Goal: Task Accomplishment & Management: Manage account settings

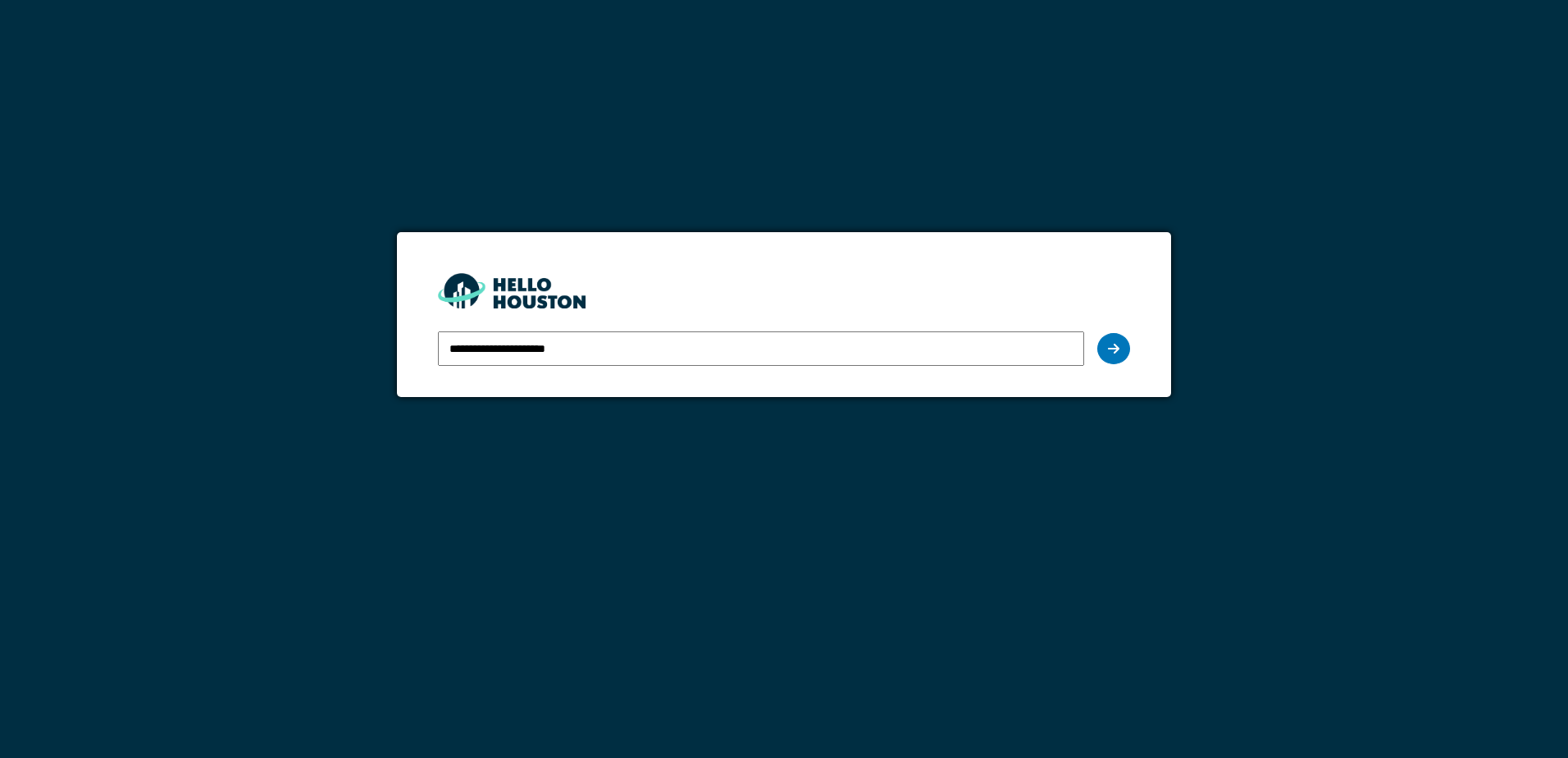
click at [1128, 360] on div "**********" at bounding box center [783, 348] width 692 height 47
click at [1127, 357] on div at bounding box center [1114, 349] width 33 height 31
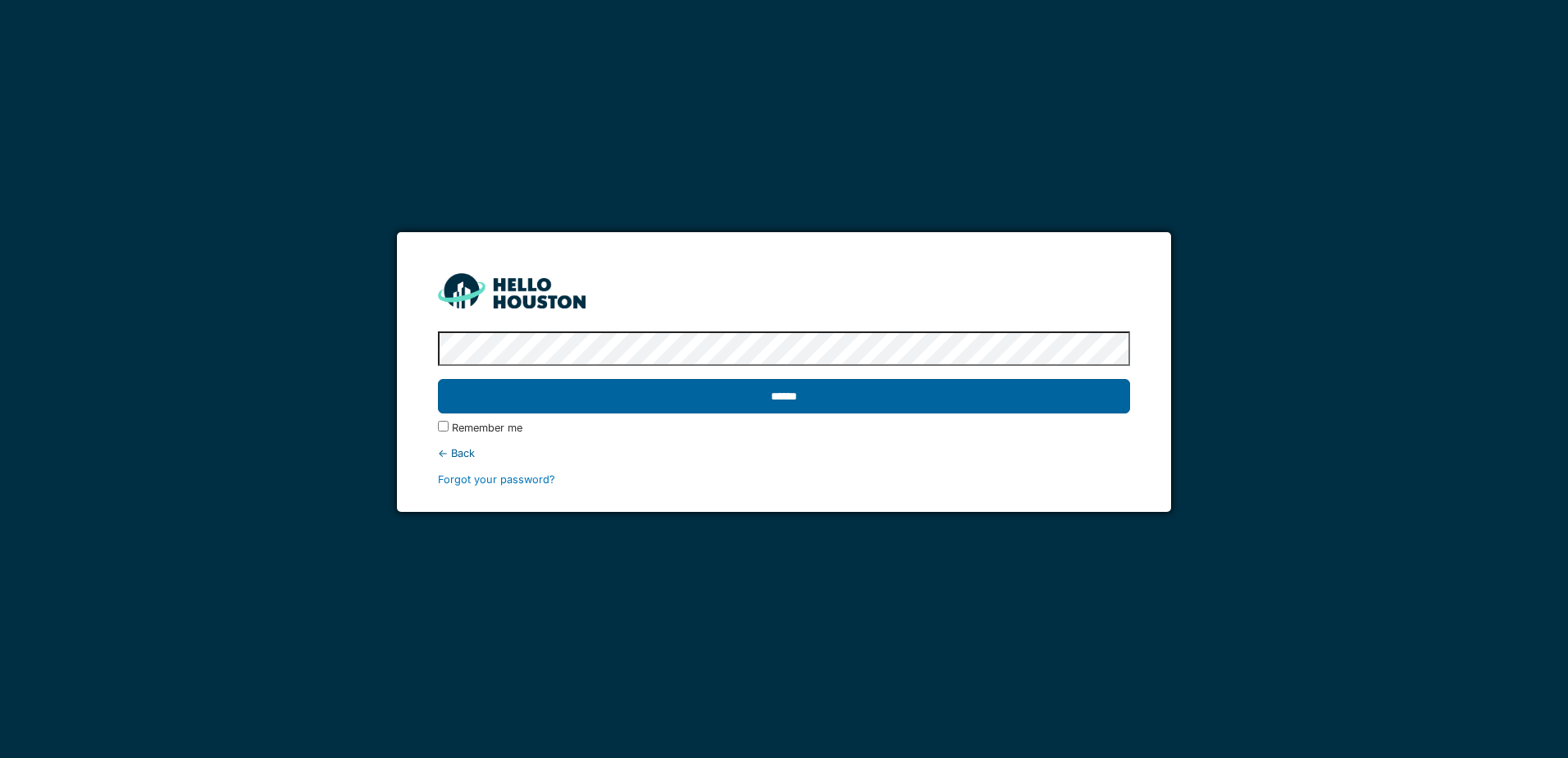
click at [1009, 407] on input "******" at bounding box center [783, 396] width 692 height 35
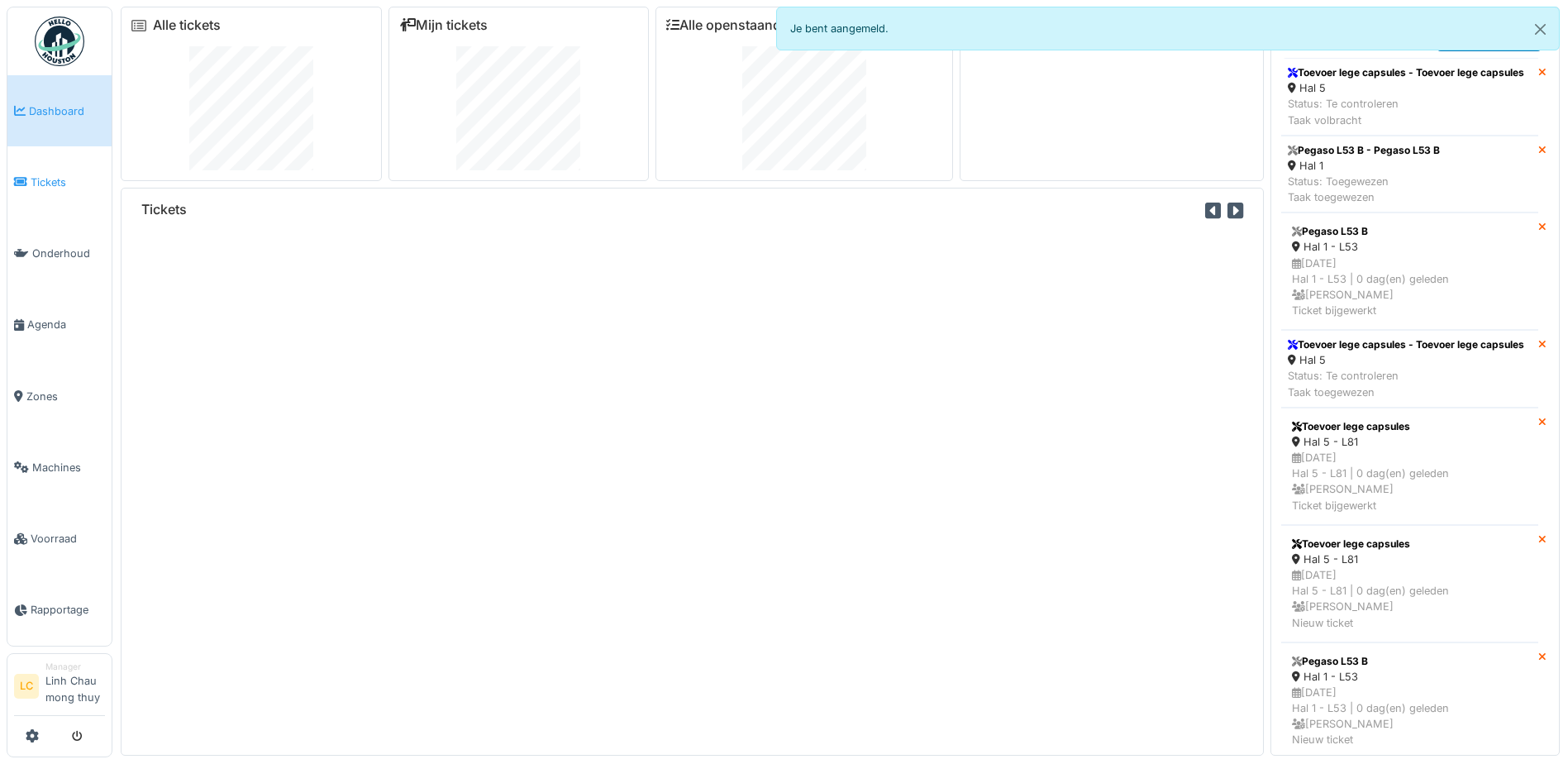
click at [21, 178] on icon at bounding box center [20, 181] width 13 height 11
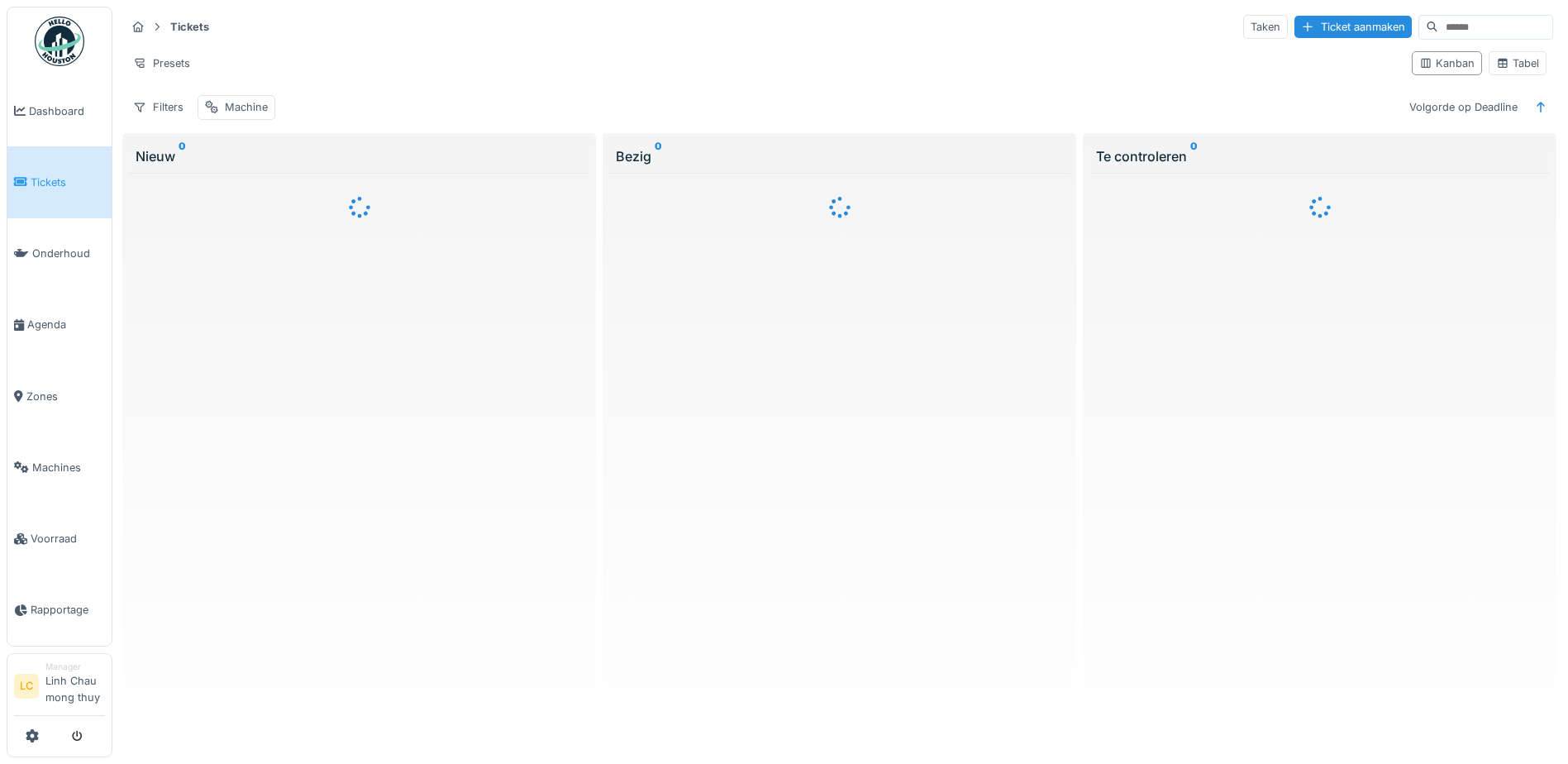
click at [1438, 28] on input at bounding box center [1495, 27] width 114 height 23
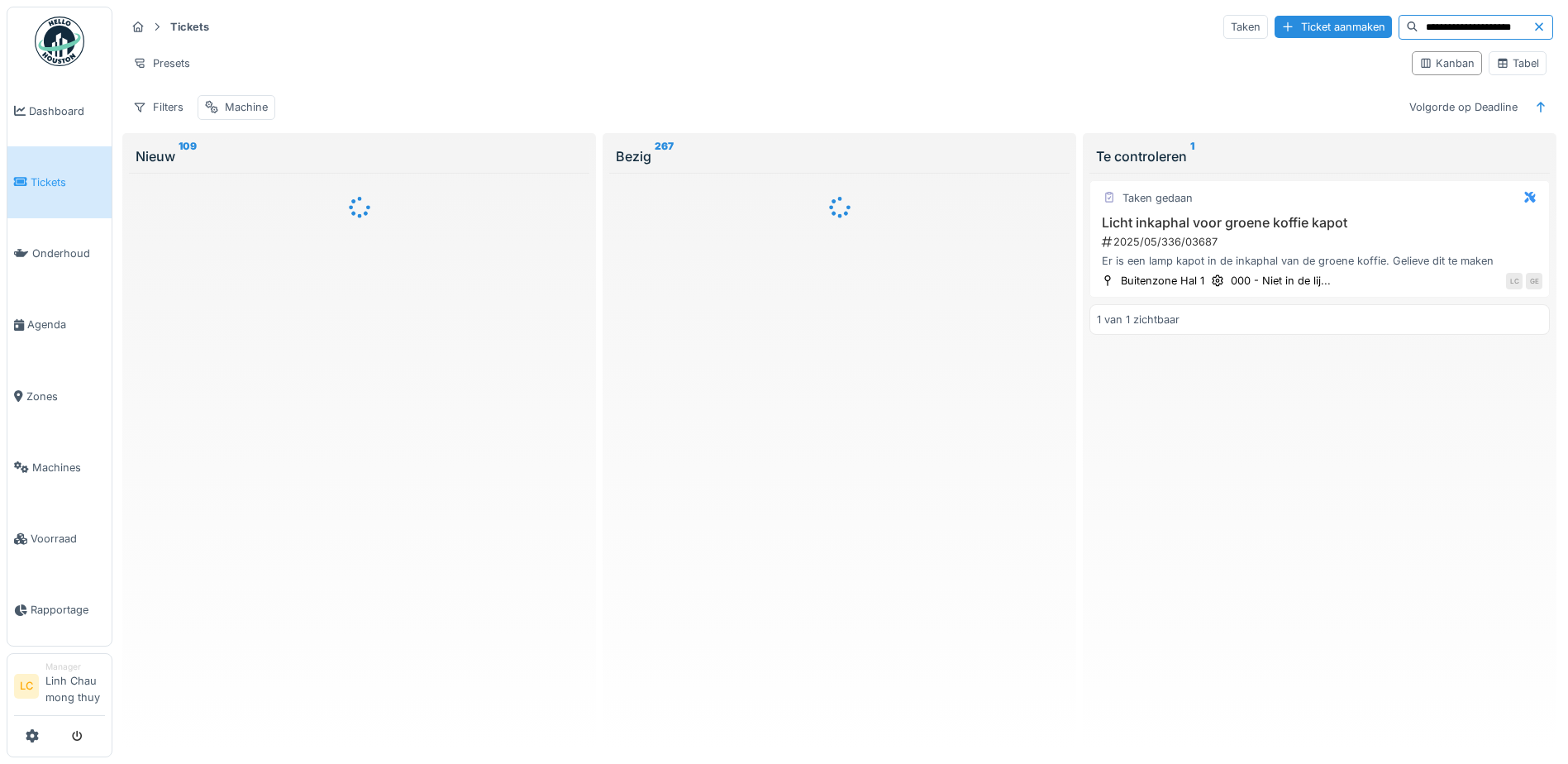
type input "**********"
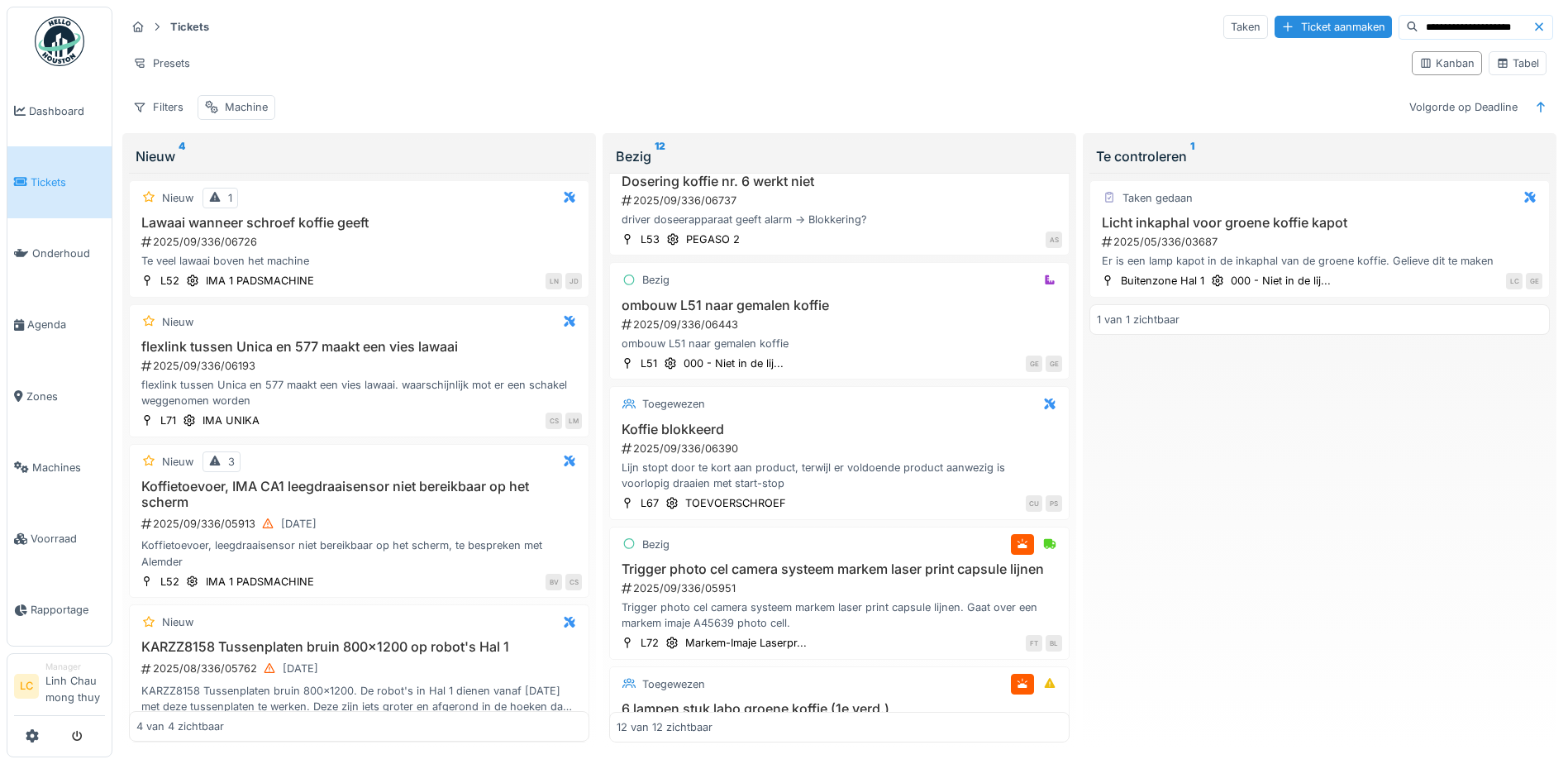
click at [69, 182] on span "Tickets" at bounding box center [67, 182] width 74 height 16
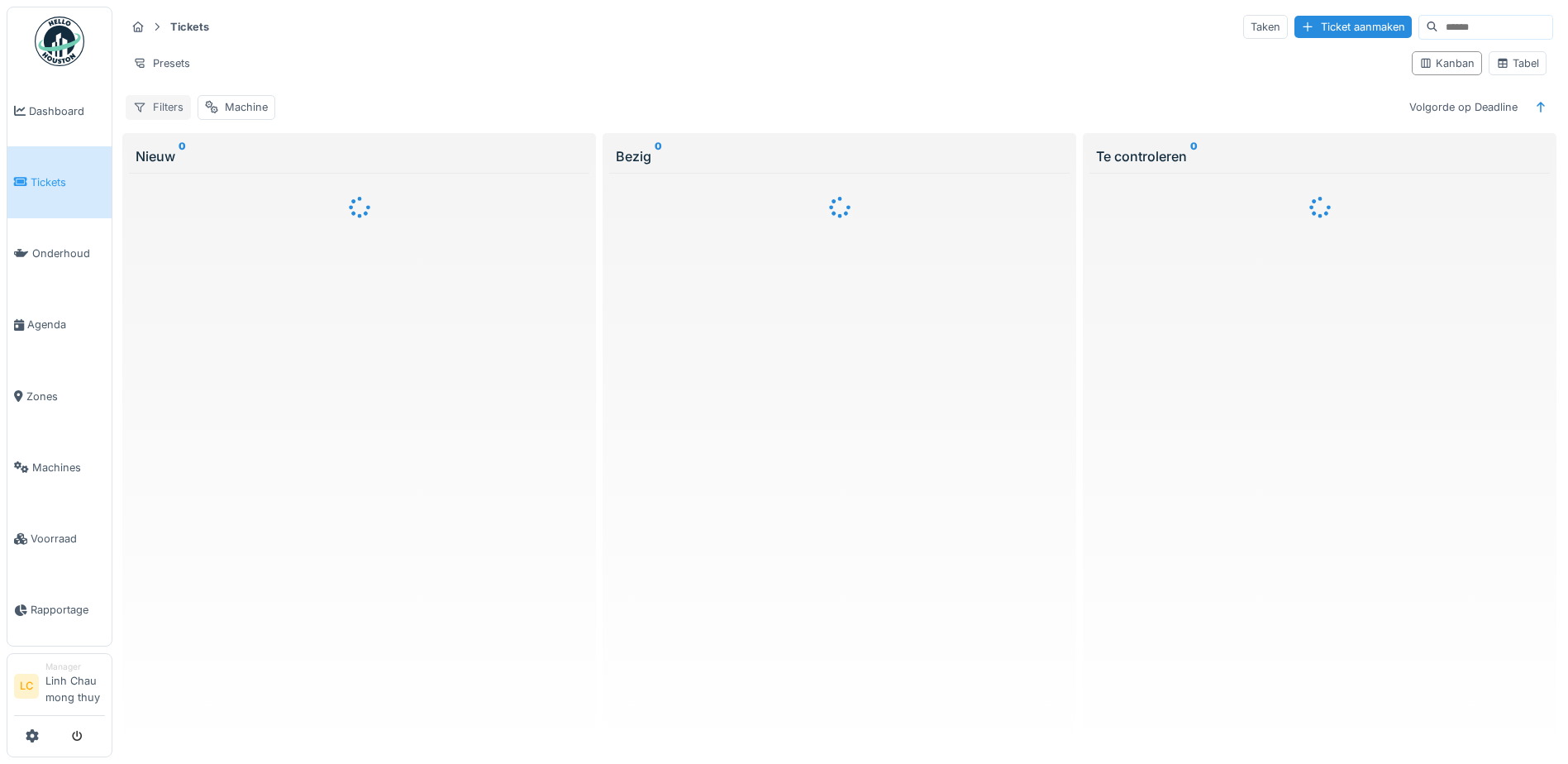
click at [164, 108] on div "Filters" at bounding box center [157, 107] width 65 height 24
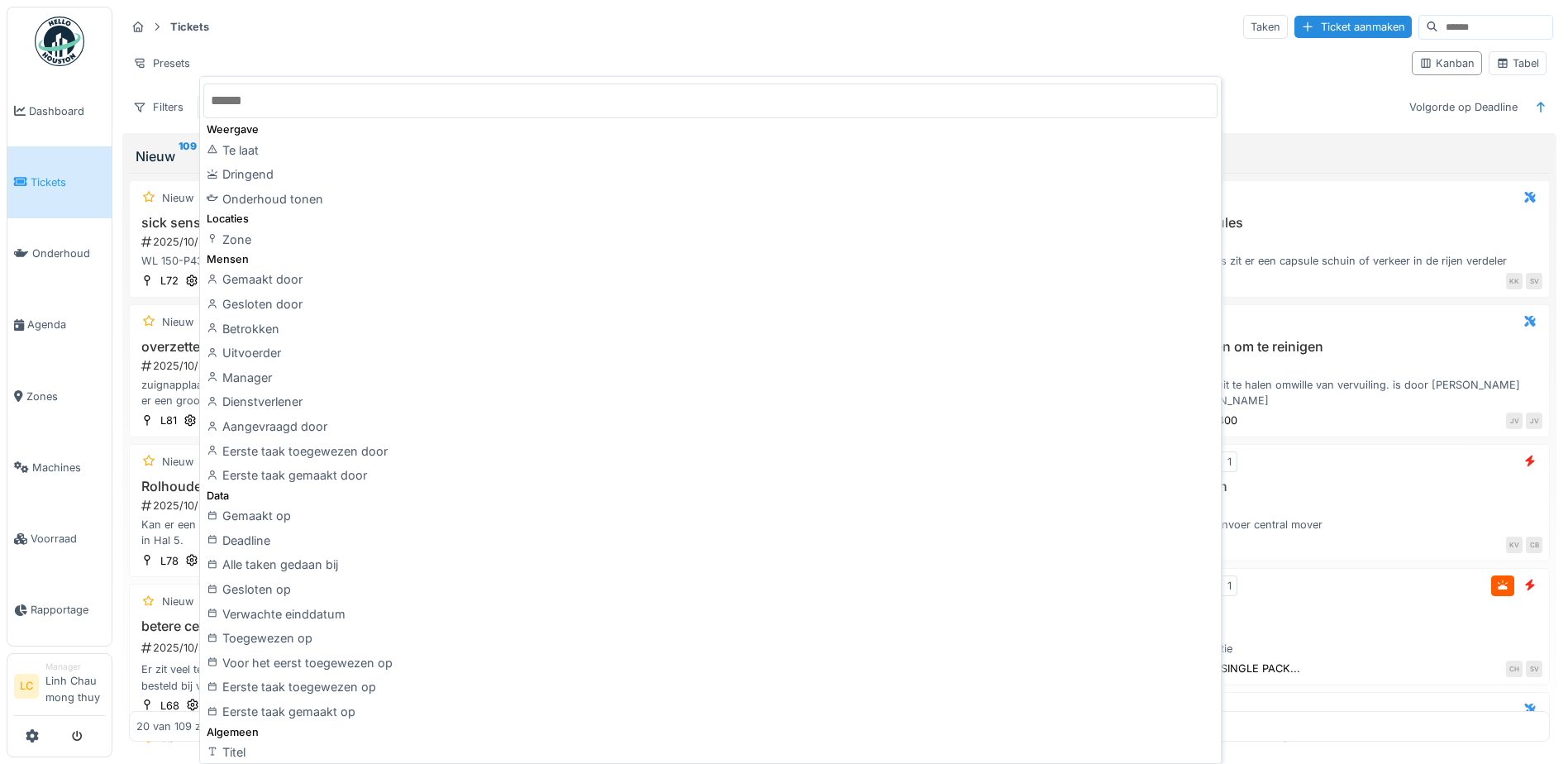
click at [1324, 98] on div "Filters Machine Volgorde op Deadline" at bounding box center [839, 107] width 1427 height 24
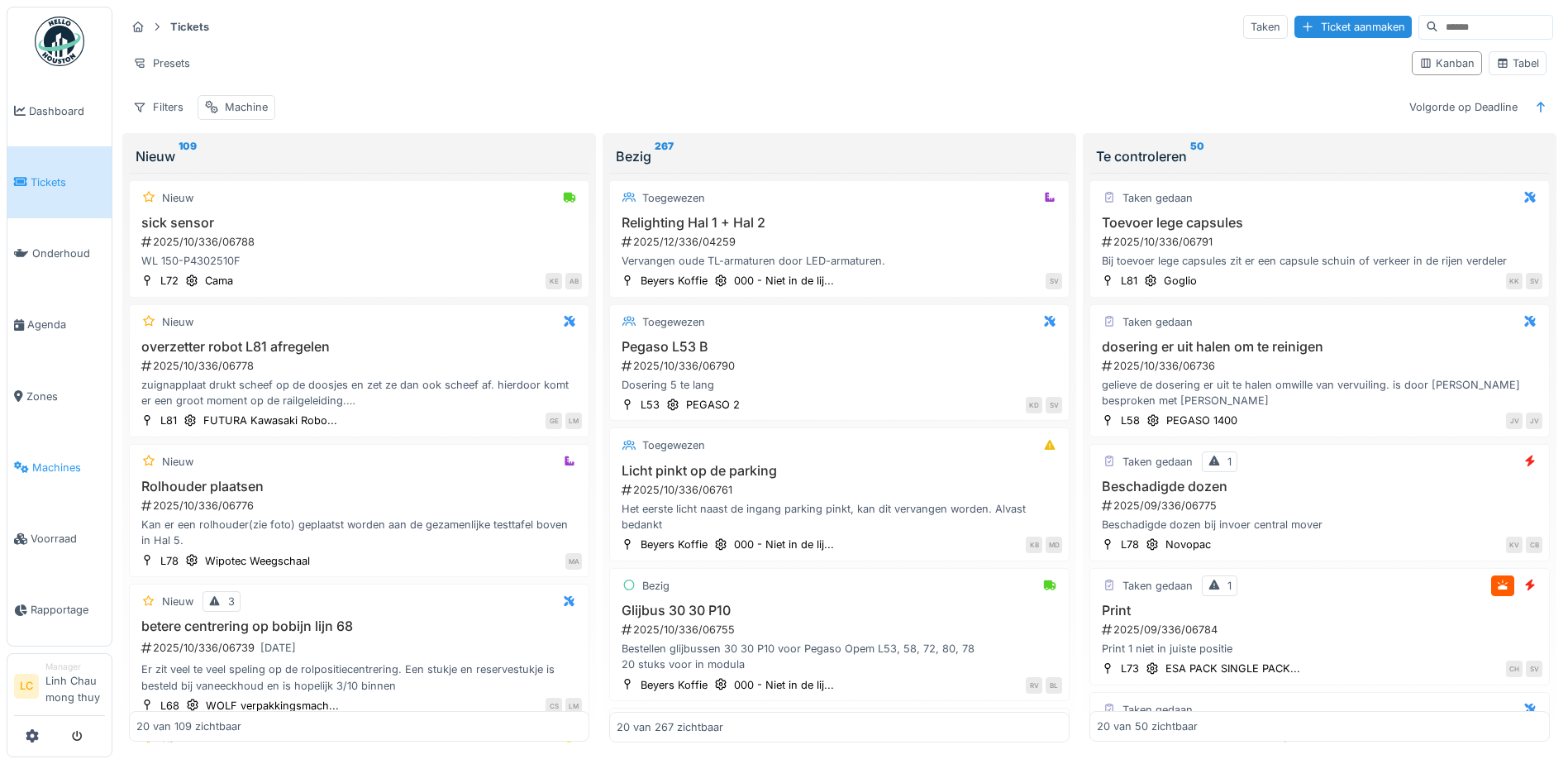
click at [57, 459] on span "Machines" at bounding box center [69, 467] width 73 height 16
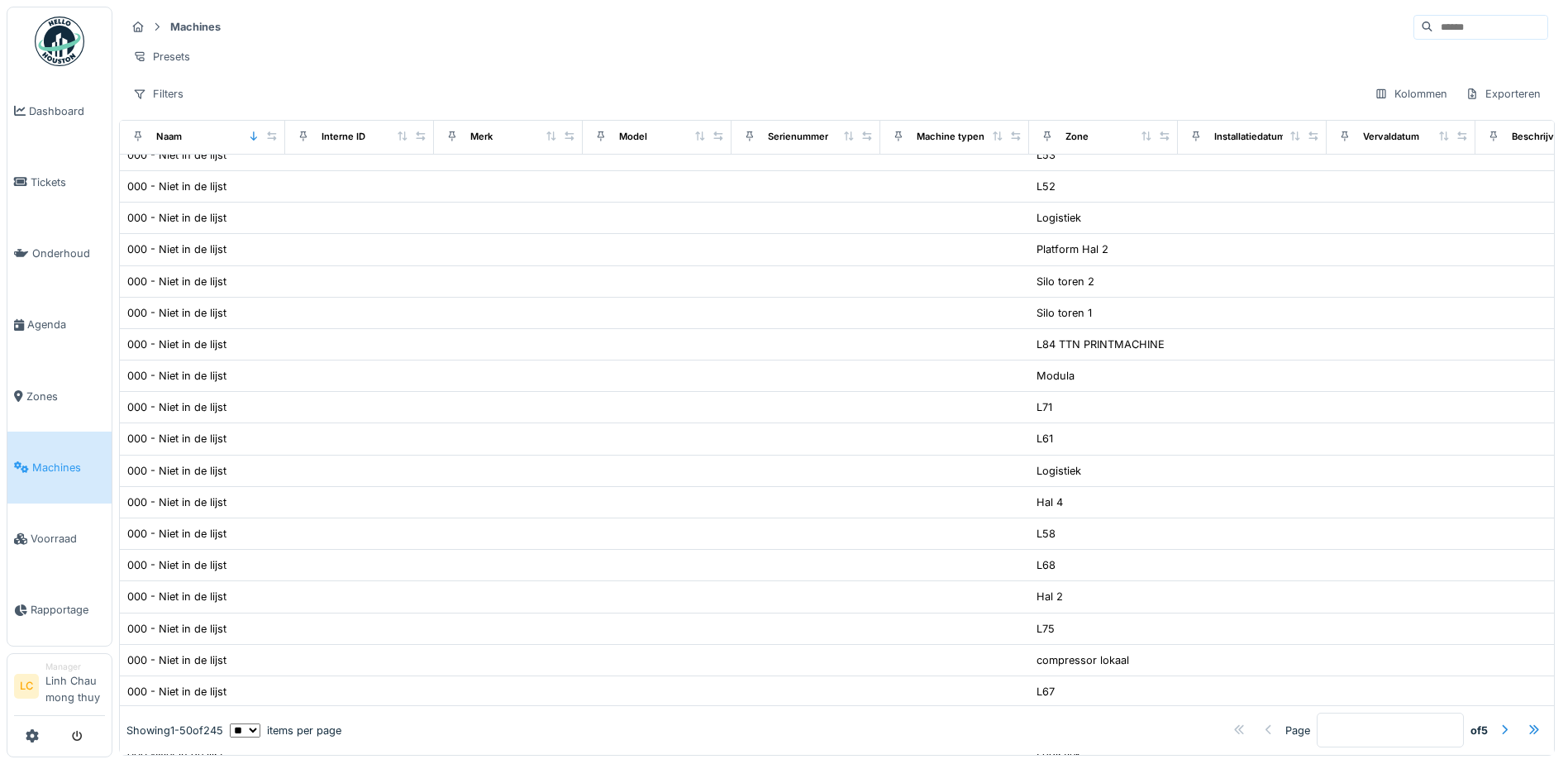
scroll to position [579, 0]
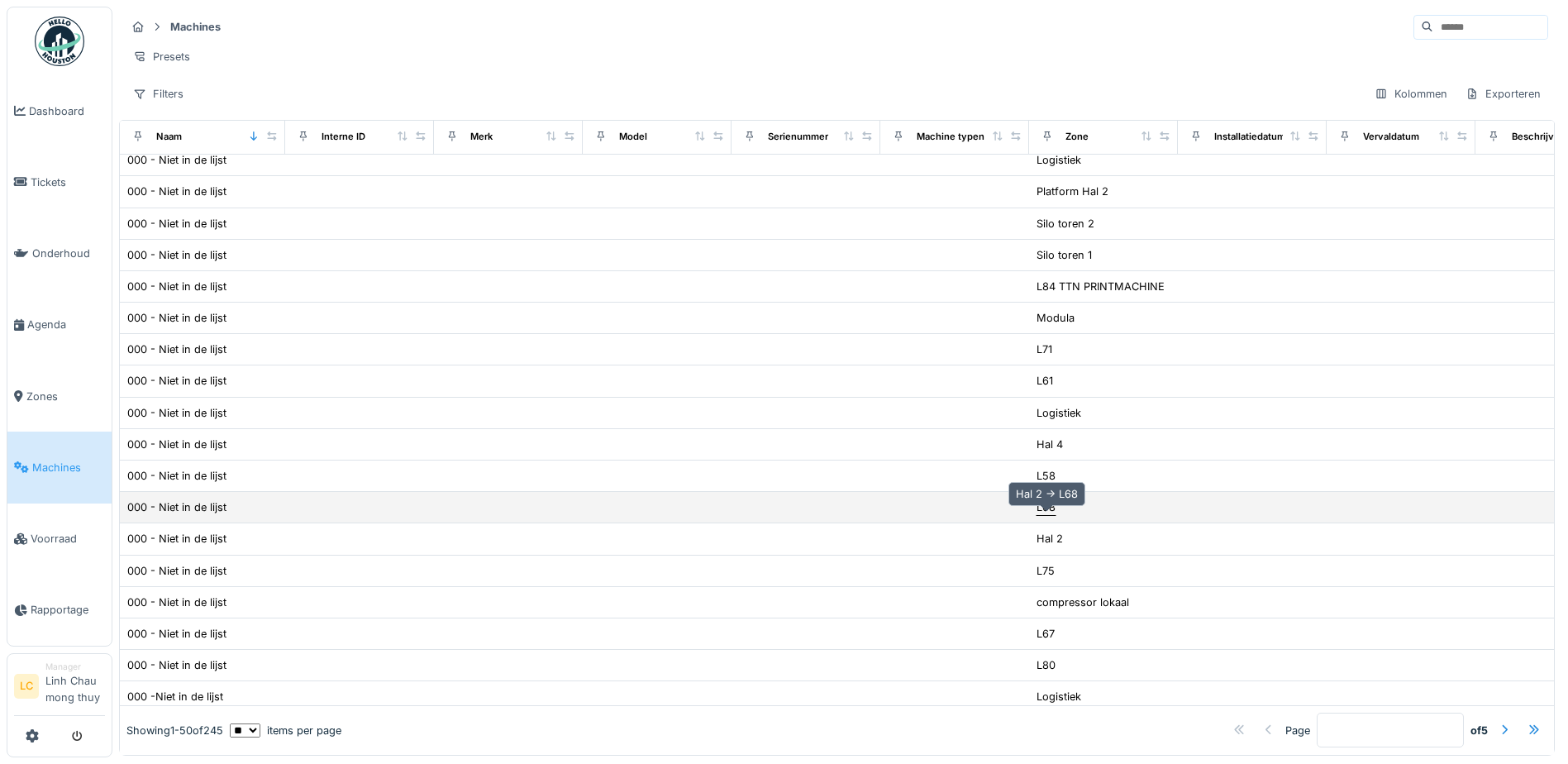
click at [1054, 515] on div "L68" at bounding box center [1046, 507] width 19 height 16
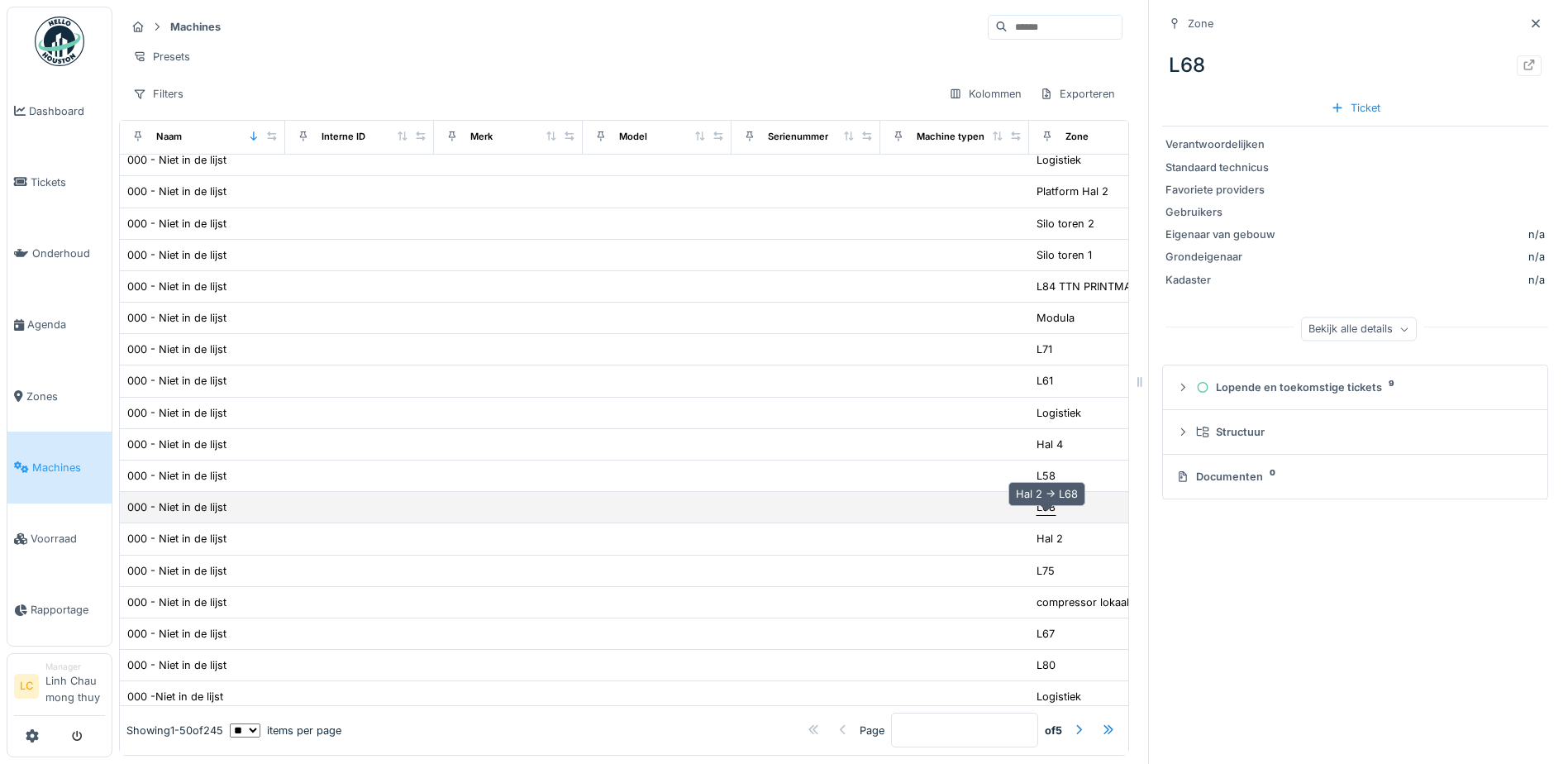
click at [1054, 515] on div "L68" at bounding box center [1046, 507] width 19 height 16
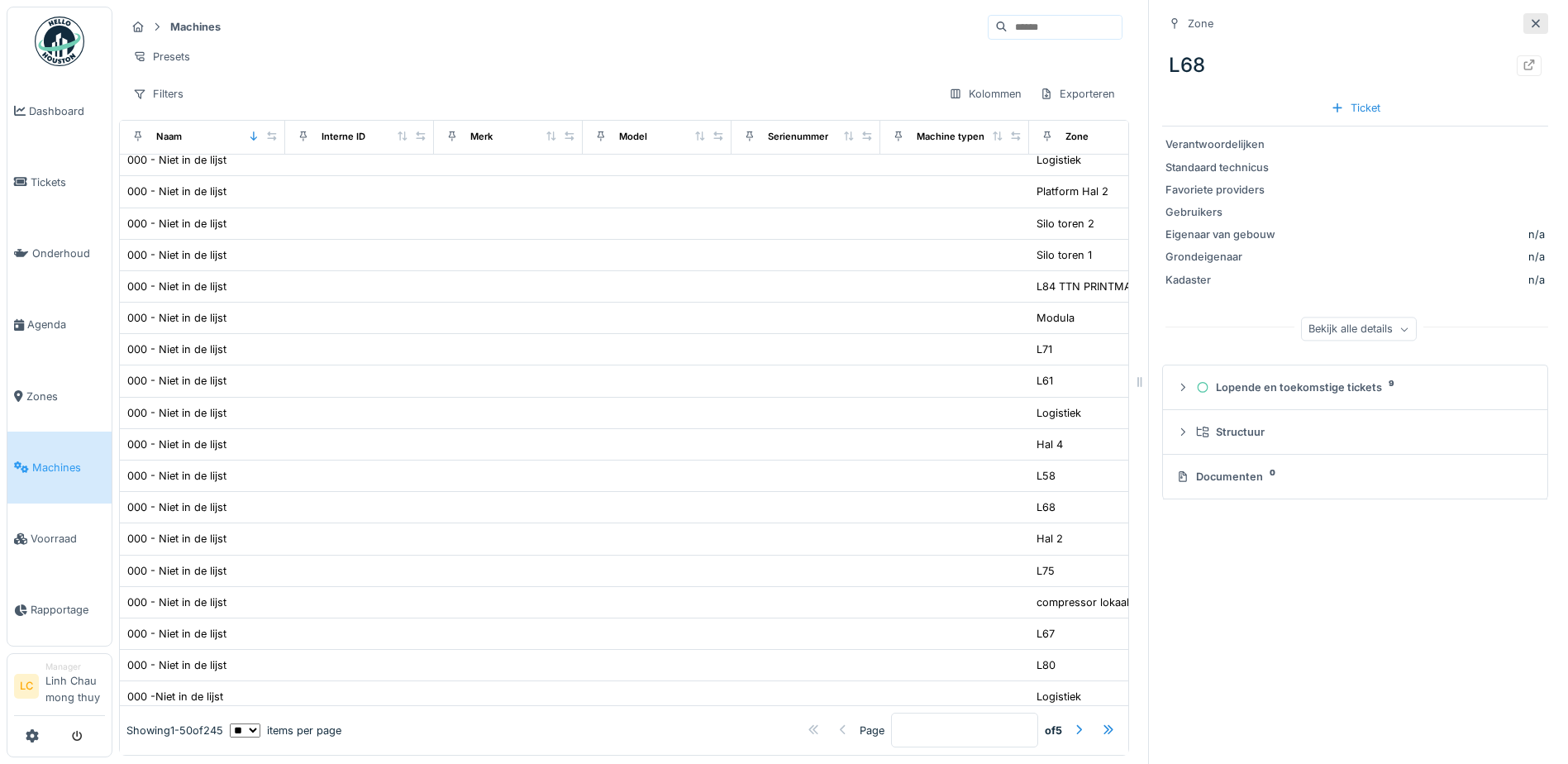
click at [1529, 25] on icon at bounding box center [1535, 23] width 13 height 10
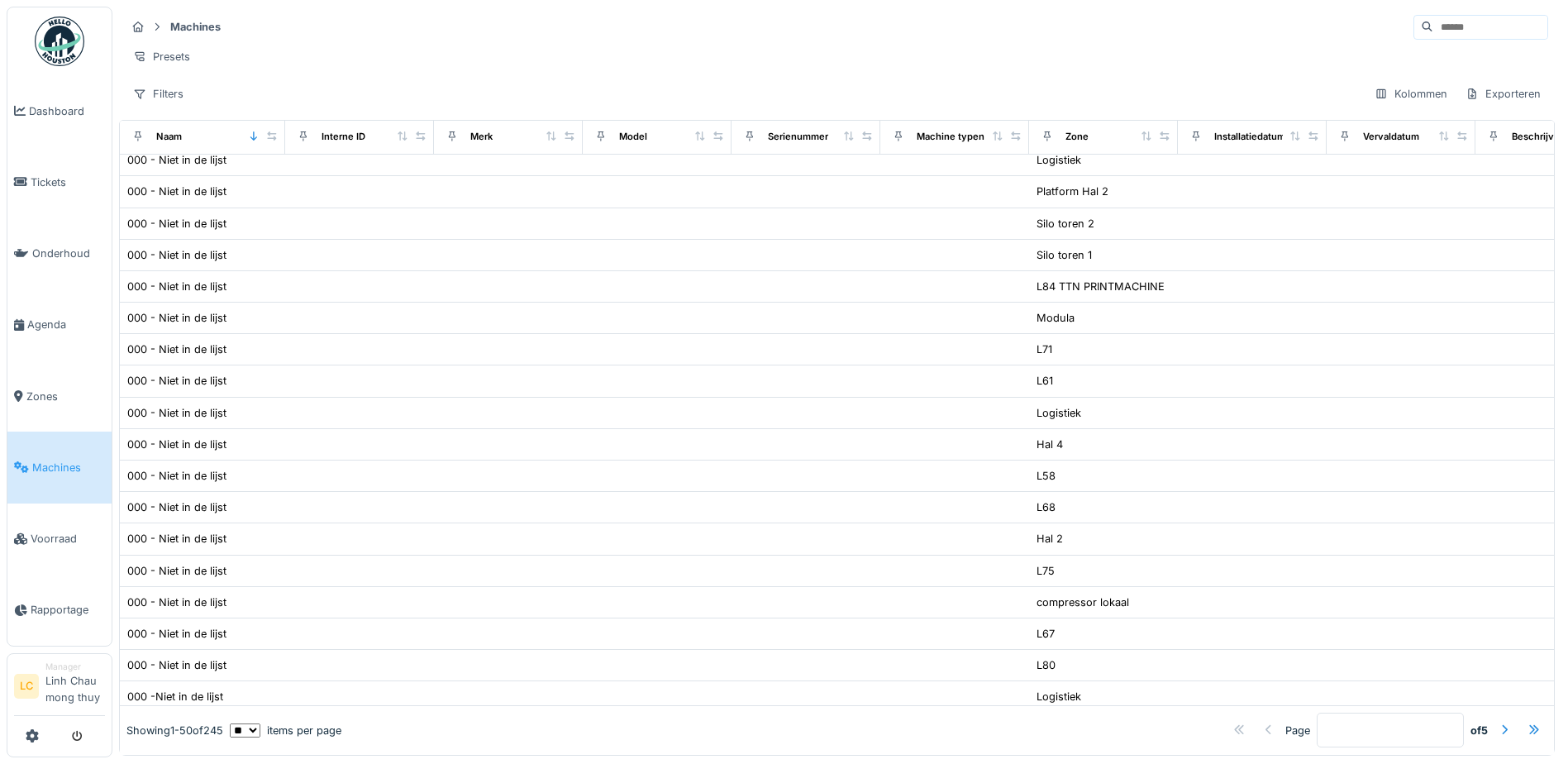
click at [1501, 33] on input at bounding box center [1490, 27] width 114 height 23
click at [1433, 24] on input at bounding box center [1490, 27] width 114 height 23
type input "**********"
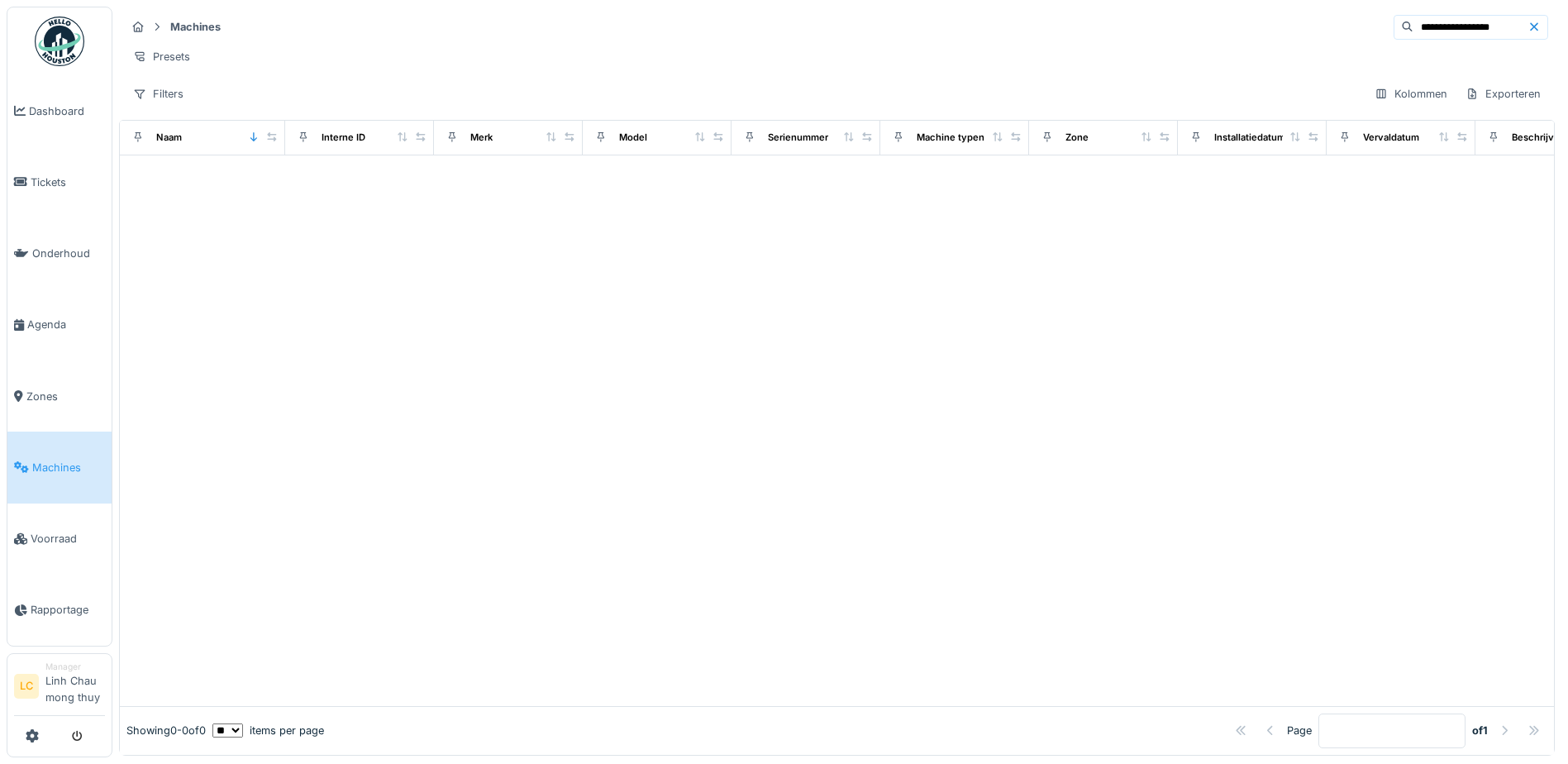
click at [157, 26] on icon at bounding box center [157, 27] width 13 height 10
click at [149, 102] on div "Filters" at bounding box center [157, 94] width 65 height 24
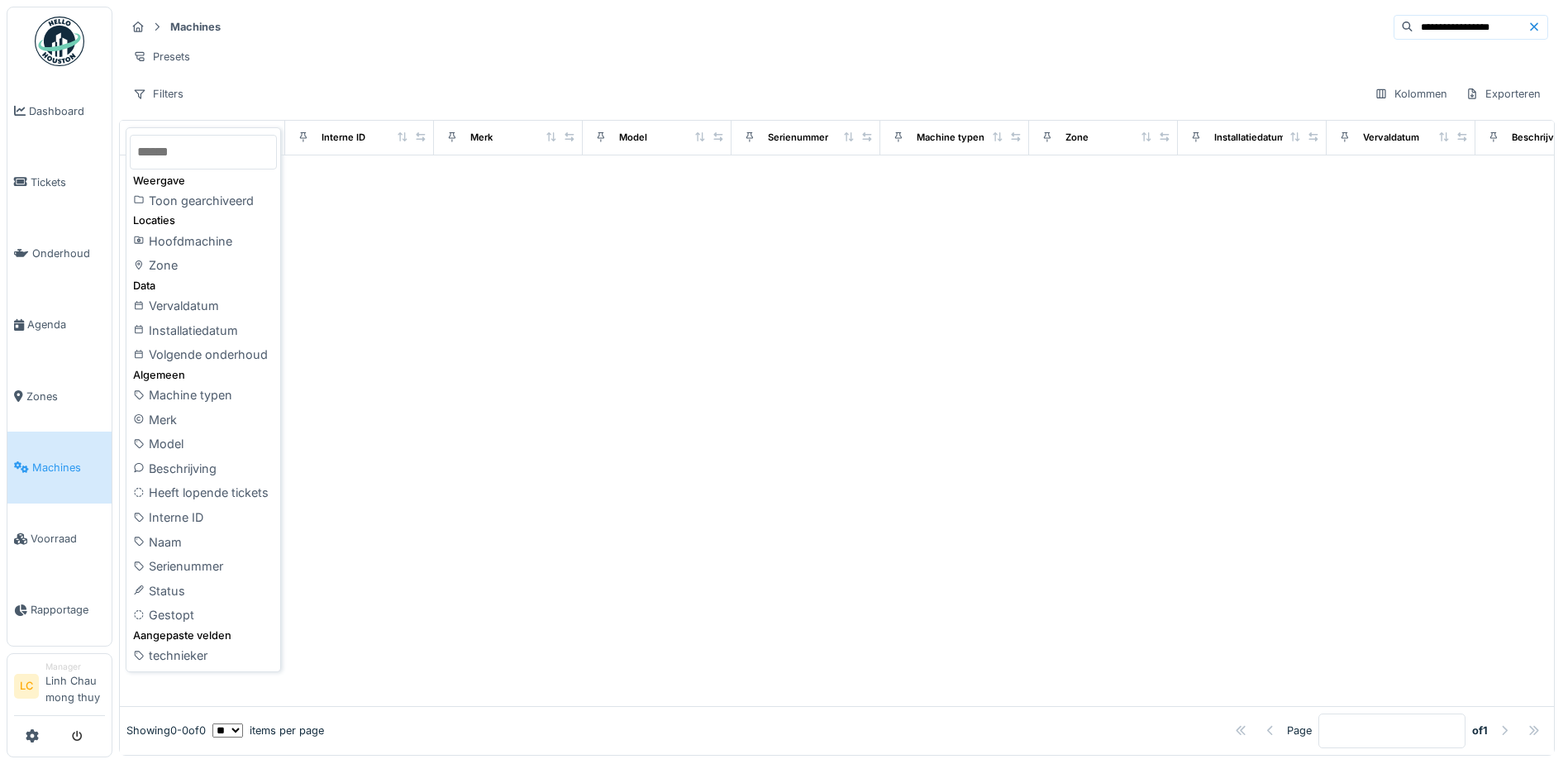
click at [620, 257] on div at bounding box center [837, 431] width 1434 height 551
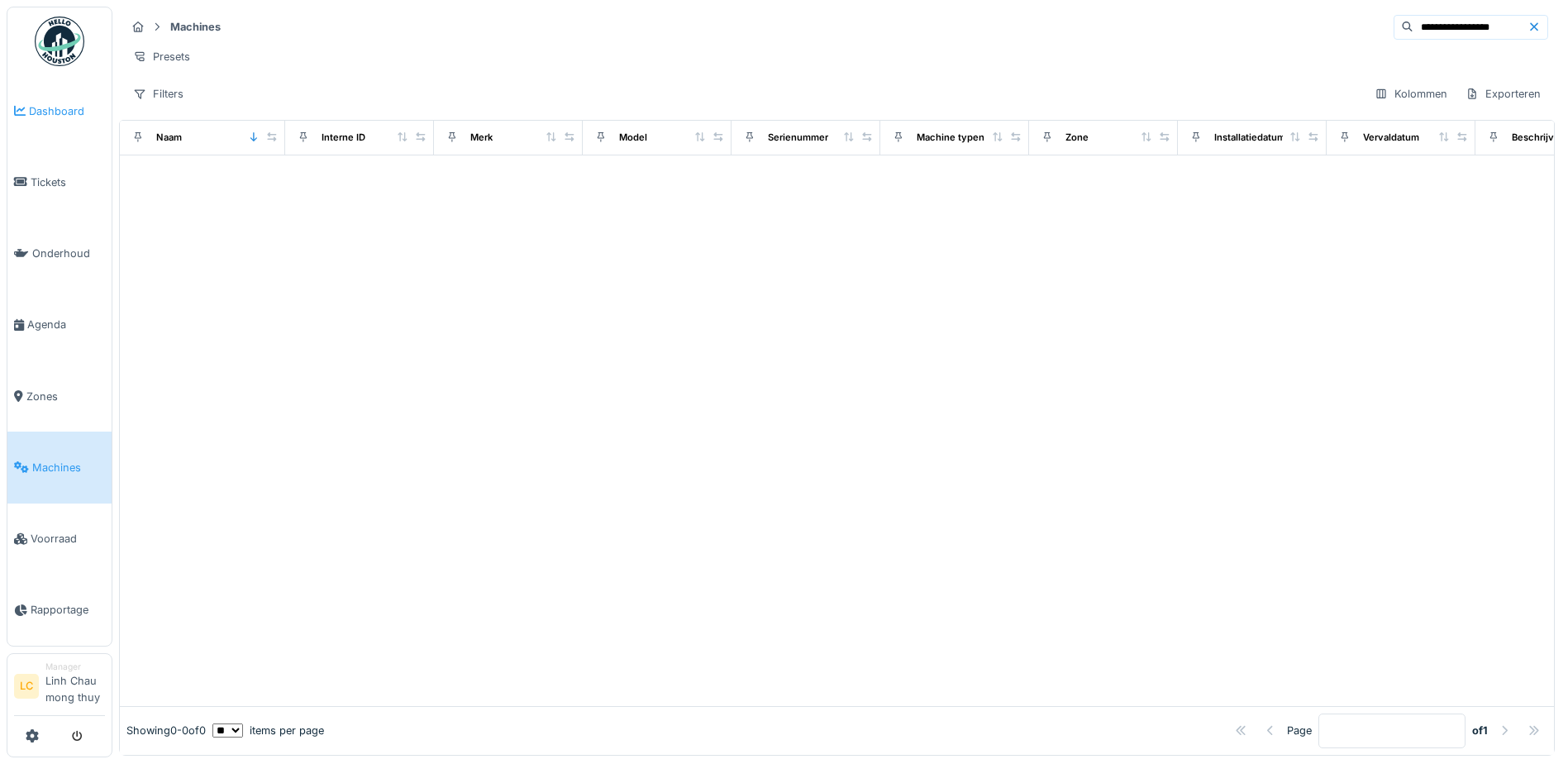
click at [52, 110] on span "Dashboard" at bounding box center [66, 111] width 76 height 16
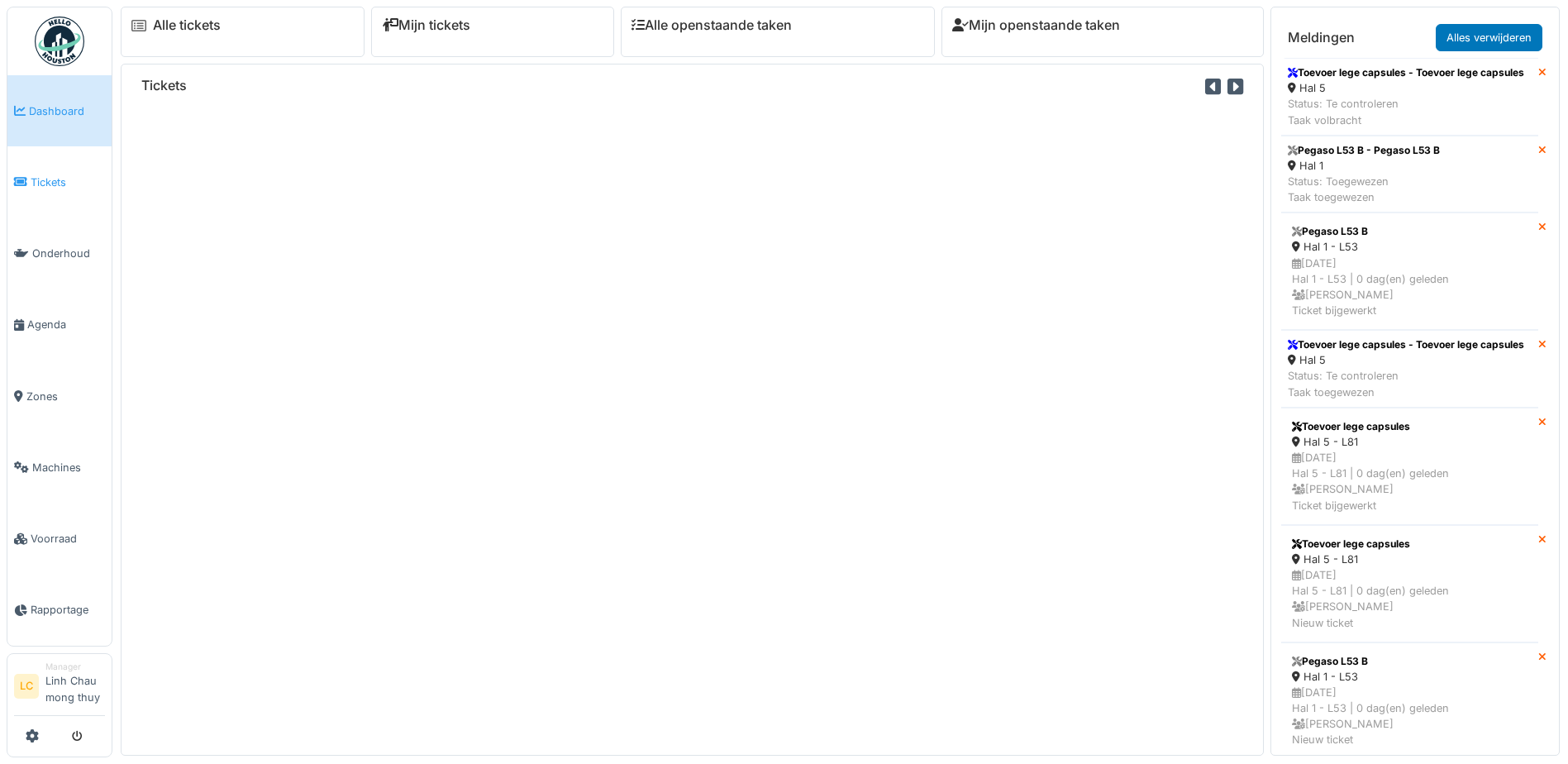
click at [51, 187] on span "Tickets" at bounding box center [67, 182] width 74 height 16
click at [51, 183] on span "Tickets" at bounding box center [67, 182] width 74 height 16
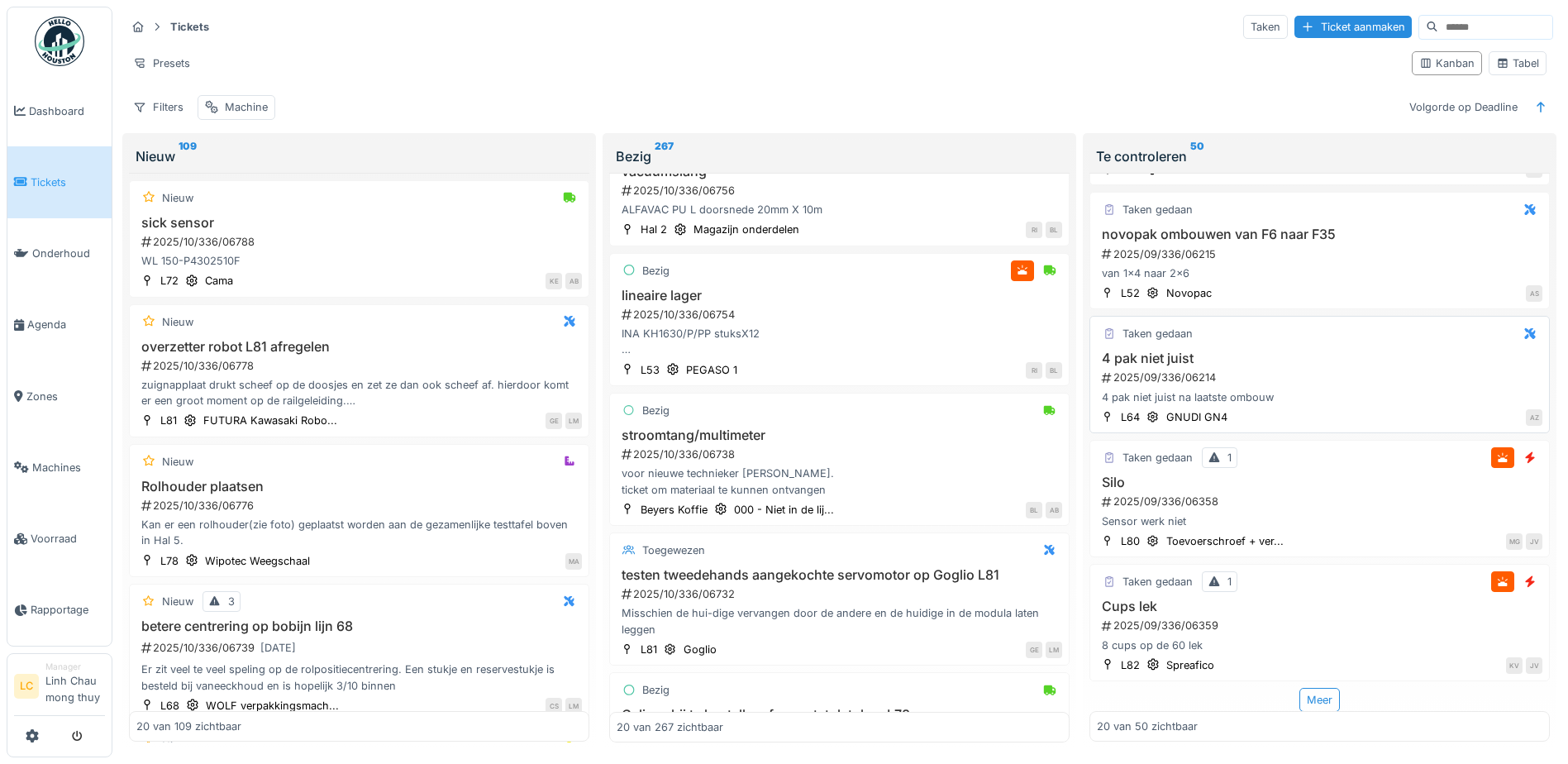
scroll to position [10, 0]
click at [1438, 16] on input at bounding box center [1495, 27] width 114 height 23
type input "**********"
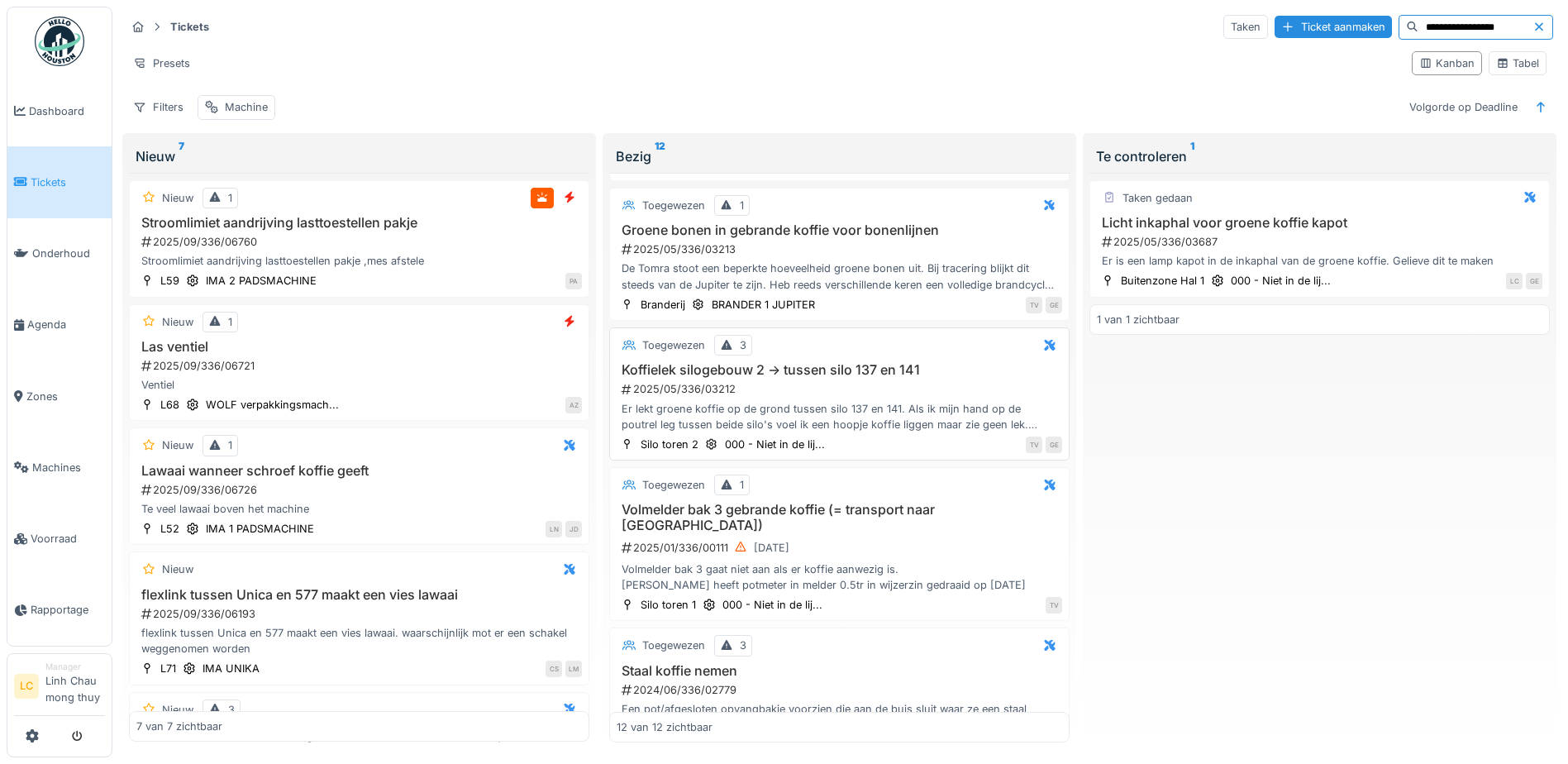
scroll to position [1075, 0]
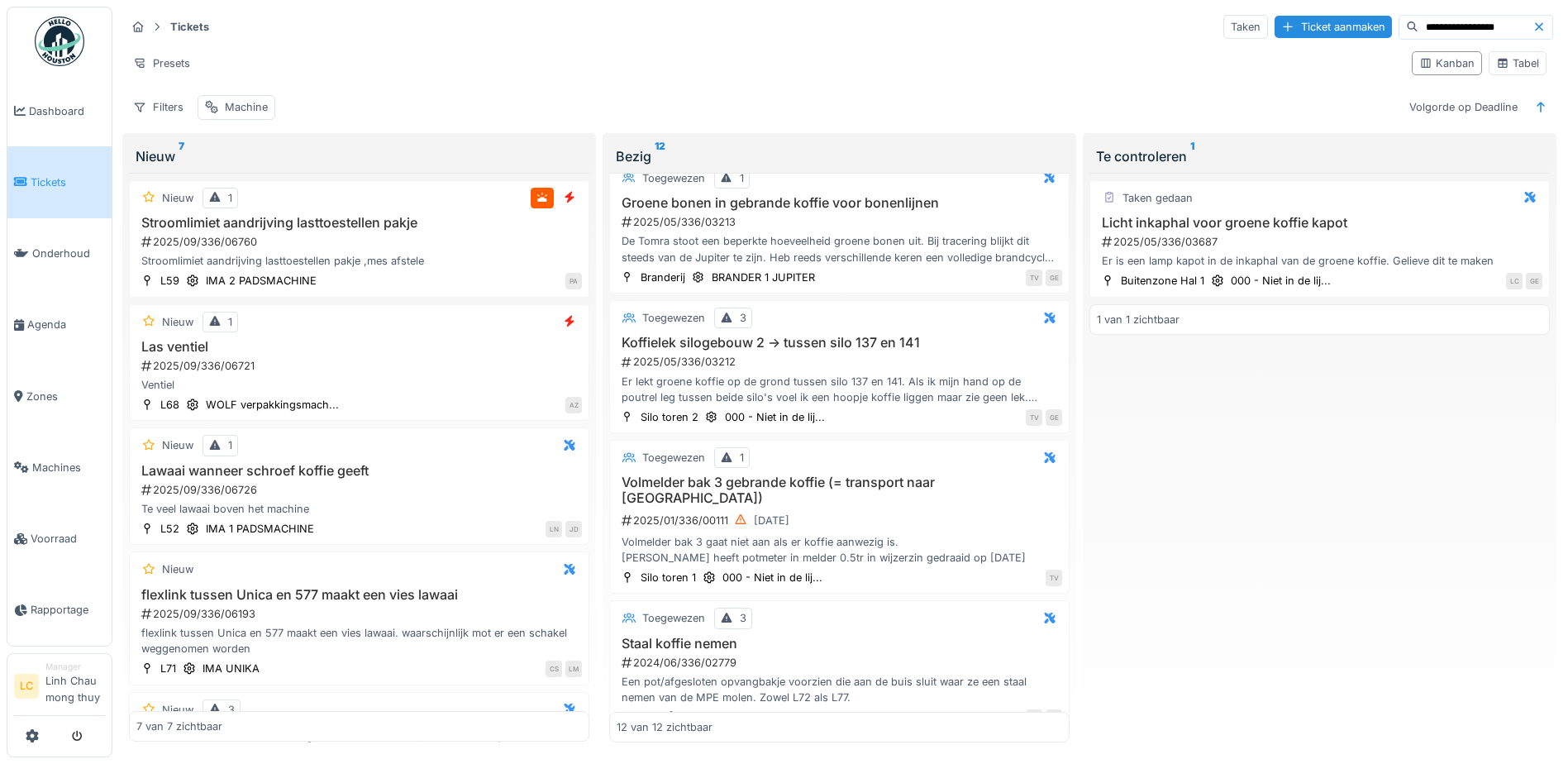
click at [1195, 495] on div "Taken gedaan Licht inkaphal voor groene koffie kapot 2025/05/336/03687 Er is ee…" at bounding box center [1319, 457] width 460 height 569
click at [1223, 15] on div "Taken" at bounding box center [1245, 27] width 44 height 24
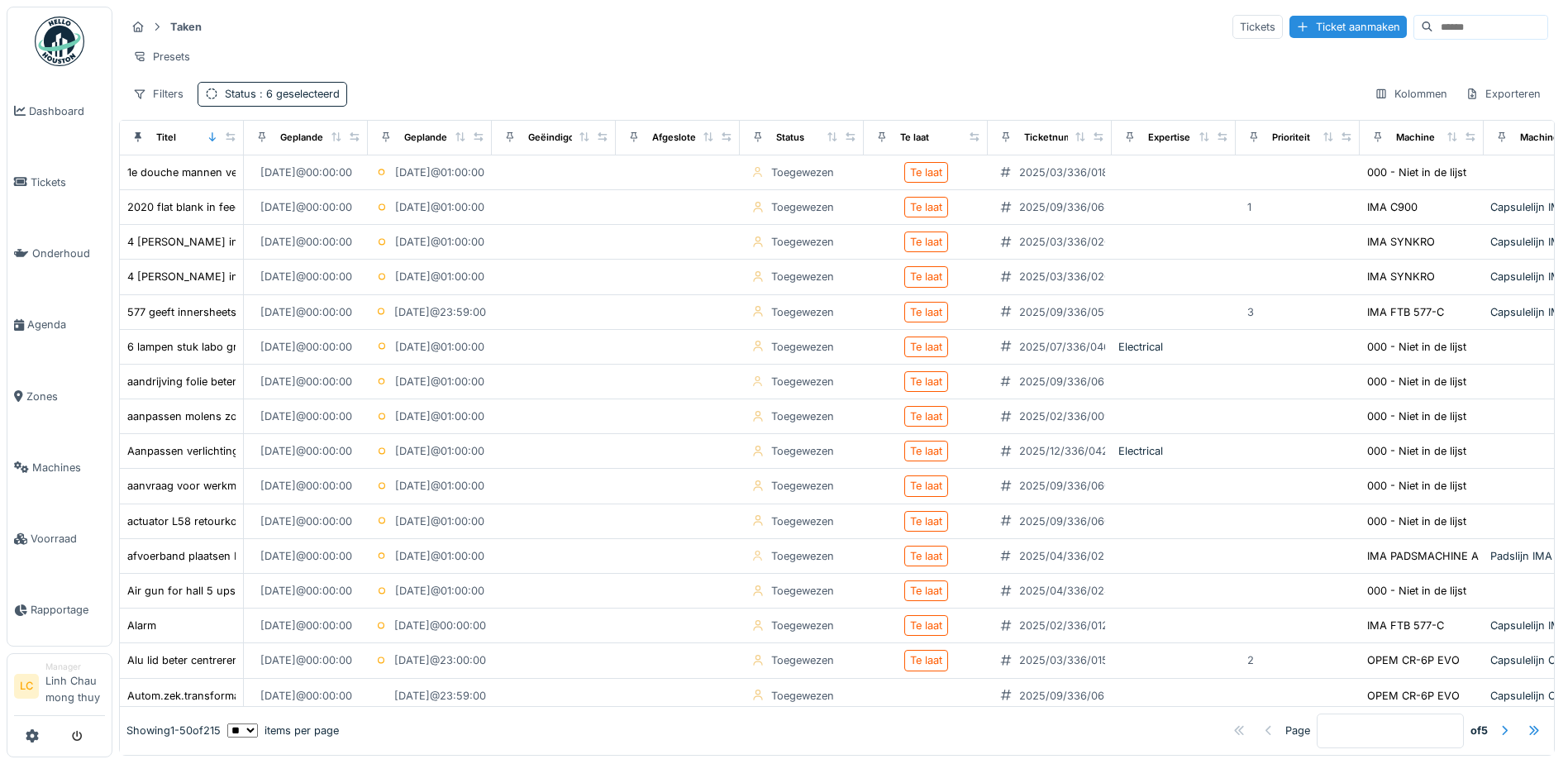
click at [1433, 30] on input at bounding box center [1490, 27] width 114 height 23
type input "*"
type input "**********"
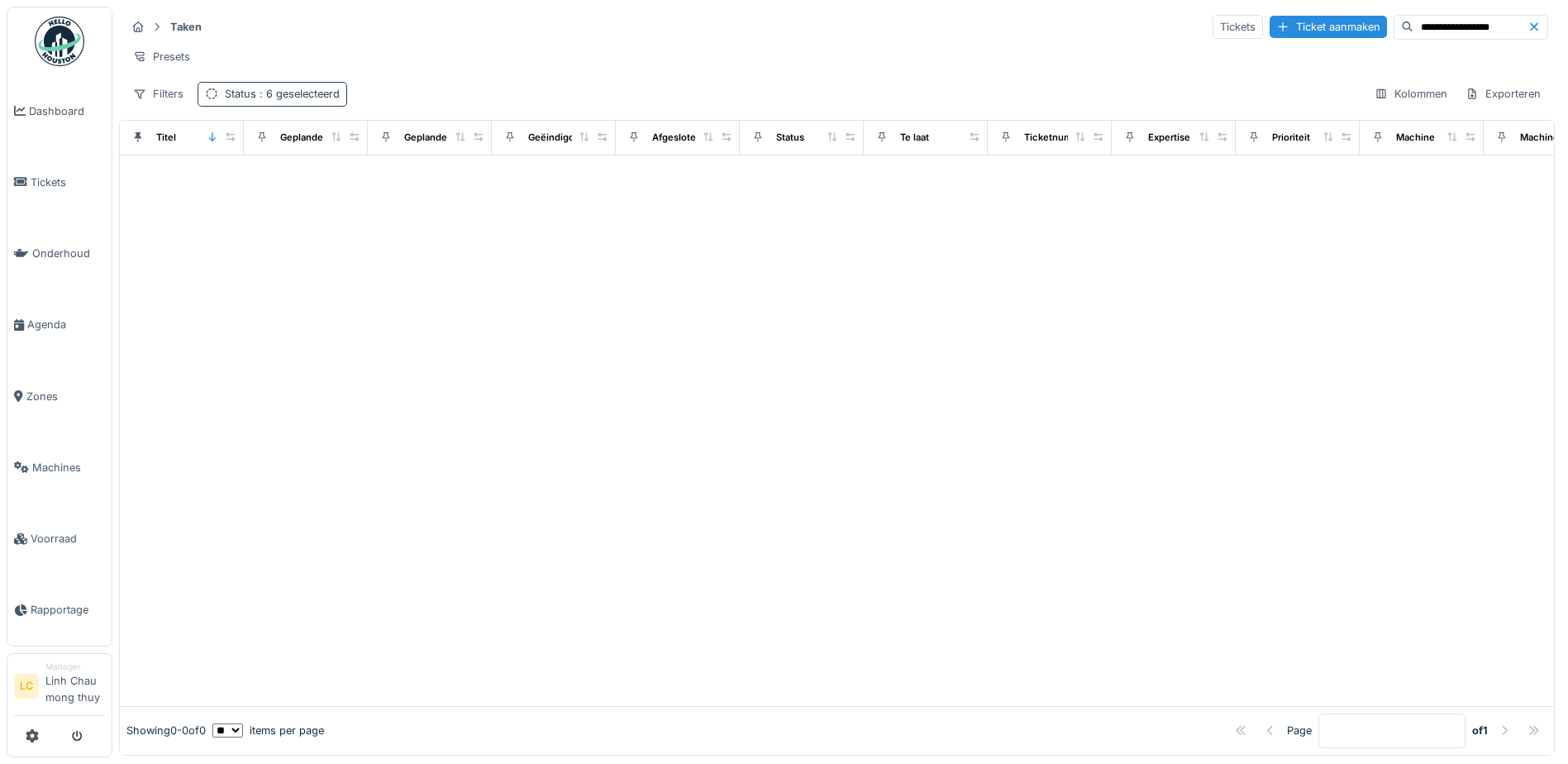
click at [205, 99] on div at bounding box center [211, 94] width 13 height 16
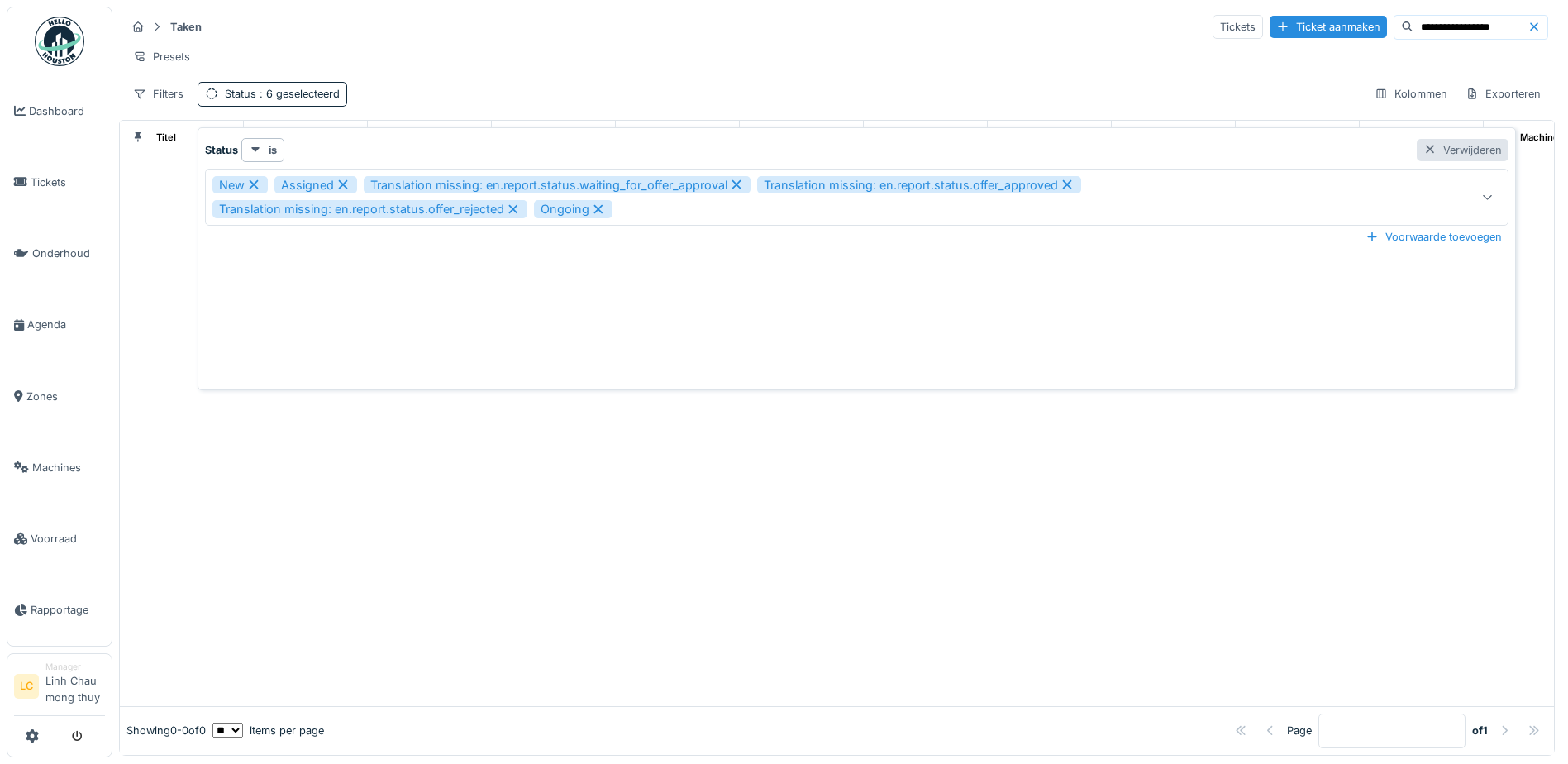
click at [1431, 156] on div at bounding box center [1429, 150] width 13 height 16
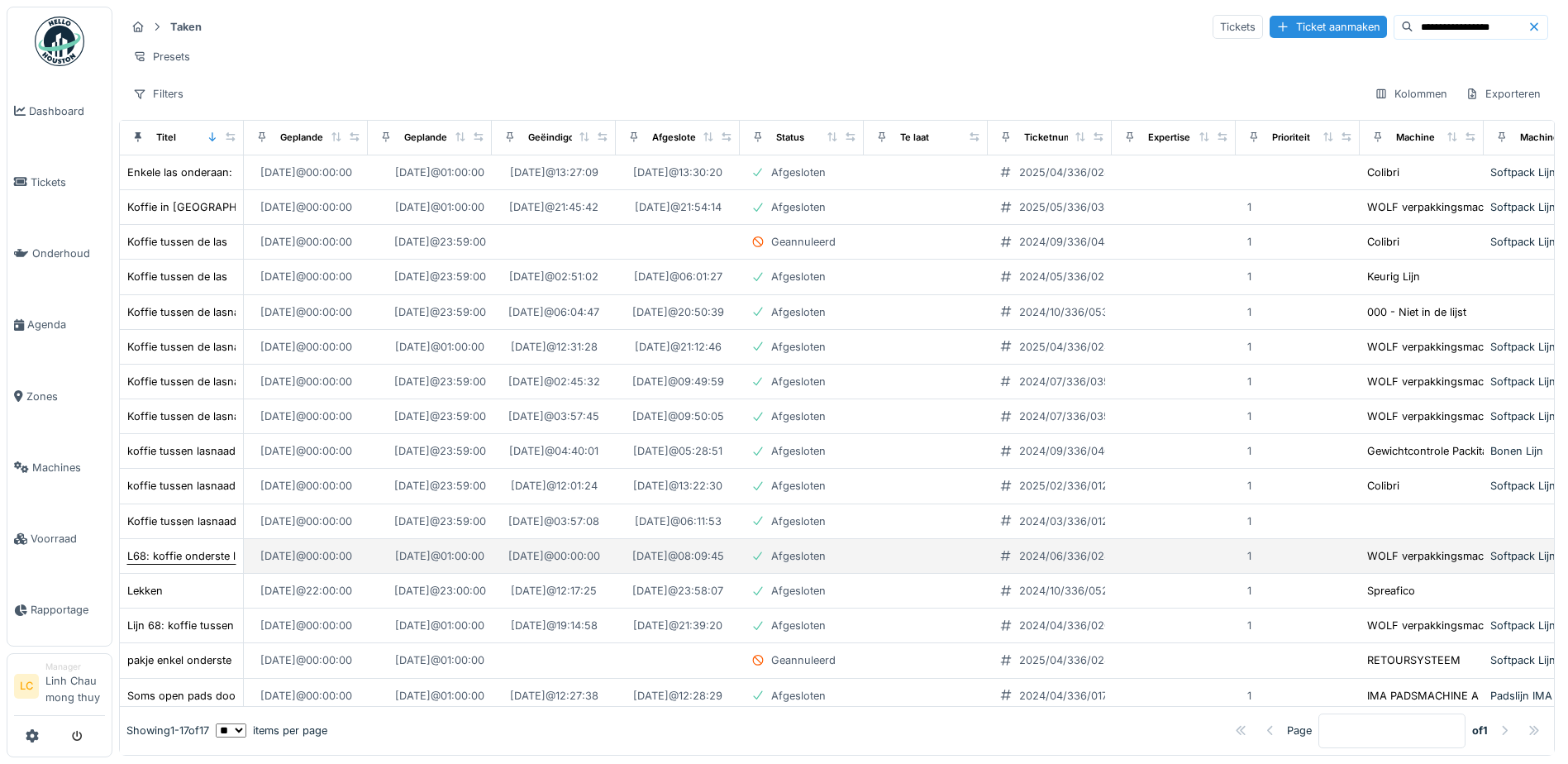
click at [179, 564] on div "L68: koffie onderste las: niet goed gesealed" at bounding box center [238, 556] width 222 height 16
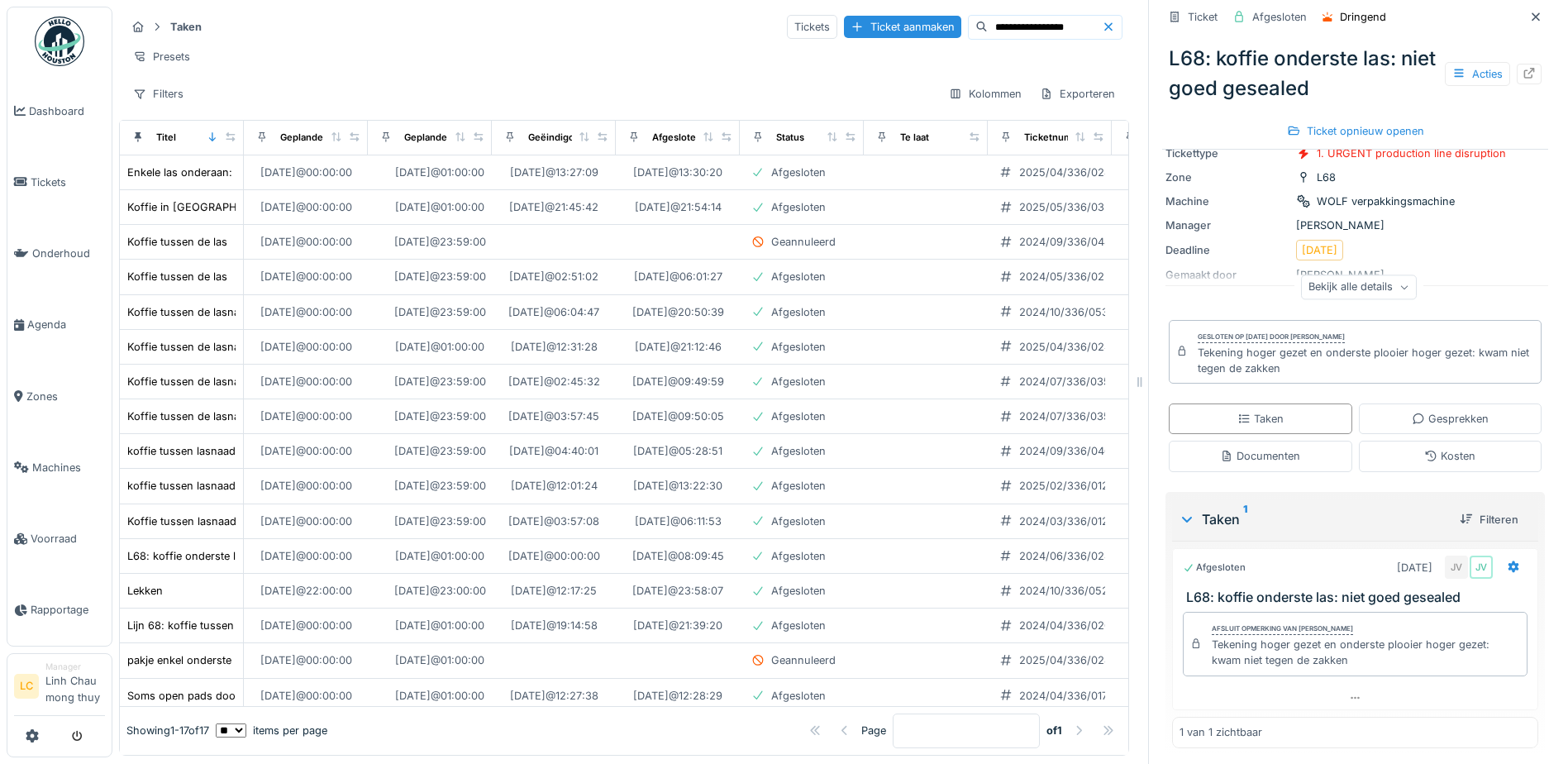
scroll to position [120, 0]
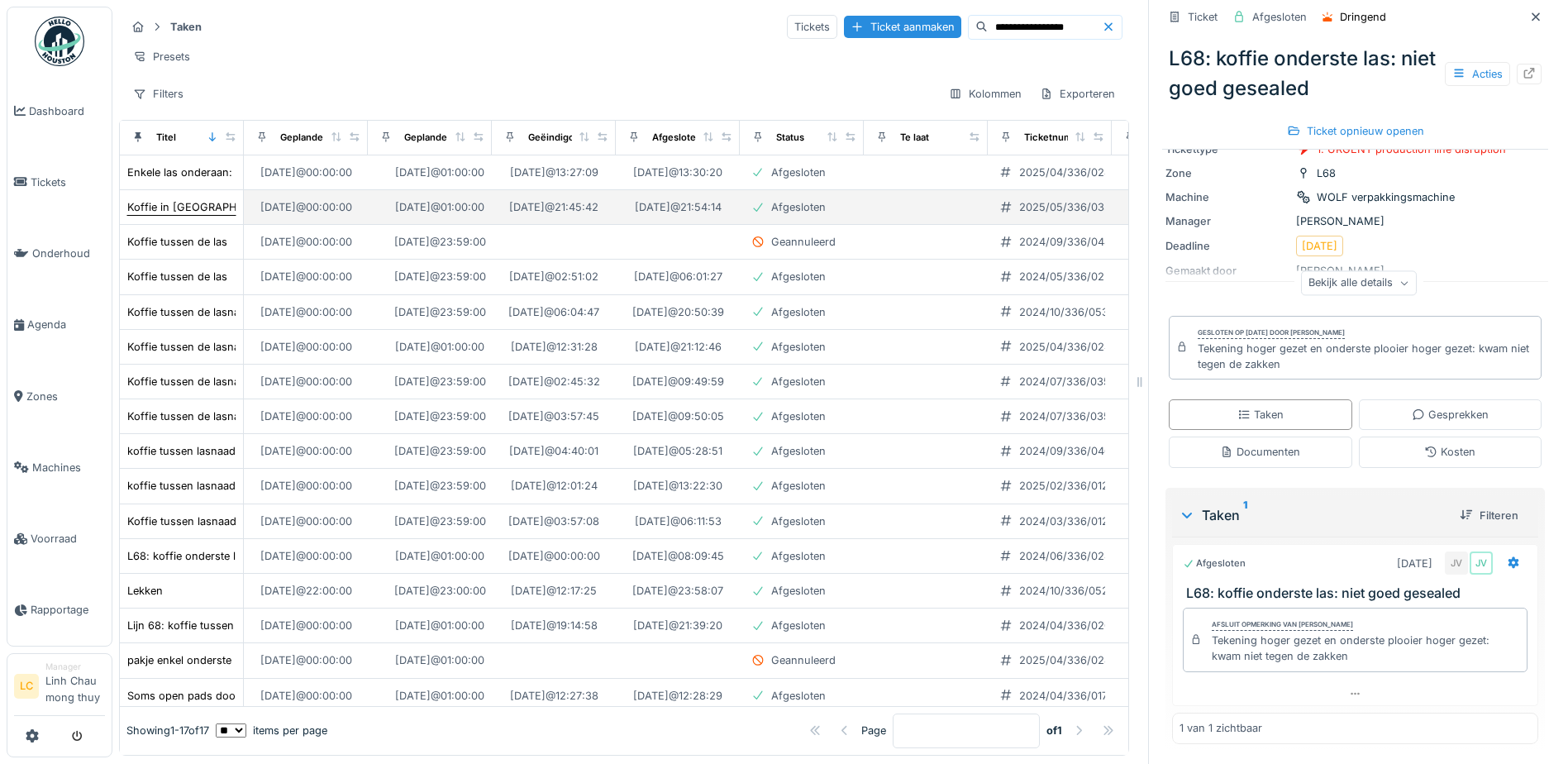
click at [147, 215] on div "Koffie in lasnaad" at bounding box center [204, 207] width 156 height 16
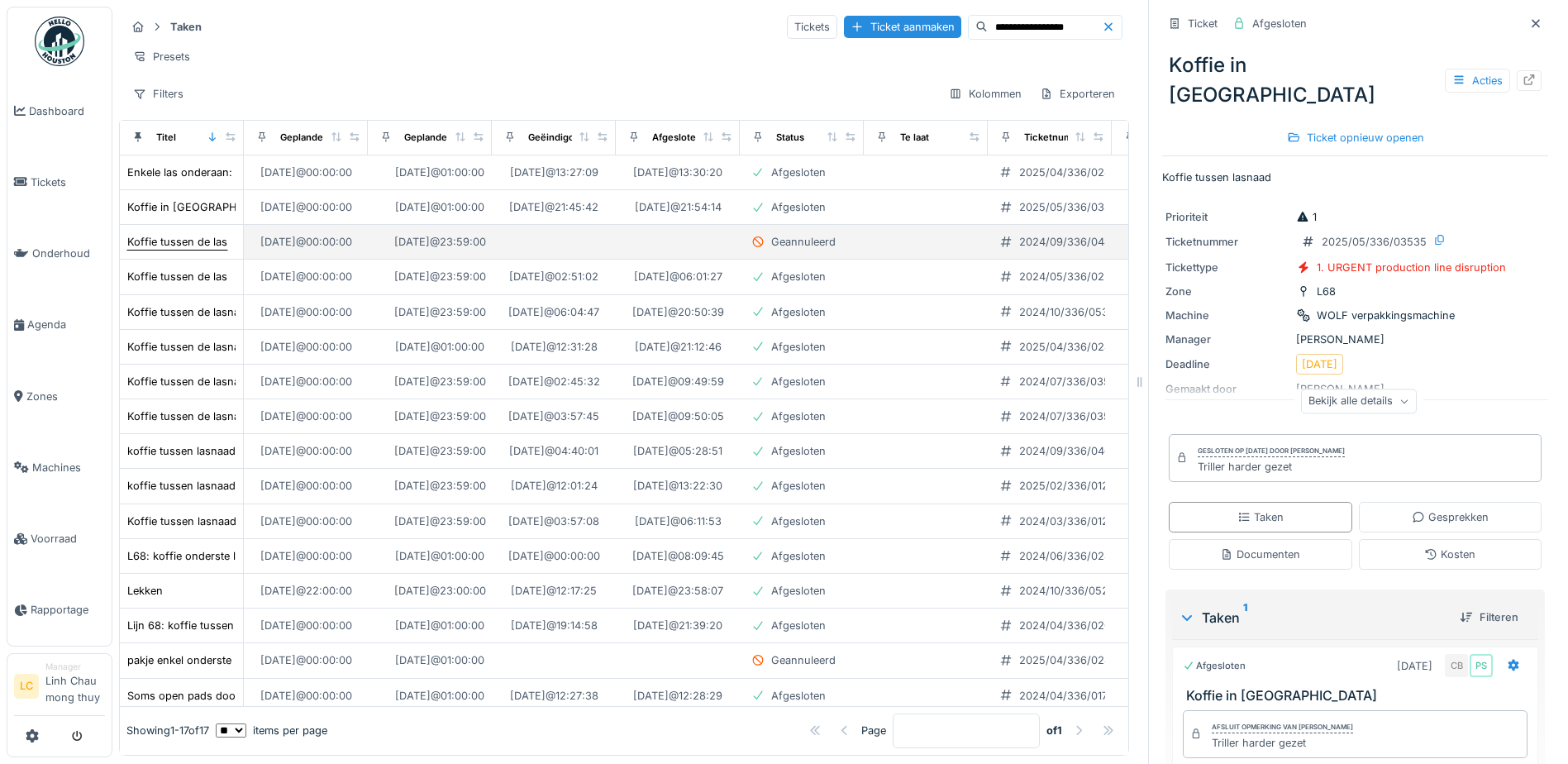
click at [189, 250] on div "Koffie tussen de las" at bounding box center [177, 242] width 100 height 16
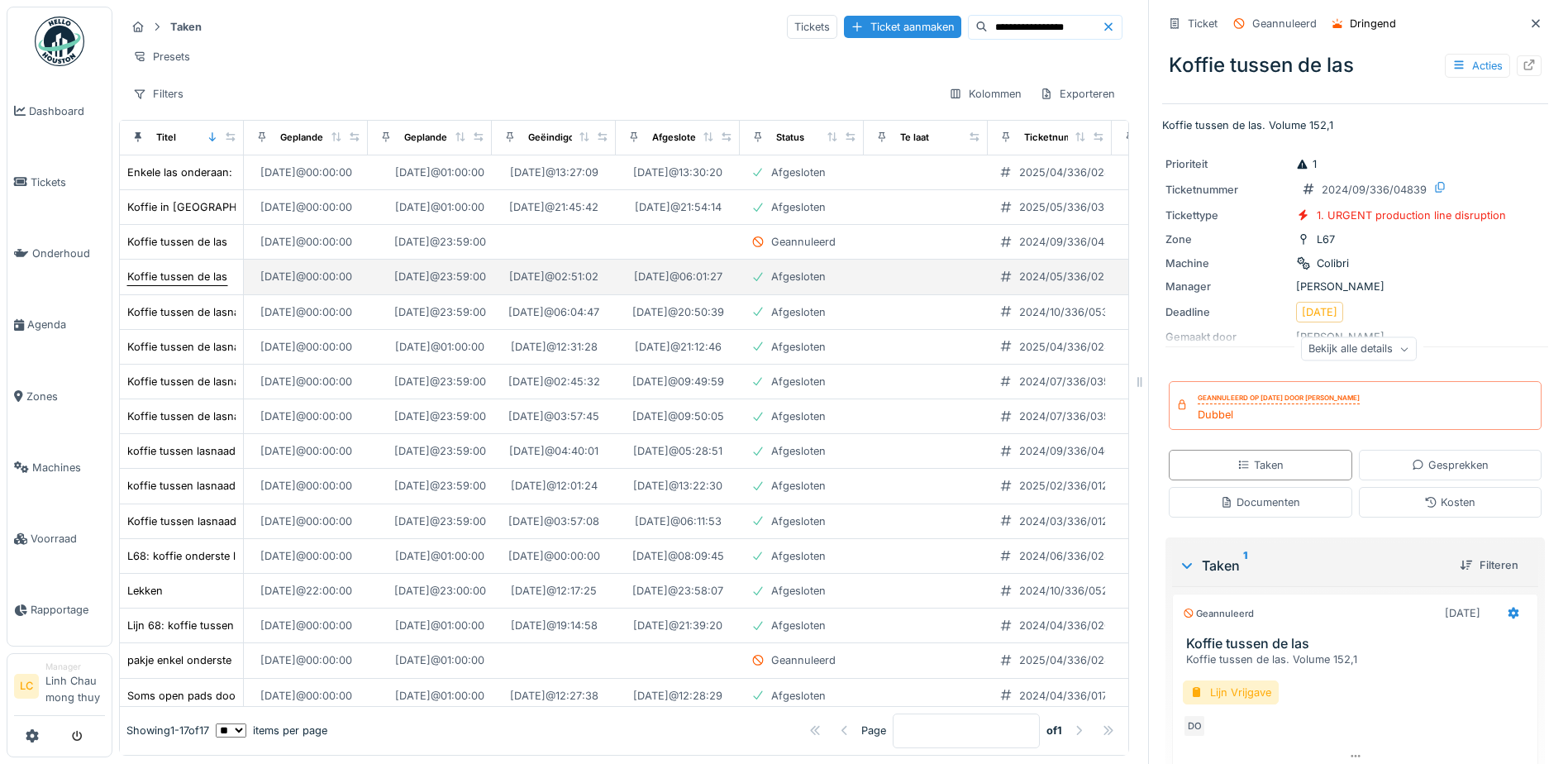
click at [184, 285] on div "Koffie tussen de las" at bounding box center [177, 277] width 100 height 16
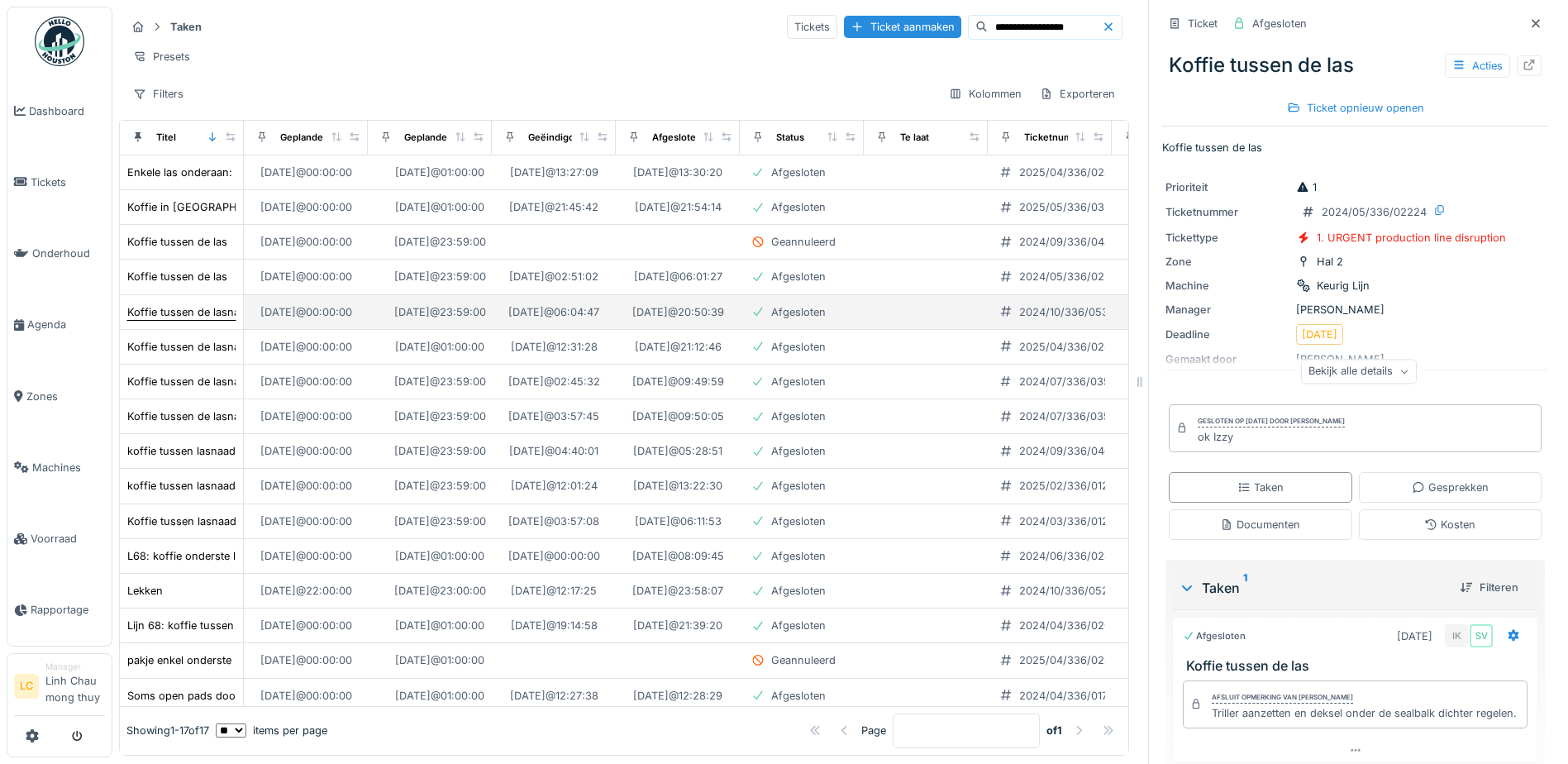
click at [176, 320] on div "Koffie tussen de lasnaad" at bounding box center [189, 312] width 124 height 16
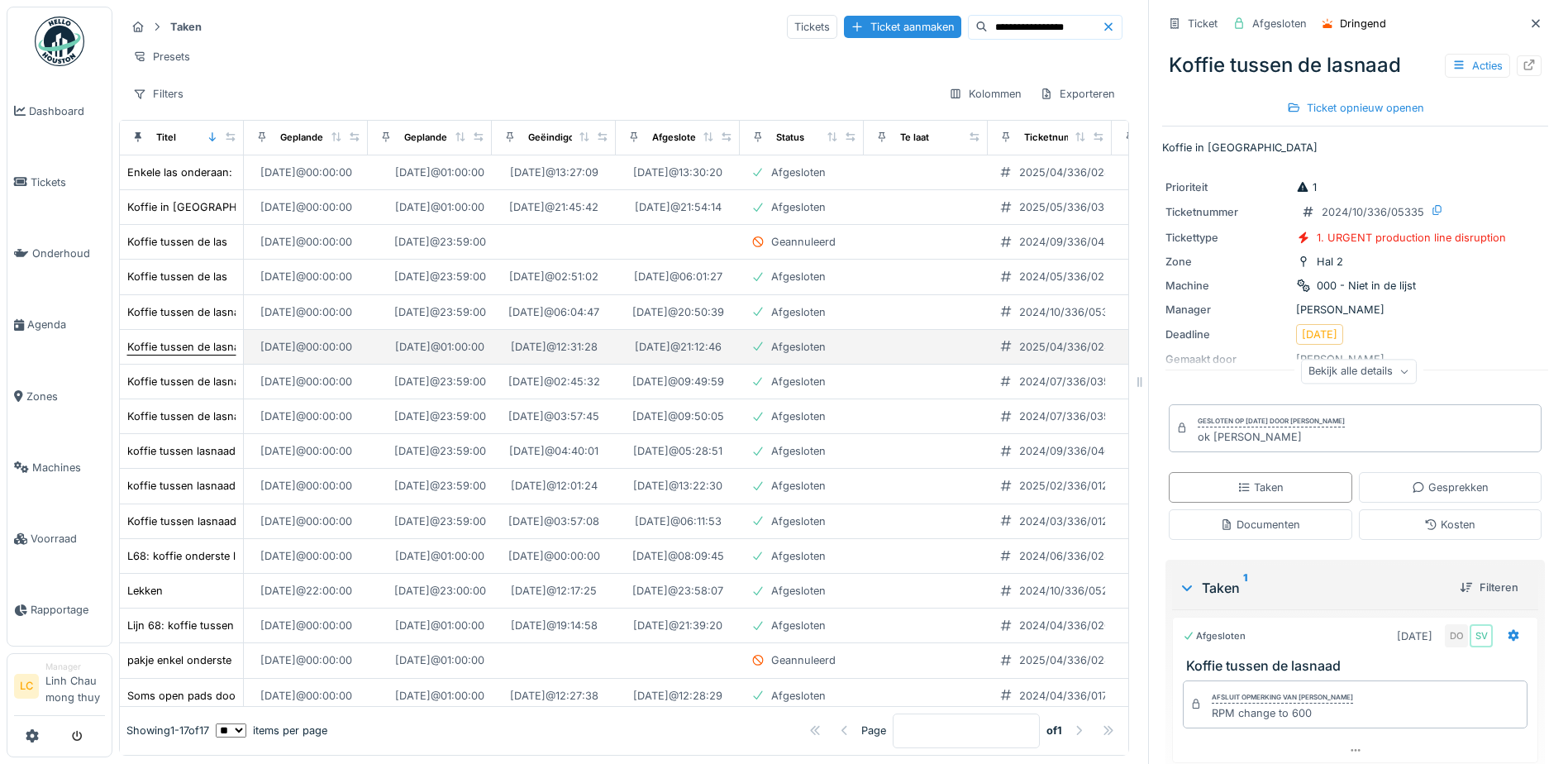
click at [163, 354] on div "Koffie tussen de lasnaad" at bounding box center [189, 346] width 124 height 16
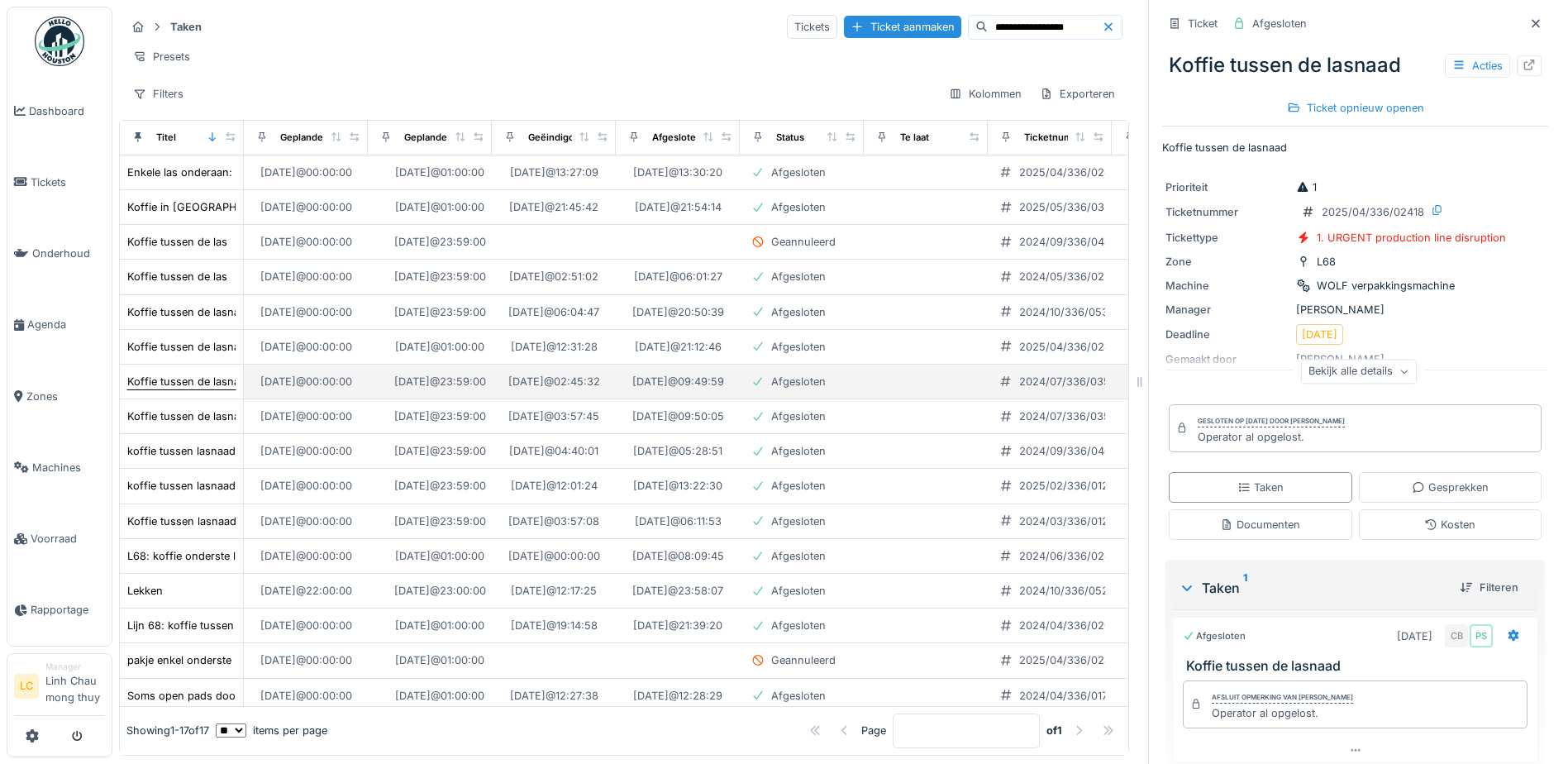
click at [177, 389] on div "Koffie tussen de lasnaad bovenaan" at bounding box center [216, 381] width 178 height 16
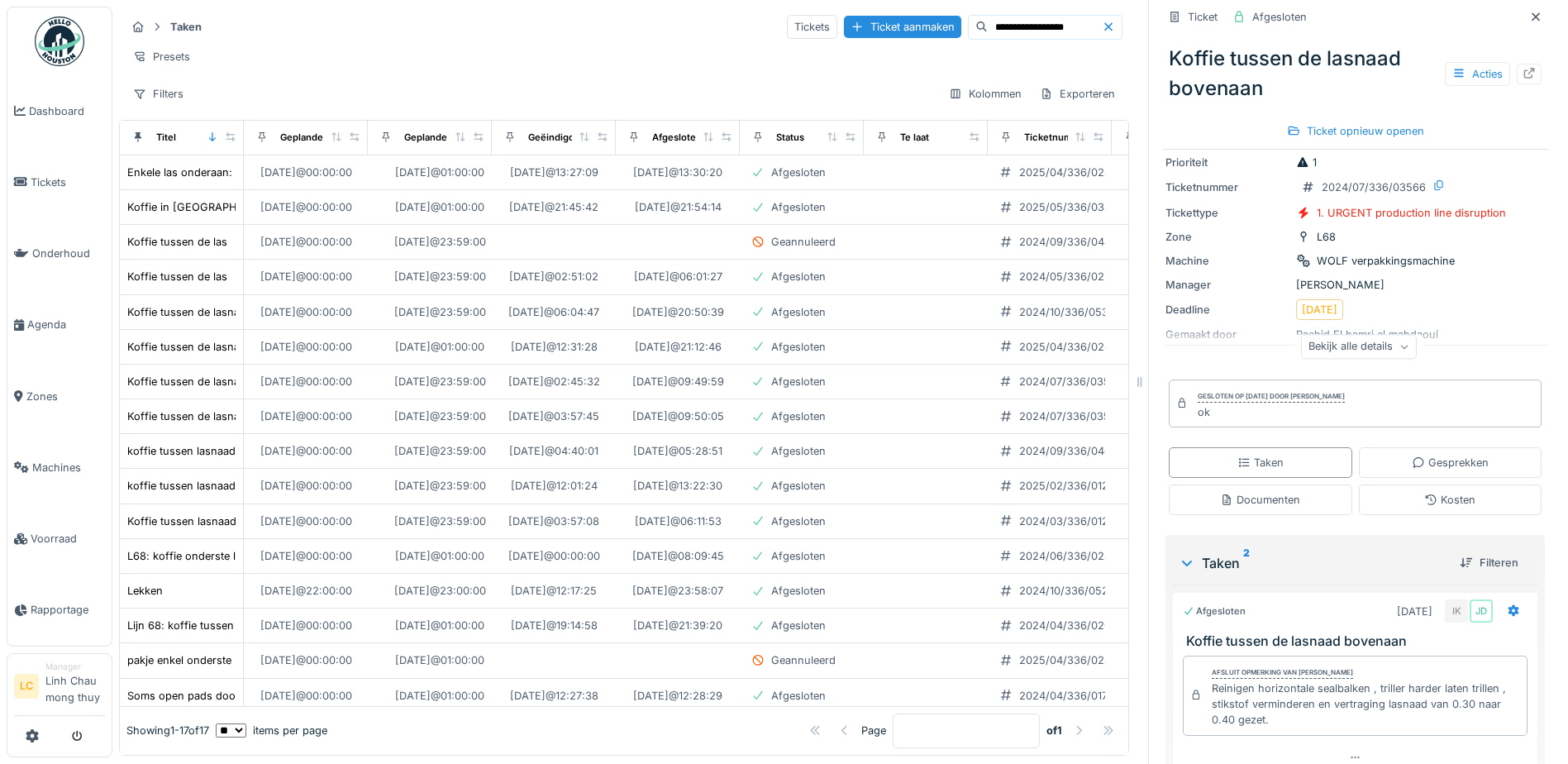
scroll to position [83, 0]
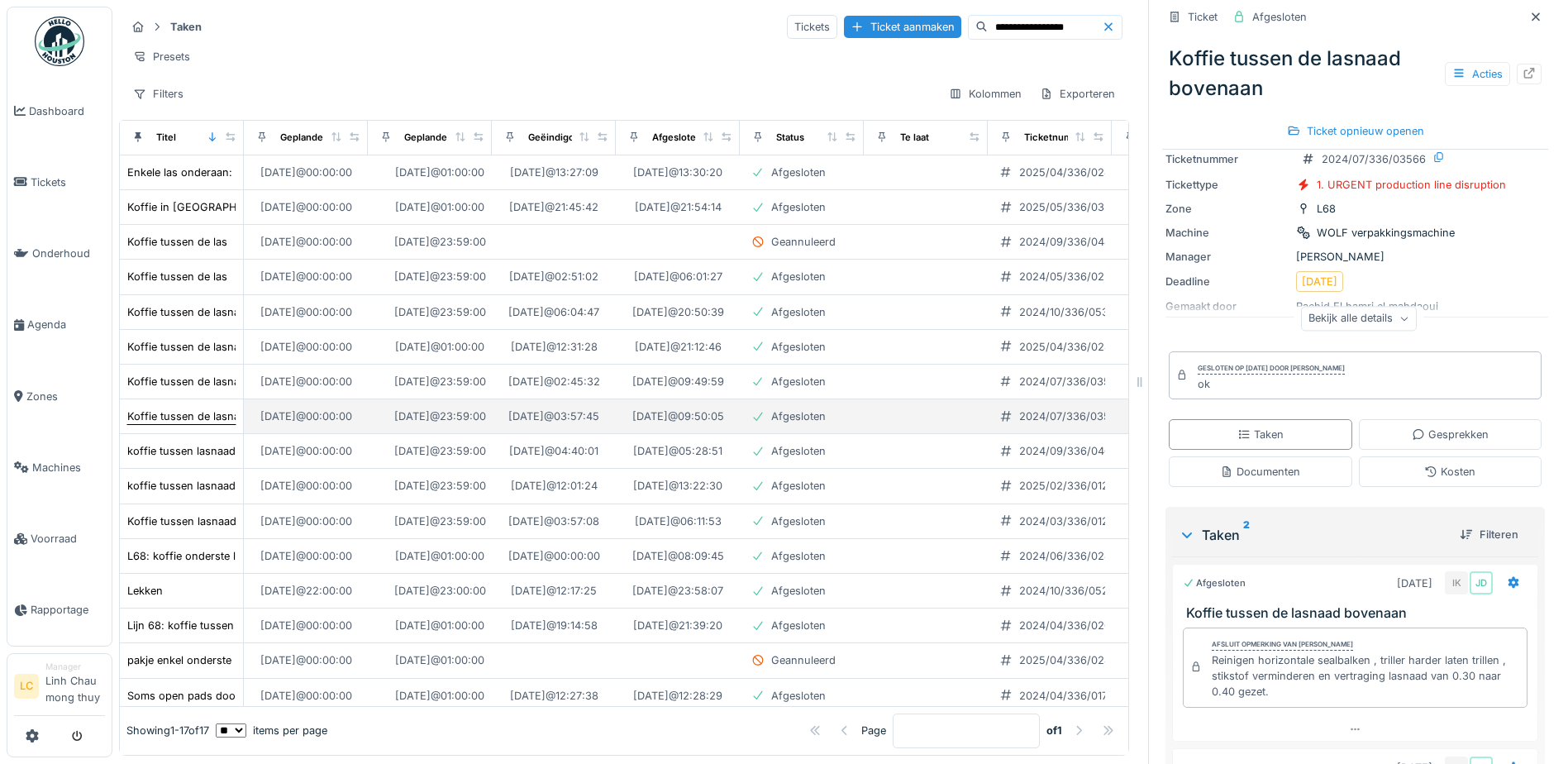
click at [185, 424] on div "Koffie tussen de lasnaad bovenaan" at bounding box center [216, 416] width 178 height 16
click at [187, 424] on div "Koffie tussen de lasnaad bovenaan" at bounding box center [216, 416] width 178 height 16
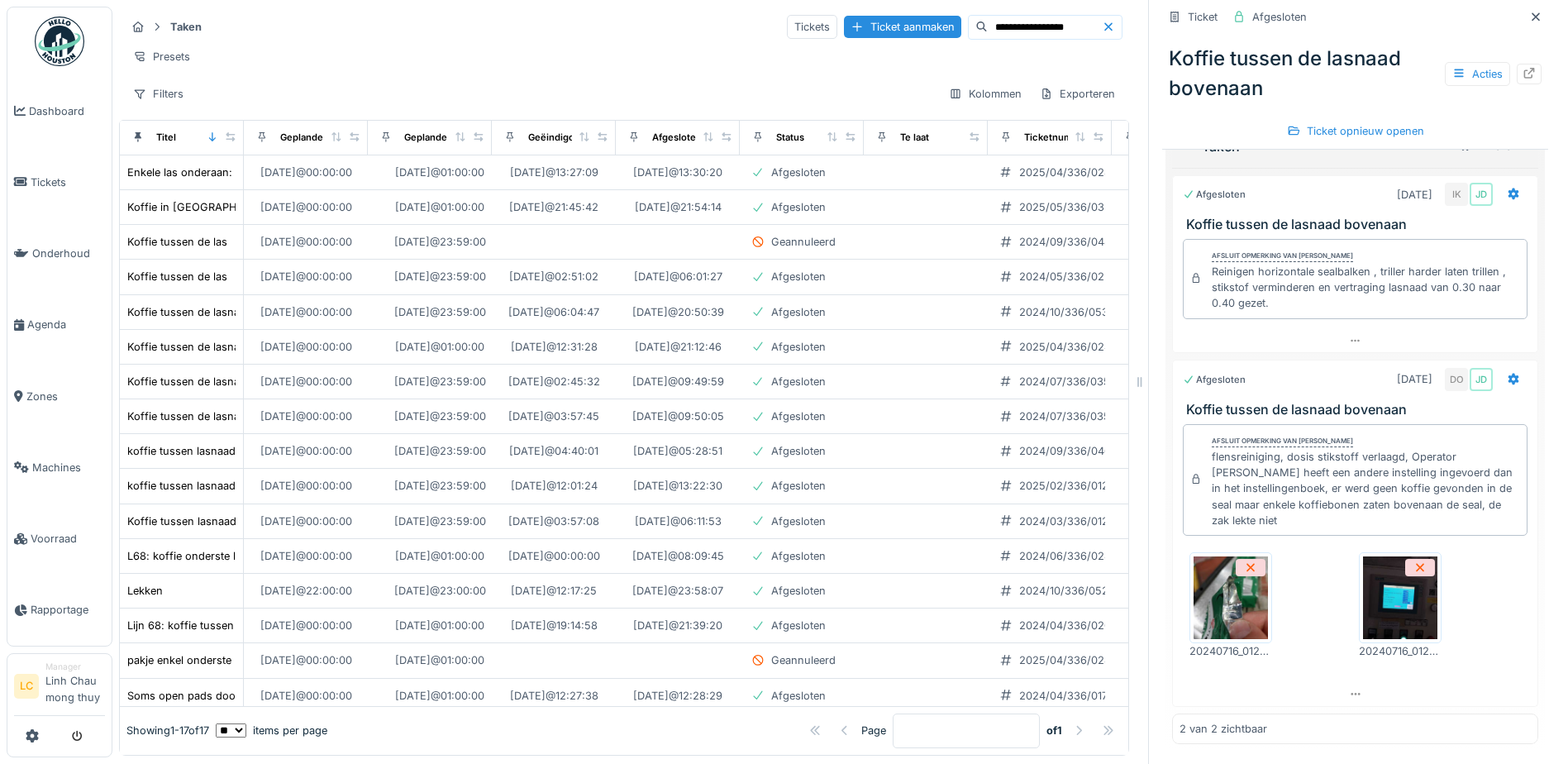
scroll to position [12, 0]
click at [1384, 603] on img at bounding box center [1399, 597] width 74 height 83
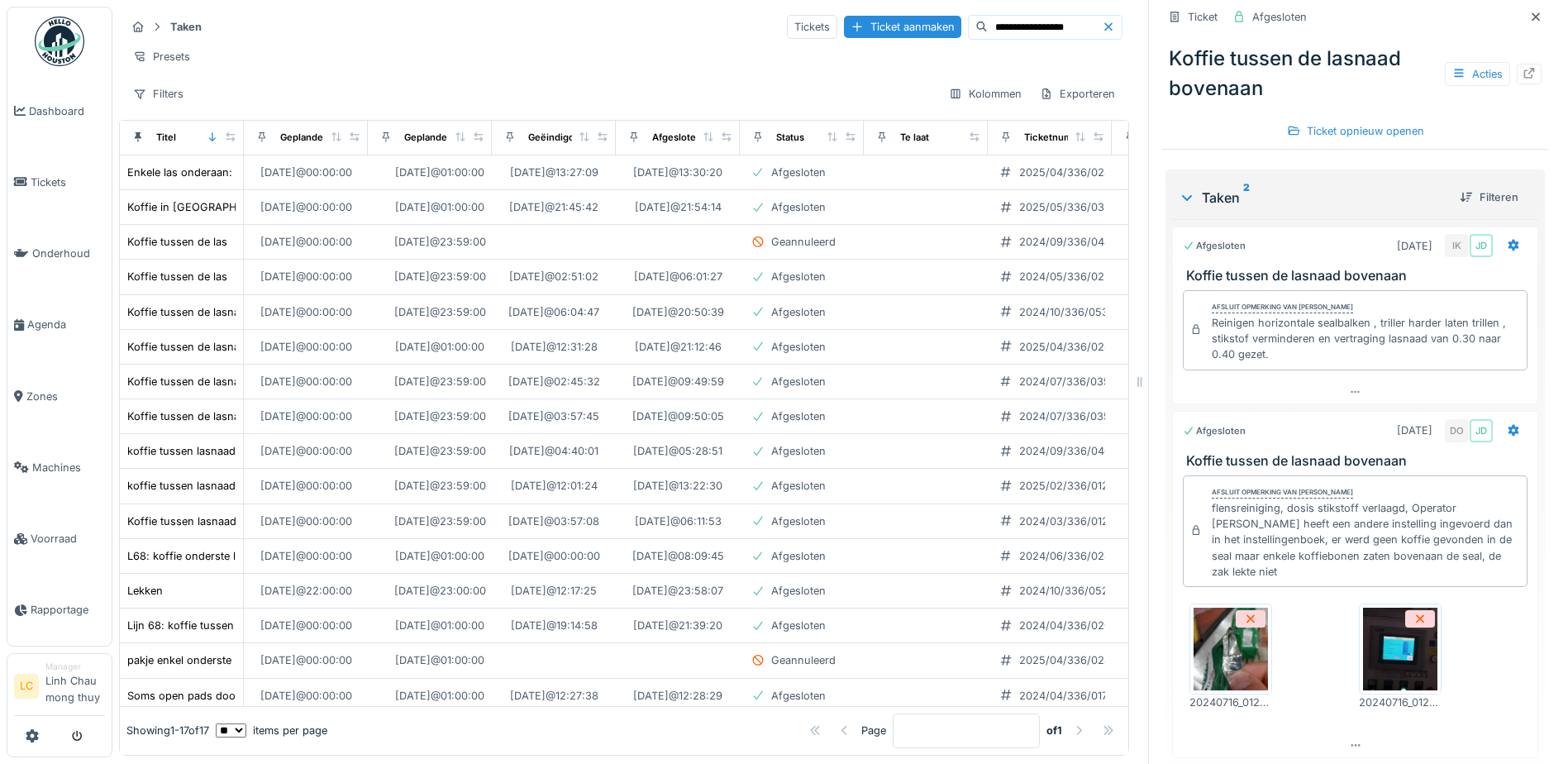
scroll to position [391, 0]
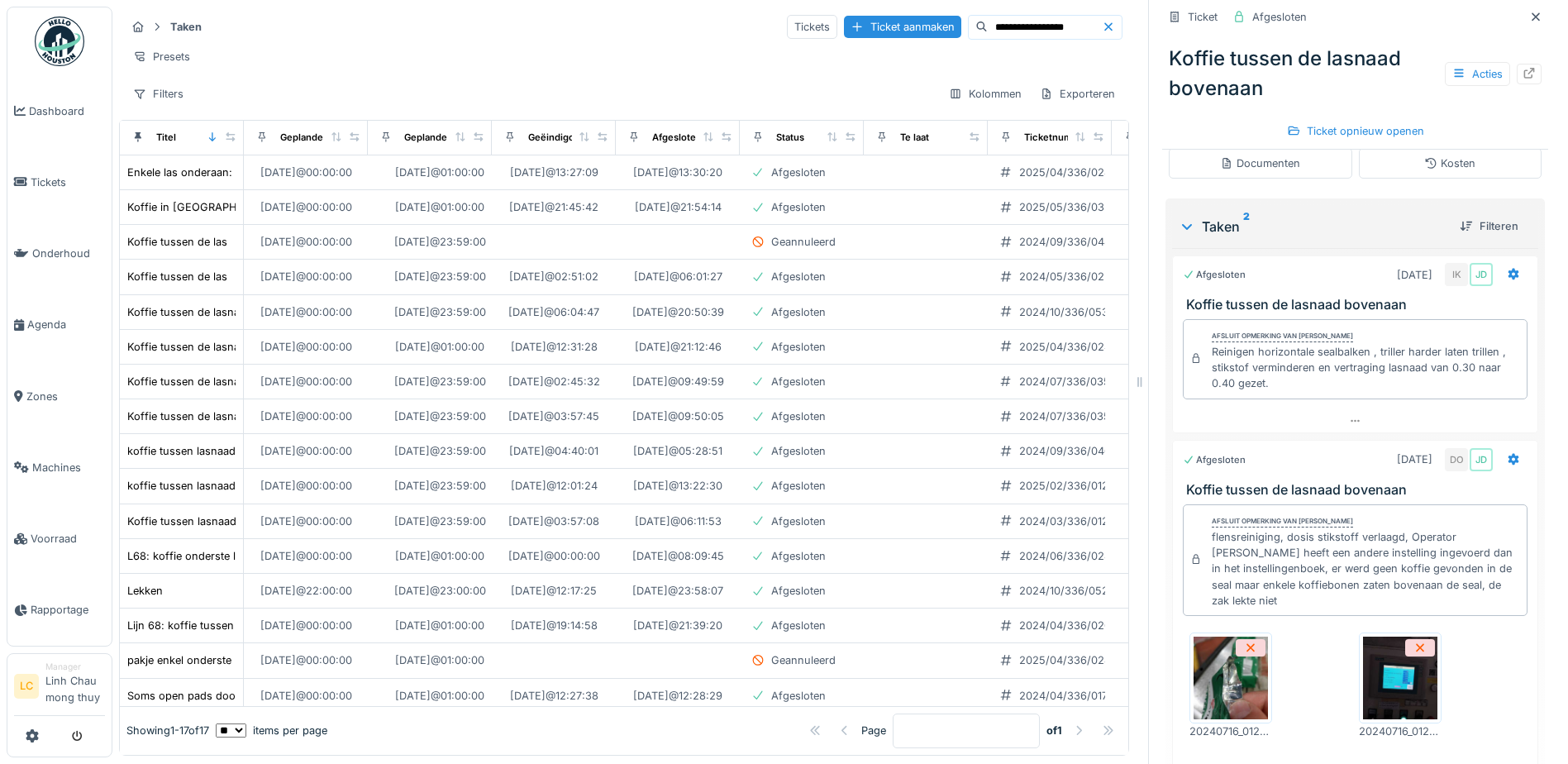
click at [1371, 667] on img at bounding box center [1399, 677] width 74 height 83
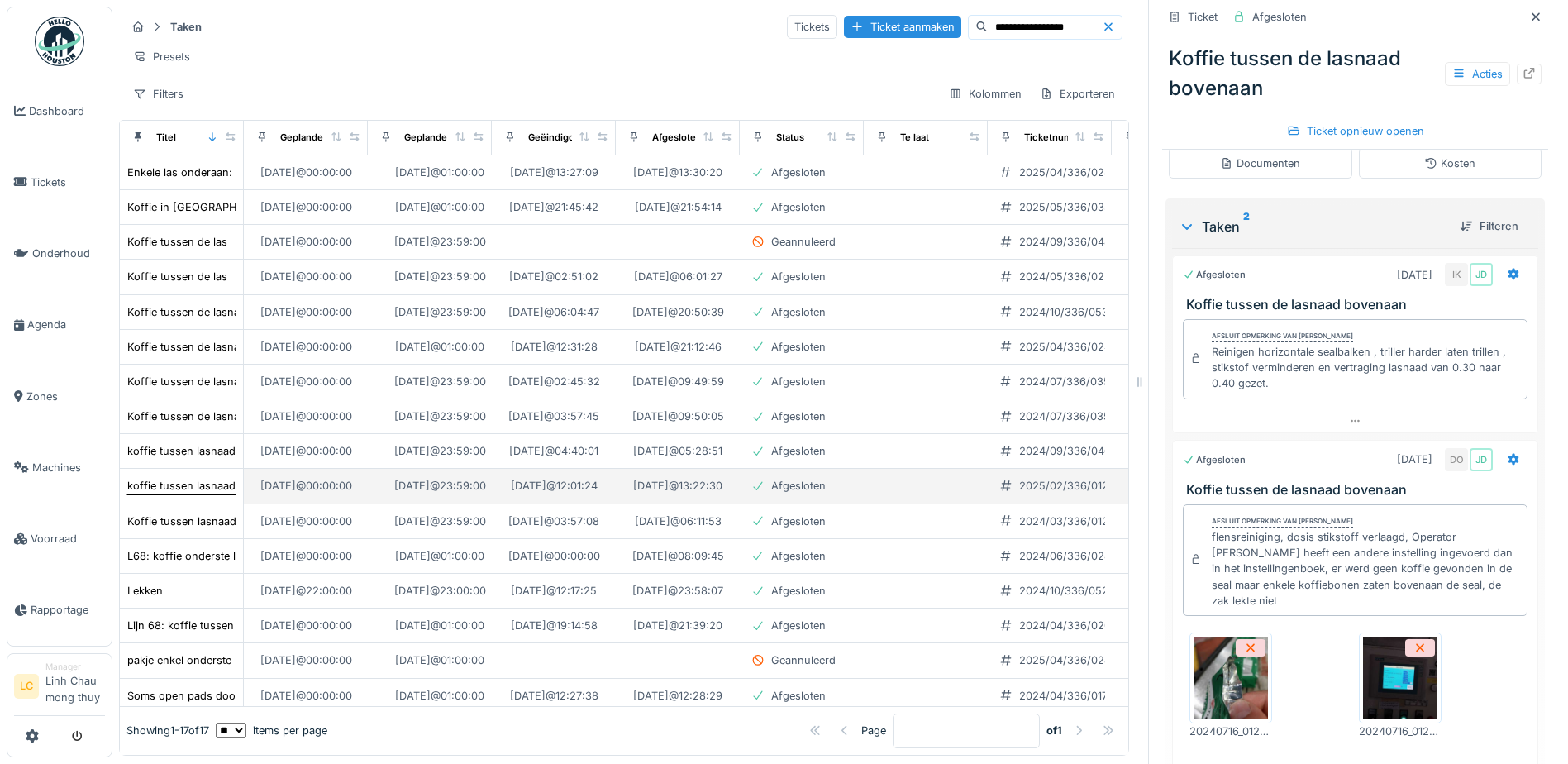
click at [180, 493] on div "koffie tussen lasnaad : lekke pakje" at bounding box center [213, 486] width 173 height 16
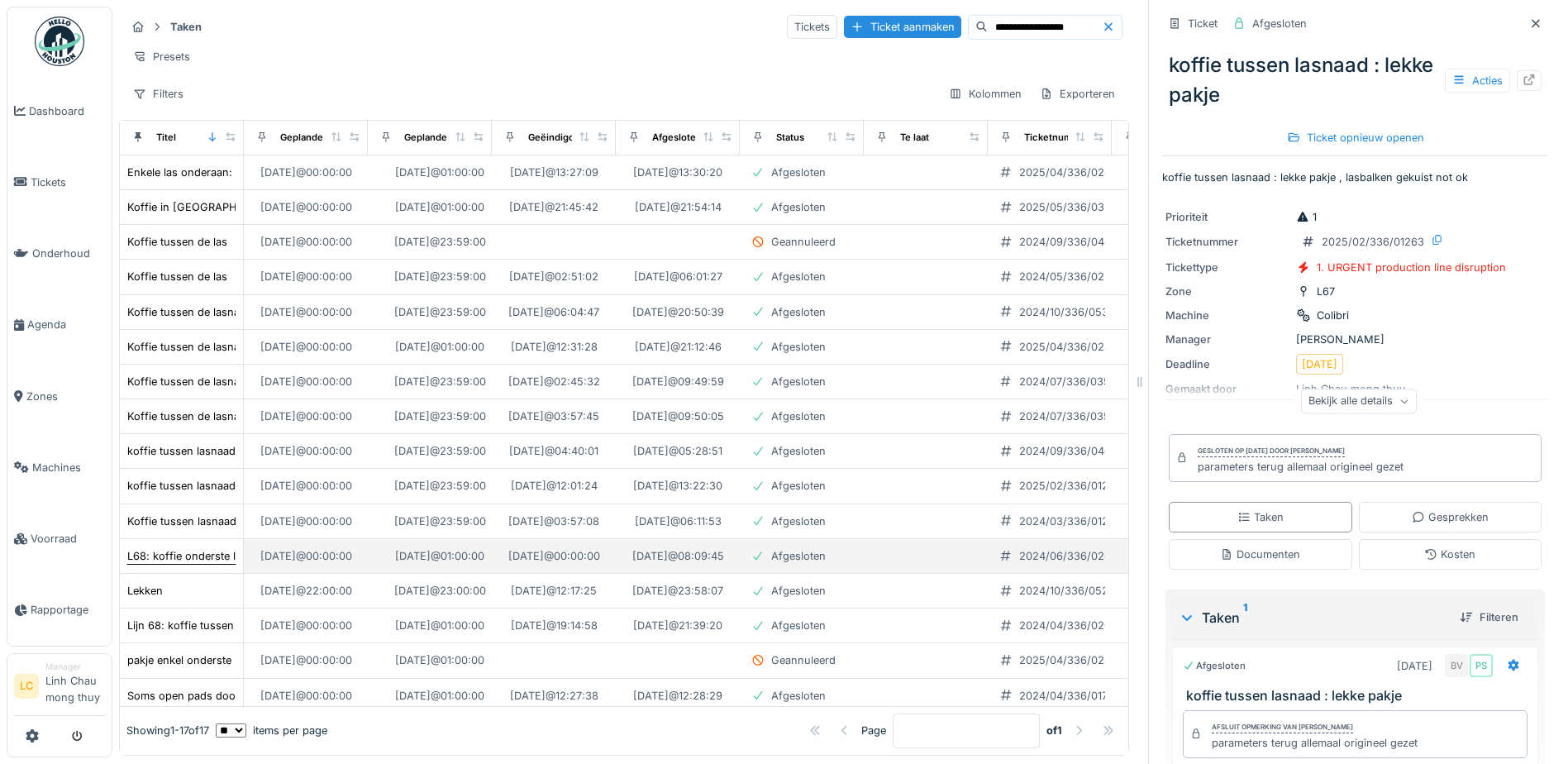
click at [194, 564] on div "L68: koffie onderste las: niet goed gesealed" at bounding box center [238, 556] width 222 height 16
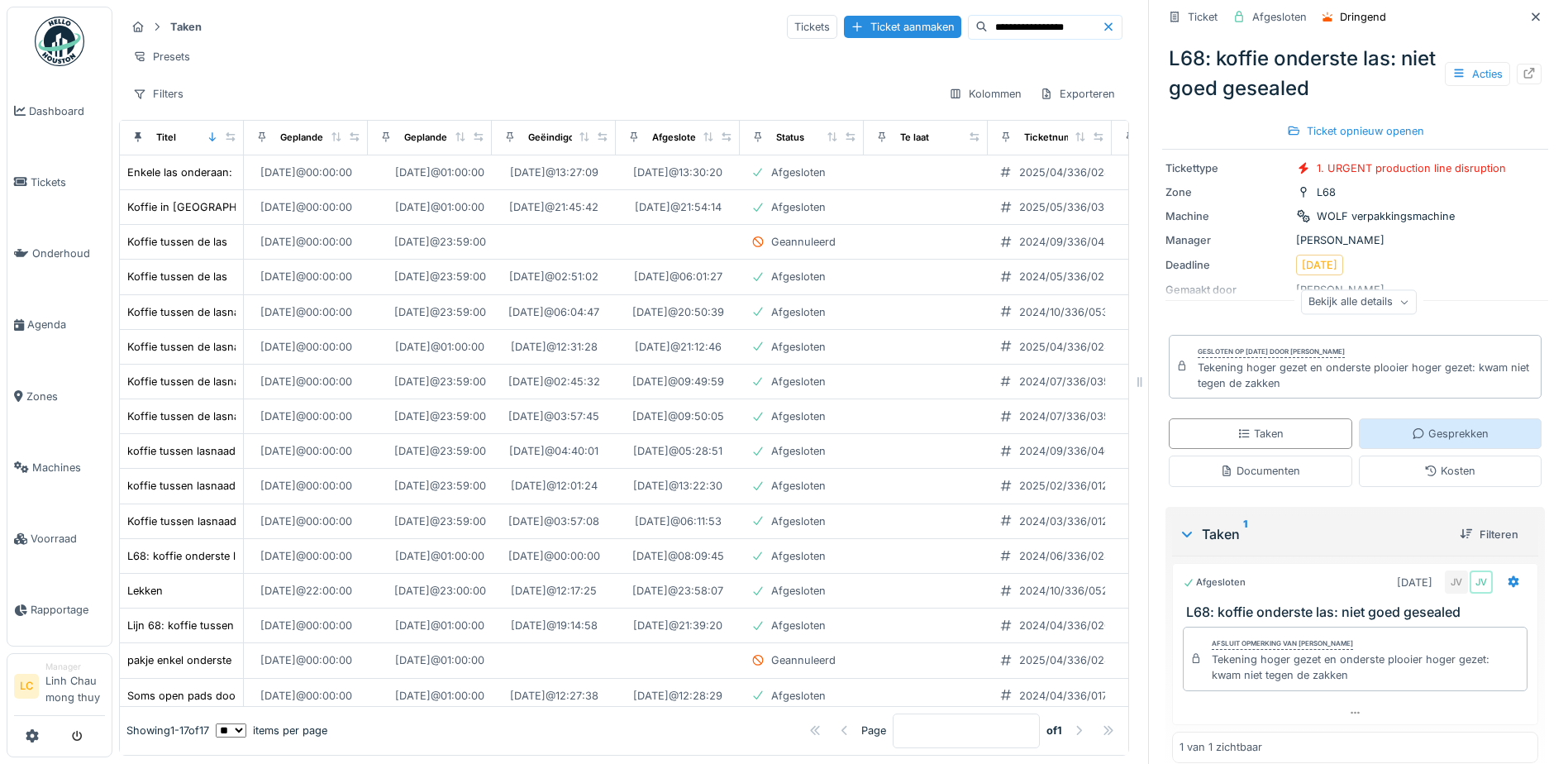
scroll to position [120, 0]
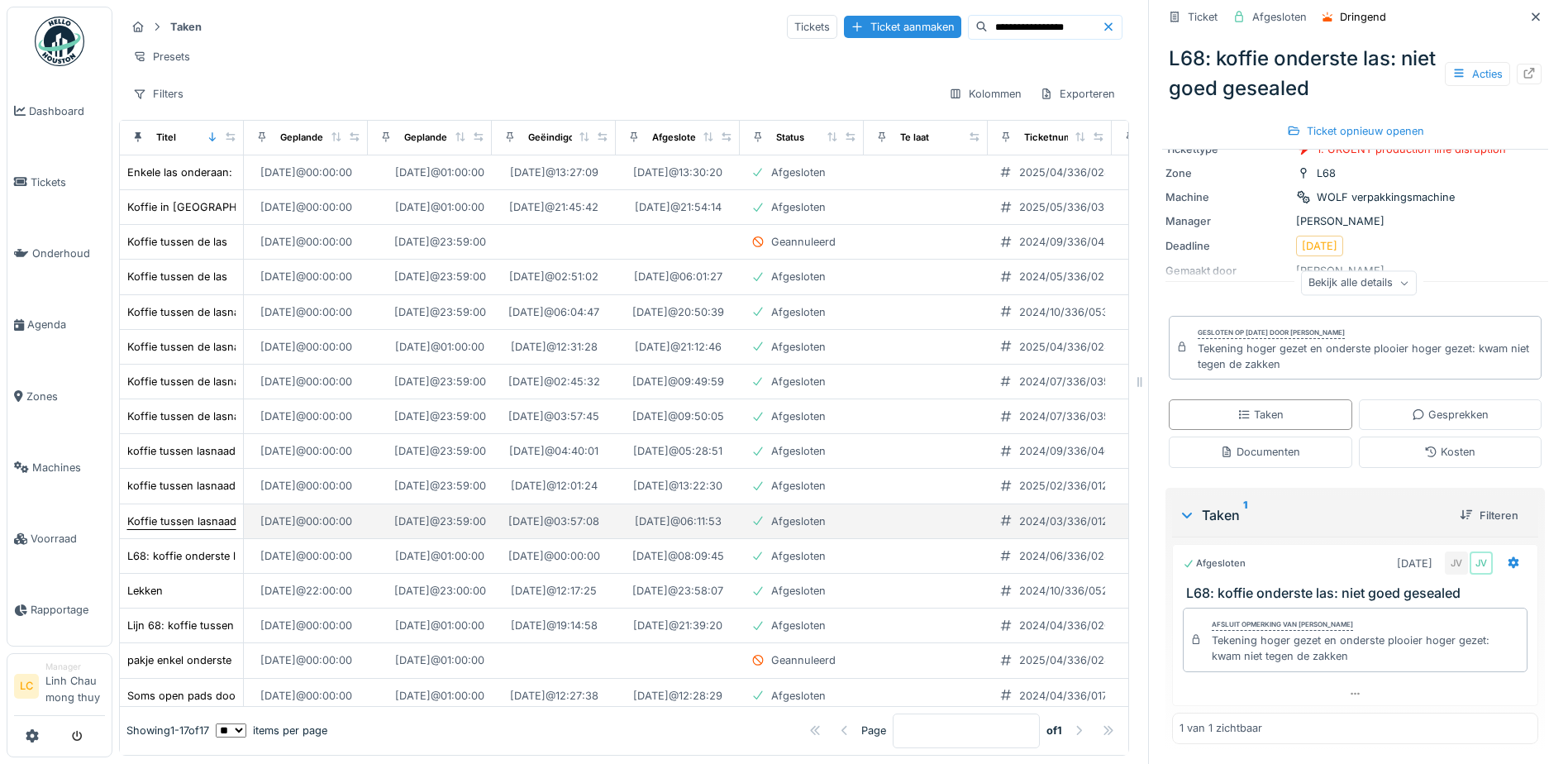
click at [186, 529] on div "Koffie tussen lasnaad onderaan binnenste seal , niet lek" at bounding box center [268, 521] width 282 height 16
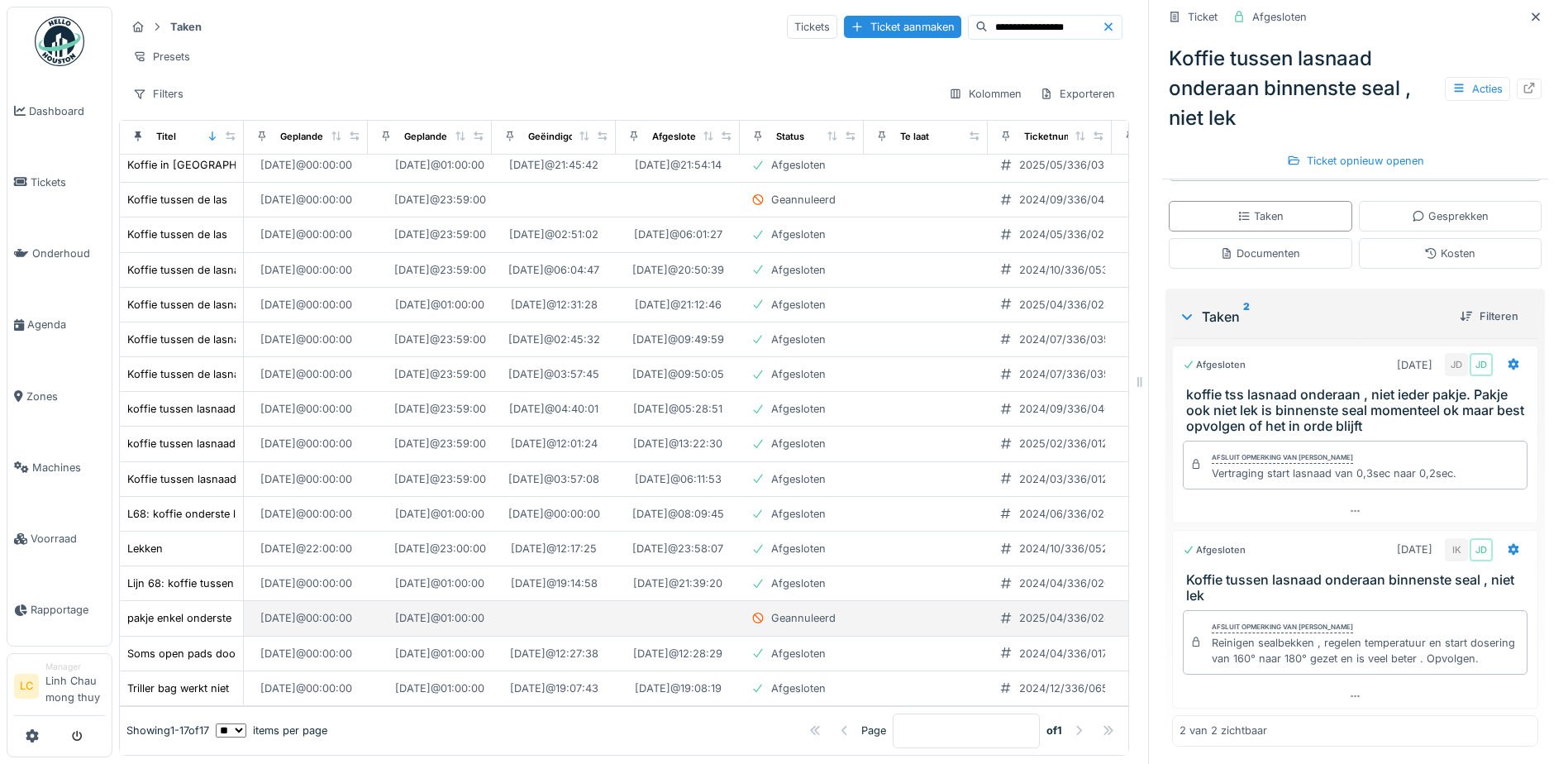
scroll to position [144, 0]
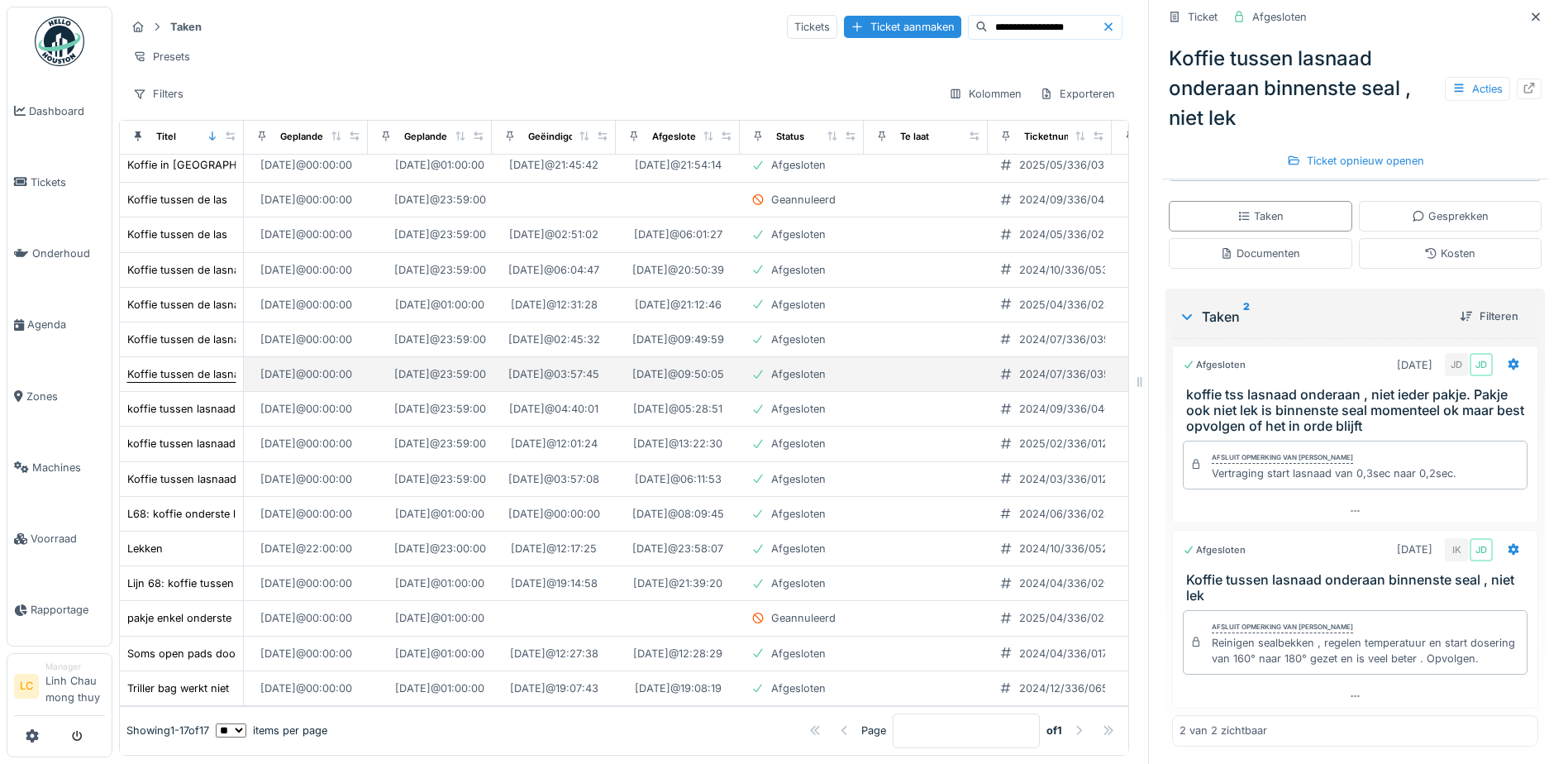
click at [175, 366] on div "Koffie tussen de lasnaad bovenaan" at bounding box center [216, 374] width 178 height 16
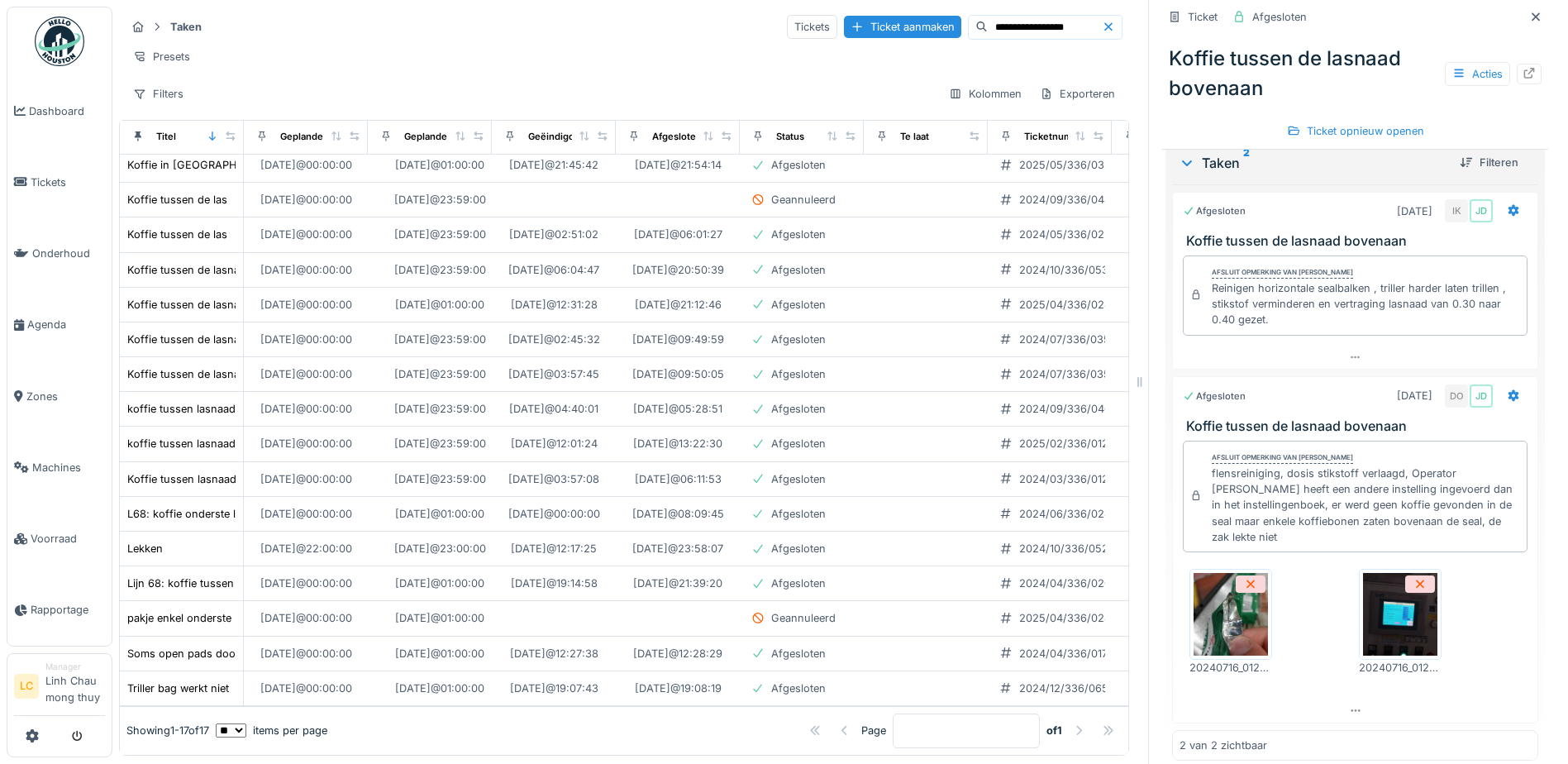
scroll to position [473, 0]
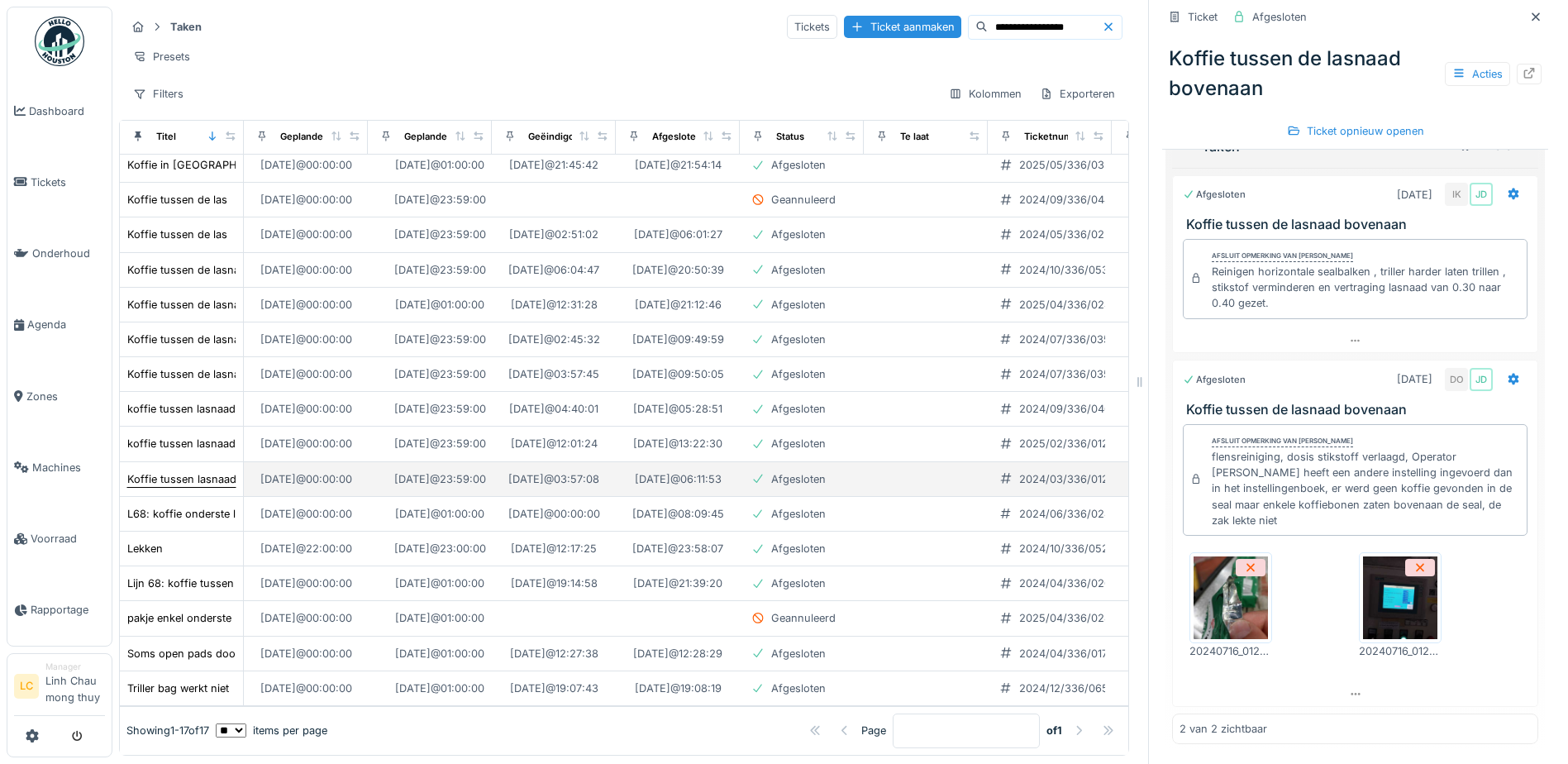
click at [189, 471] on div "Koffie tussen lasnaad onderaan binnenste seal , niet lek" at bounding box center [268, 479] width 282 height 16
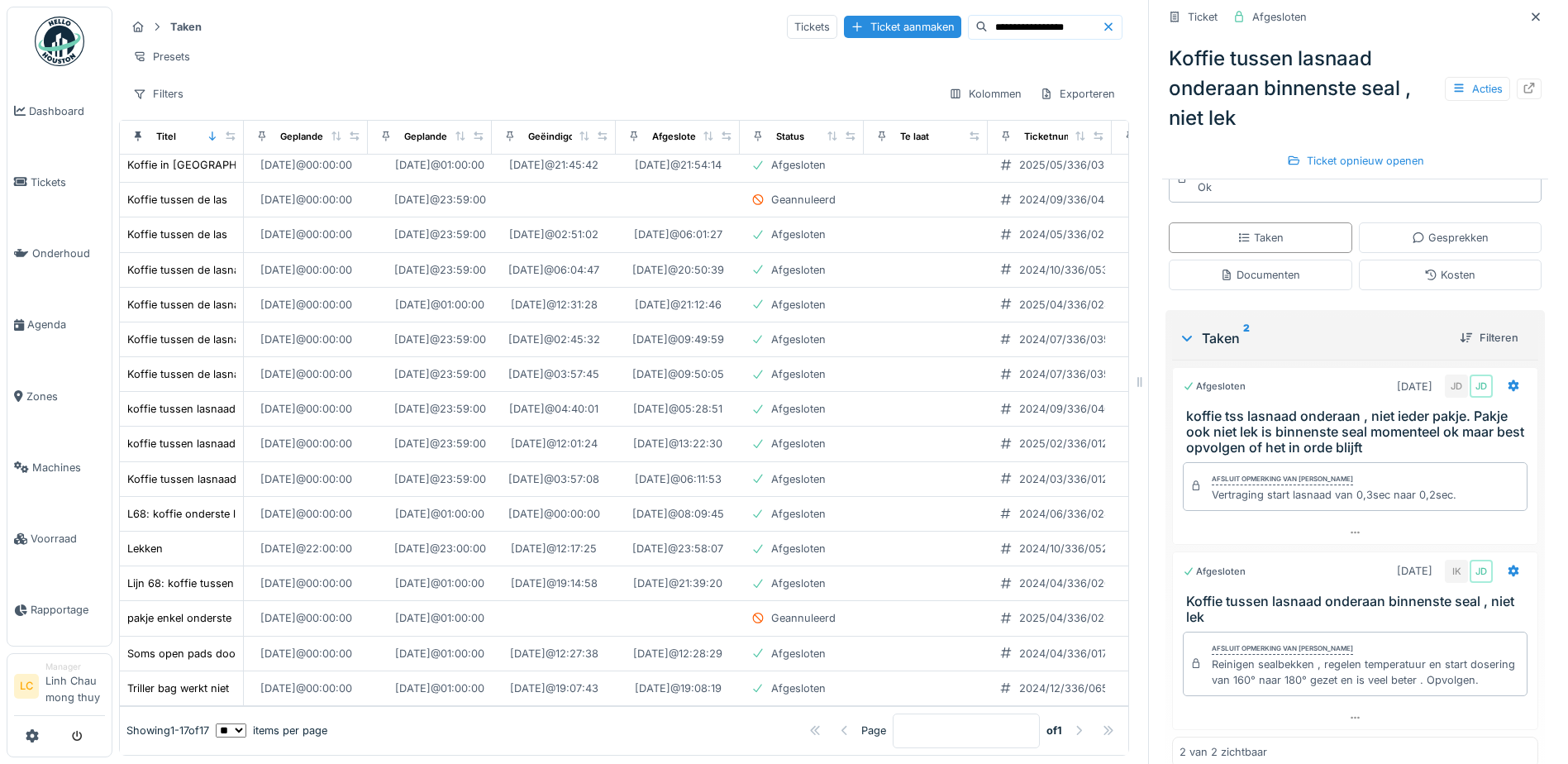
scroll to position [331, 0]
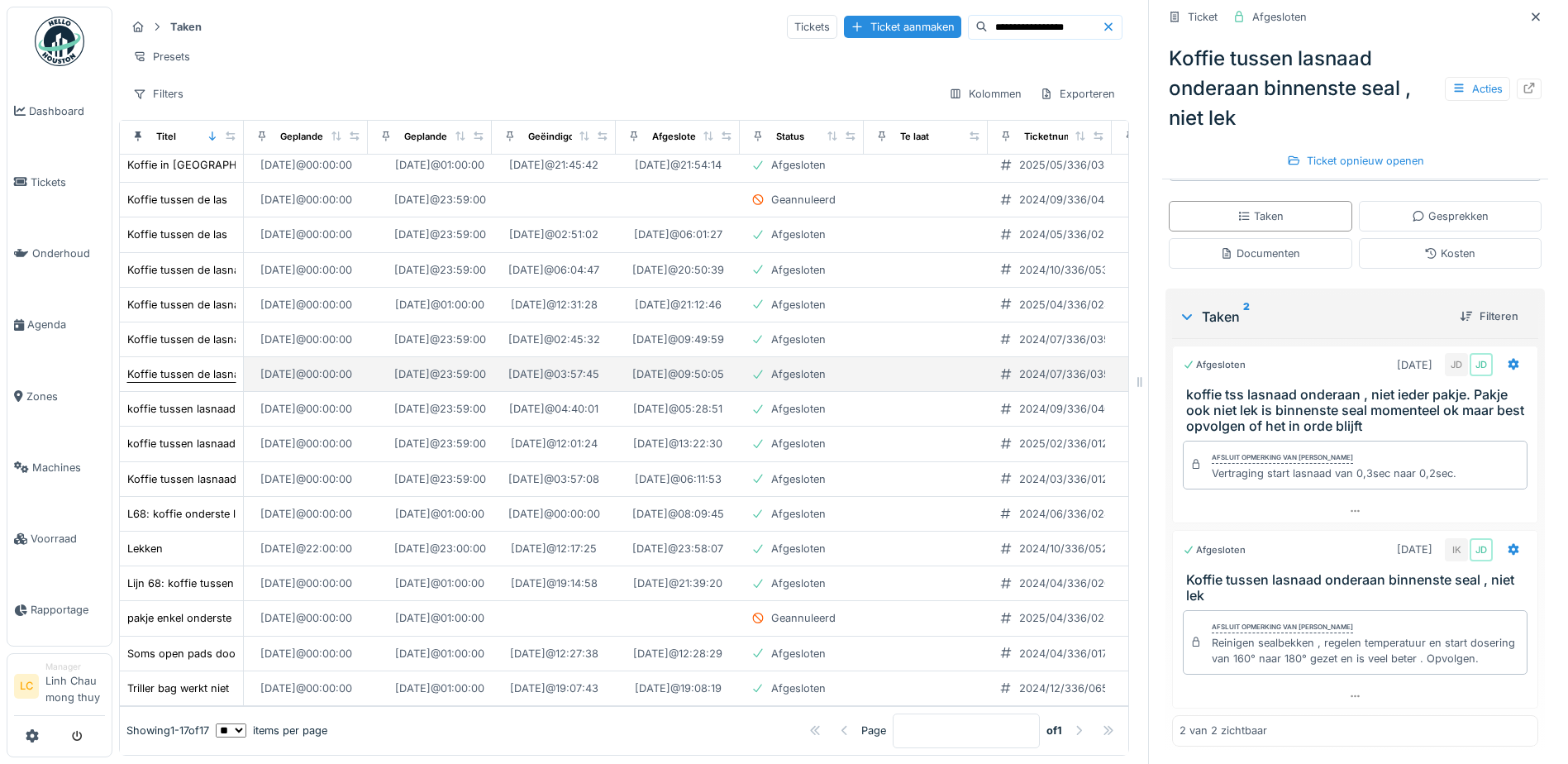
click at [189, 366] on div "Koffie tussen de lasnaad bovenaan" at bounding box center [216, 374] width 178 height 16
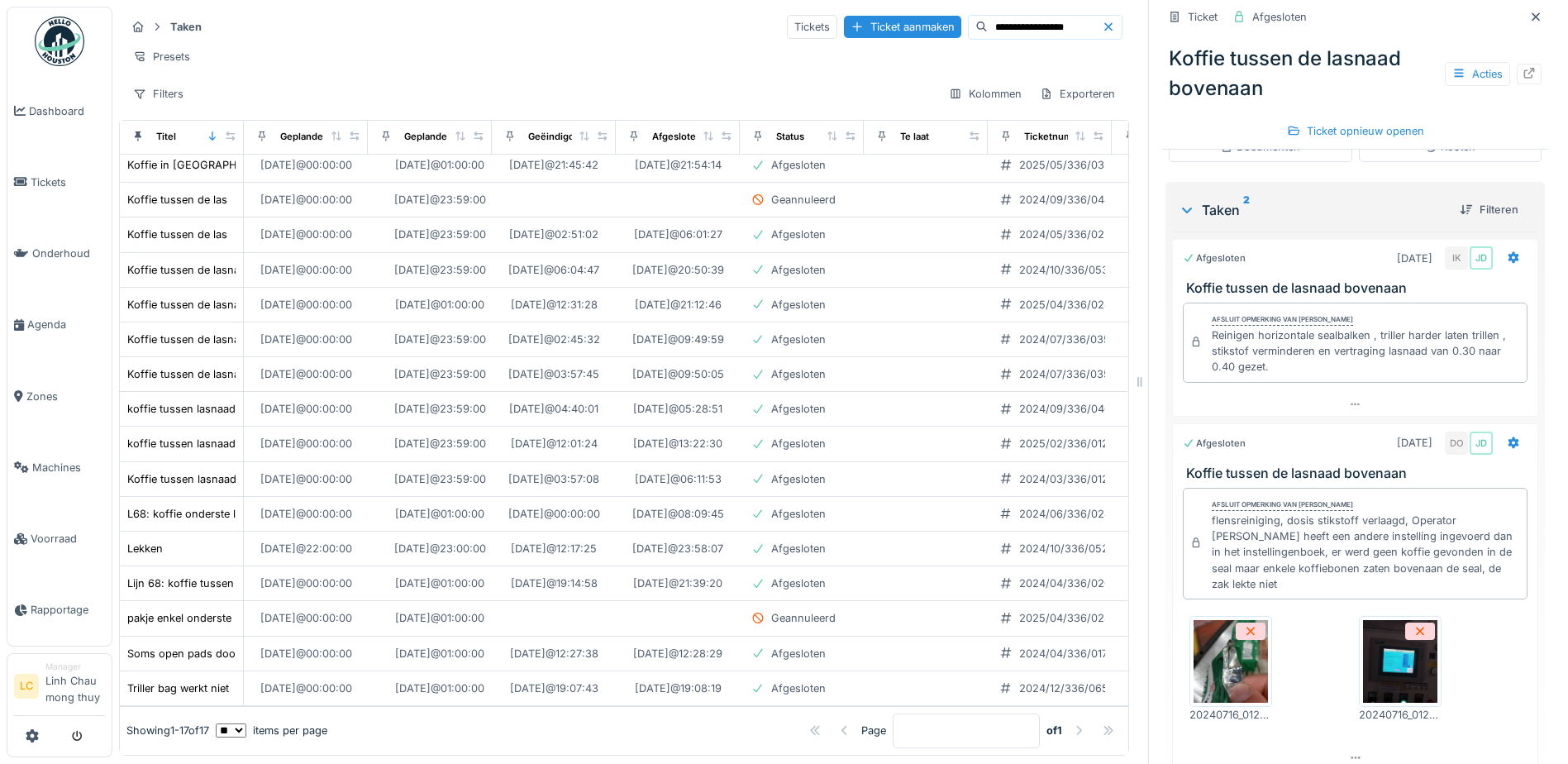
scroll to position [413, 0]
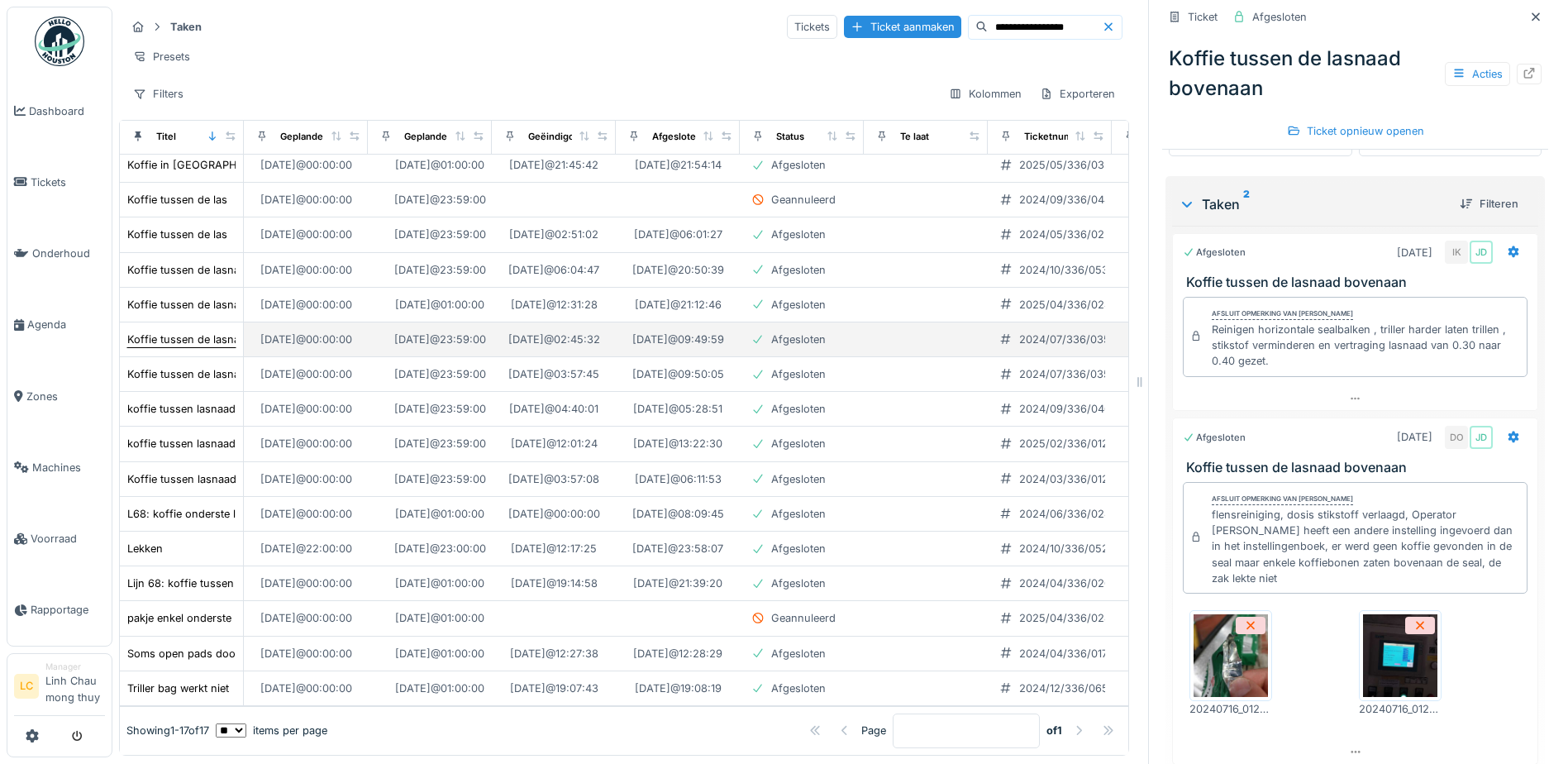
click at [205, 332] on div "Koffie tussen de lasnaad bovenaan" at bounding box center [216, 339] width 178 height 16
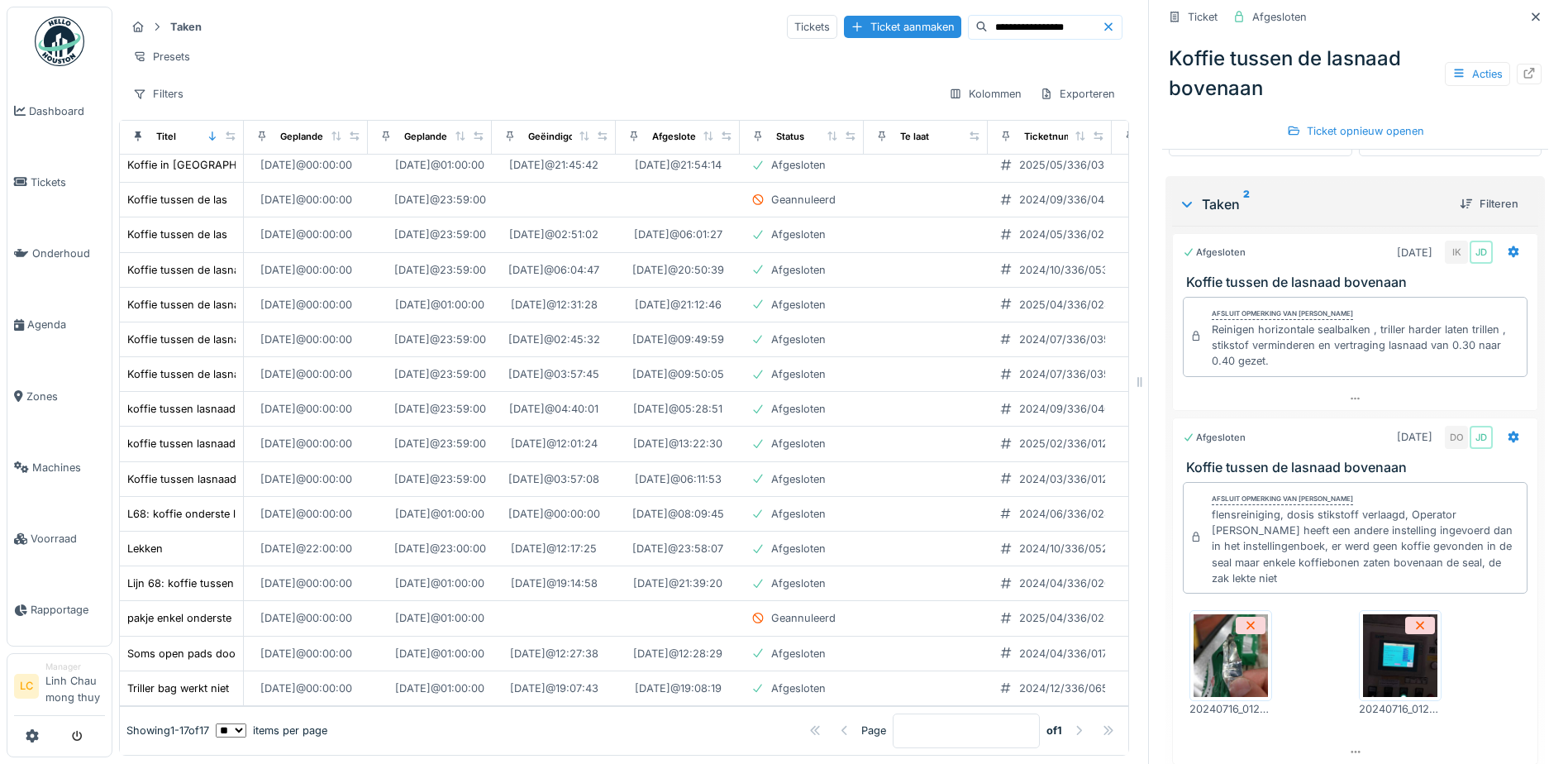
scroll to position [473, 0]
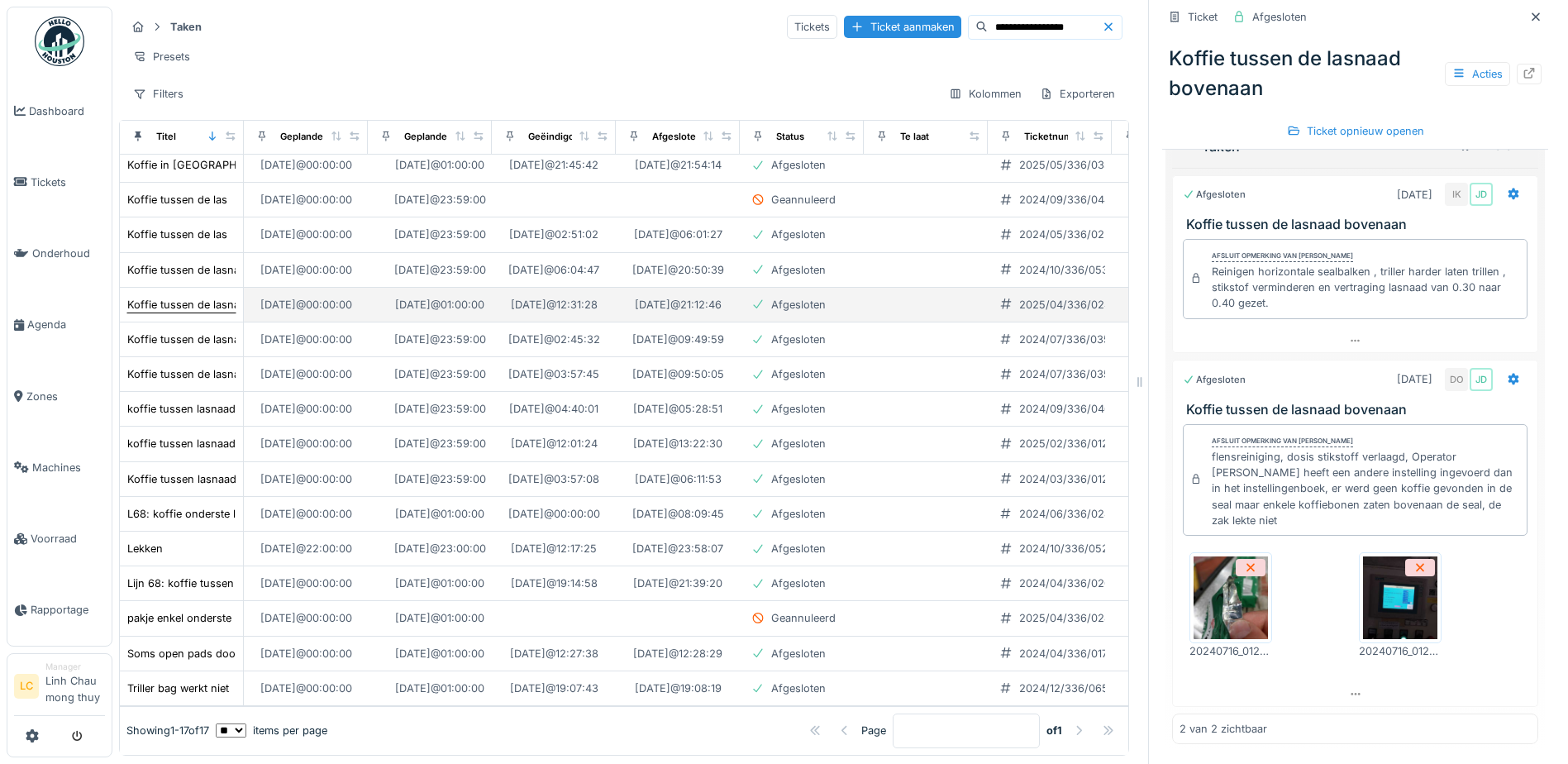
click at [208, 297] on div "Koffie tussen de lasnaad" at bounding box center [189, 305] width 124 height 16
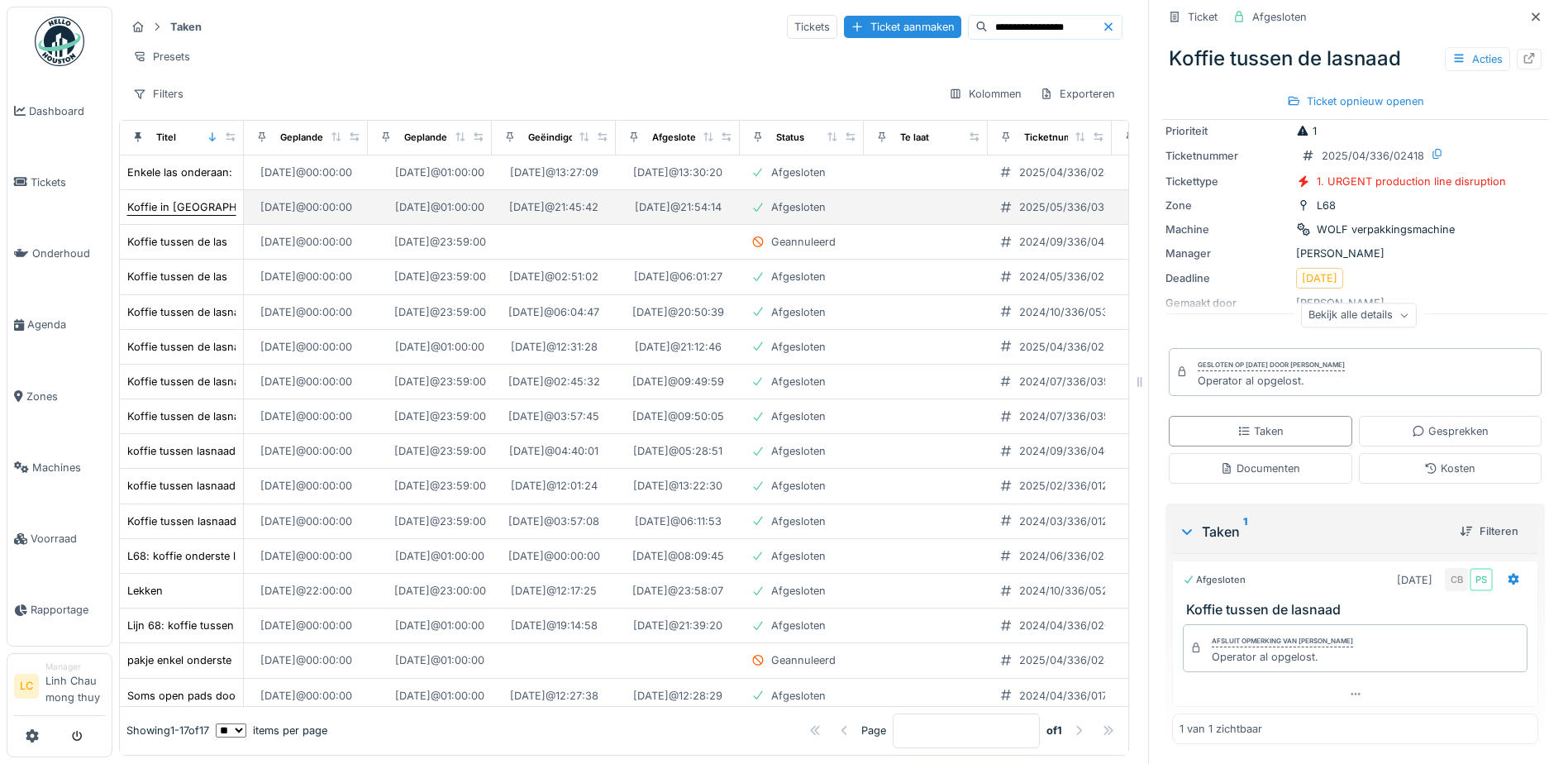
click at [183, 205] on div "Koffie in lasnaad" at bounding box center [204, 207] width 156 height 16
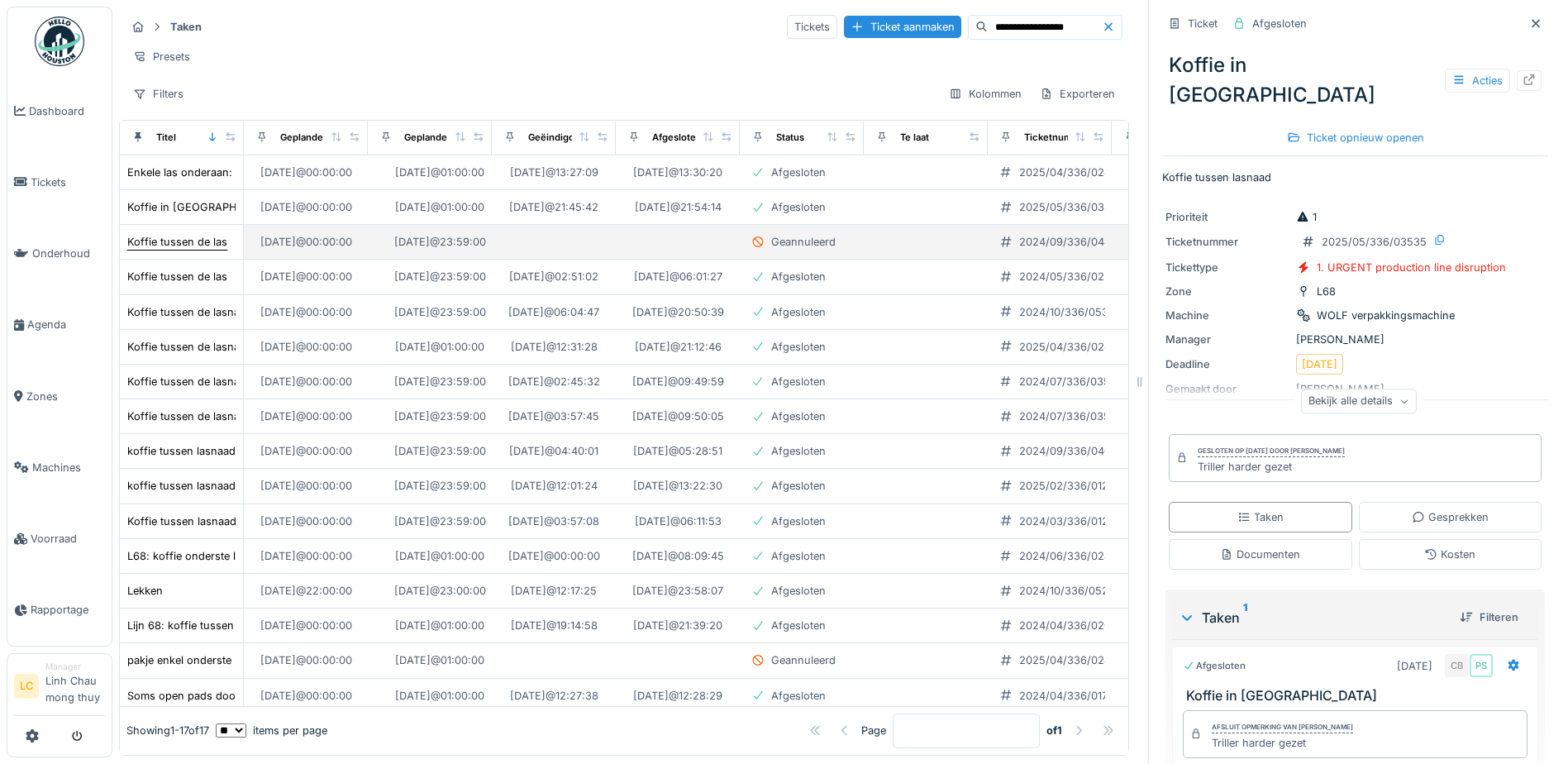
click at [191, 246] on div "Koffie tussen de las" at bounding box center [177, 242] width 100 height 16
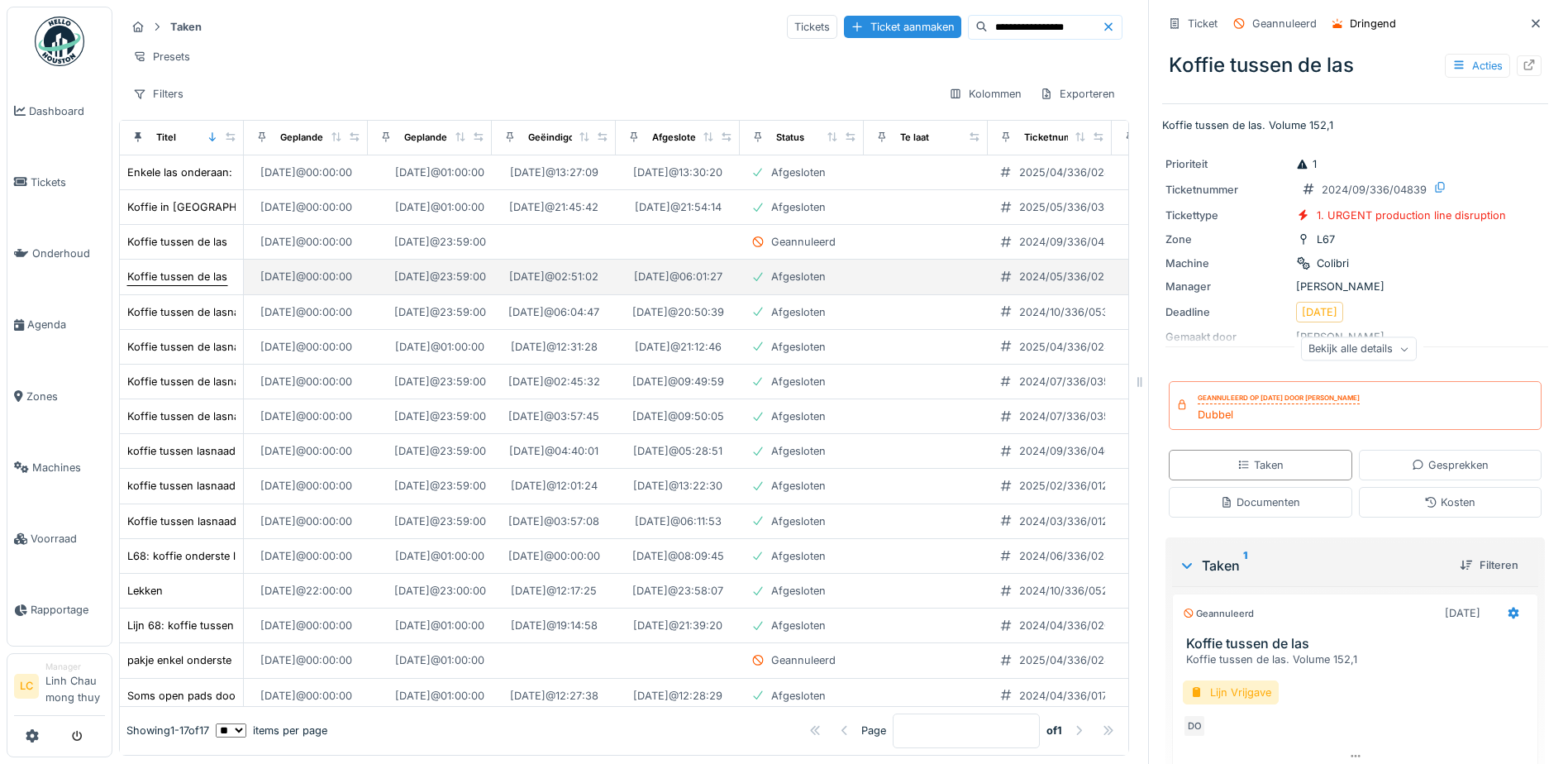
click at [184, 280] on div "Koffie tussen de las" at bounding box center [177, 277] width 100 height 16
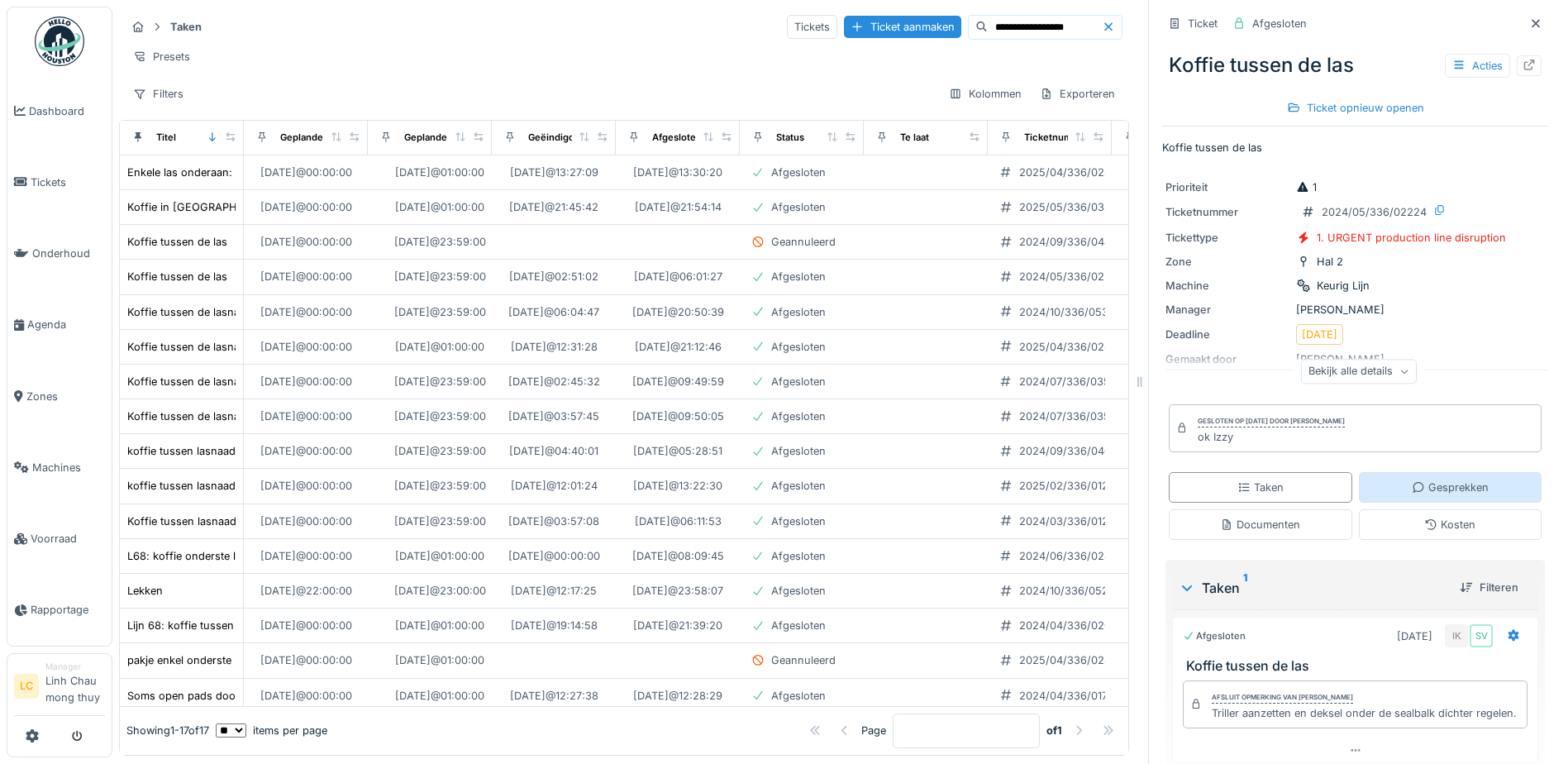
scroll to position [74, 0]
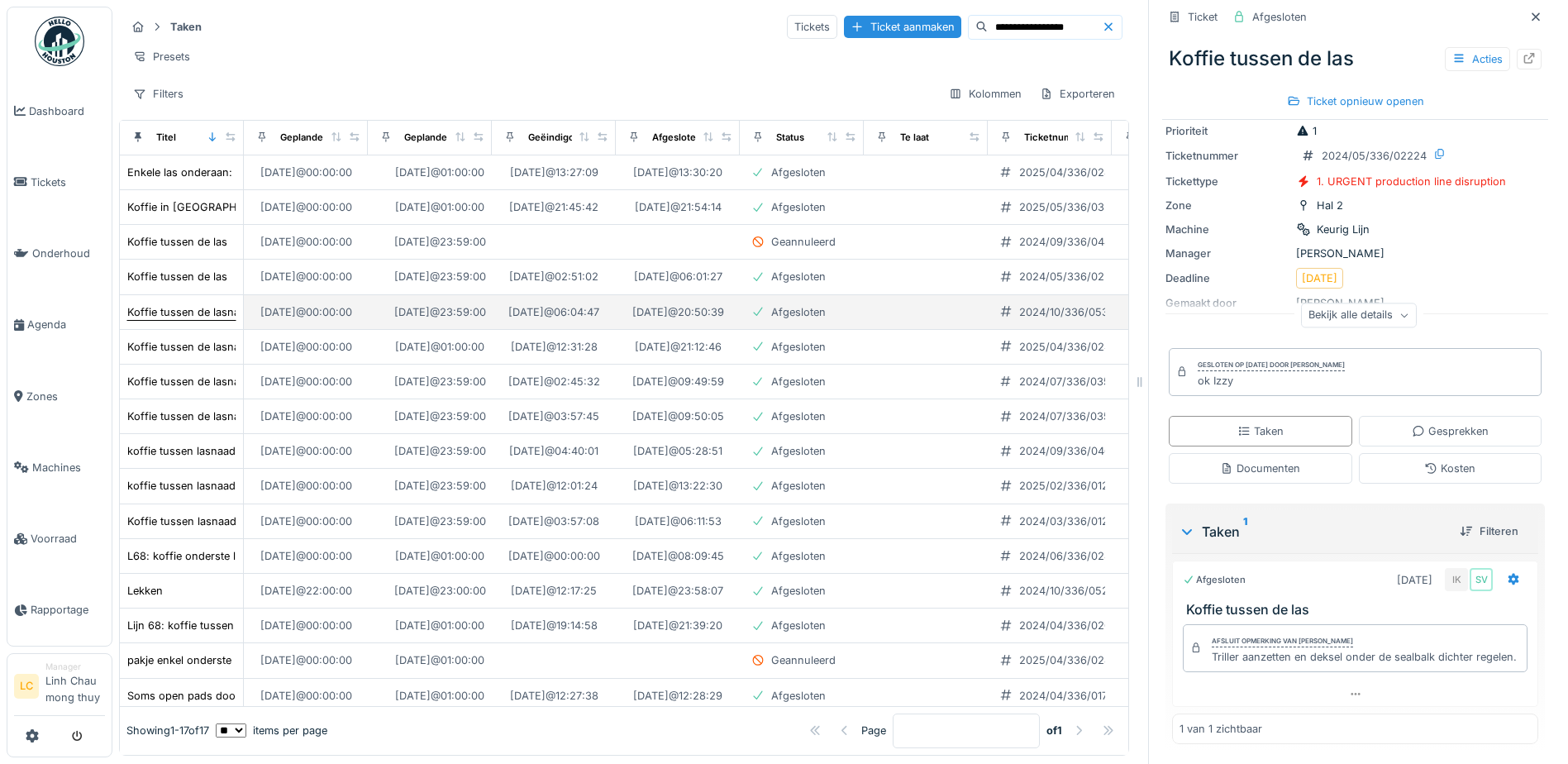
click at [200, 320] on div "Koffie tussen de lasnaad" at bounding box center [189, 312] width 124 height 16
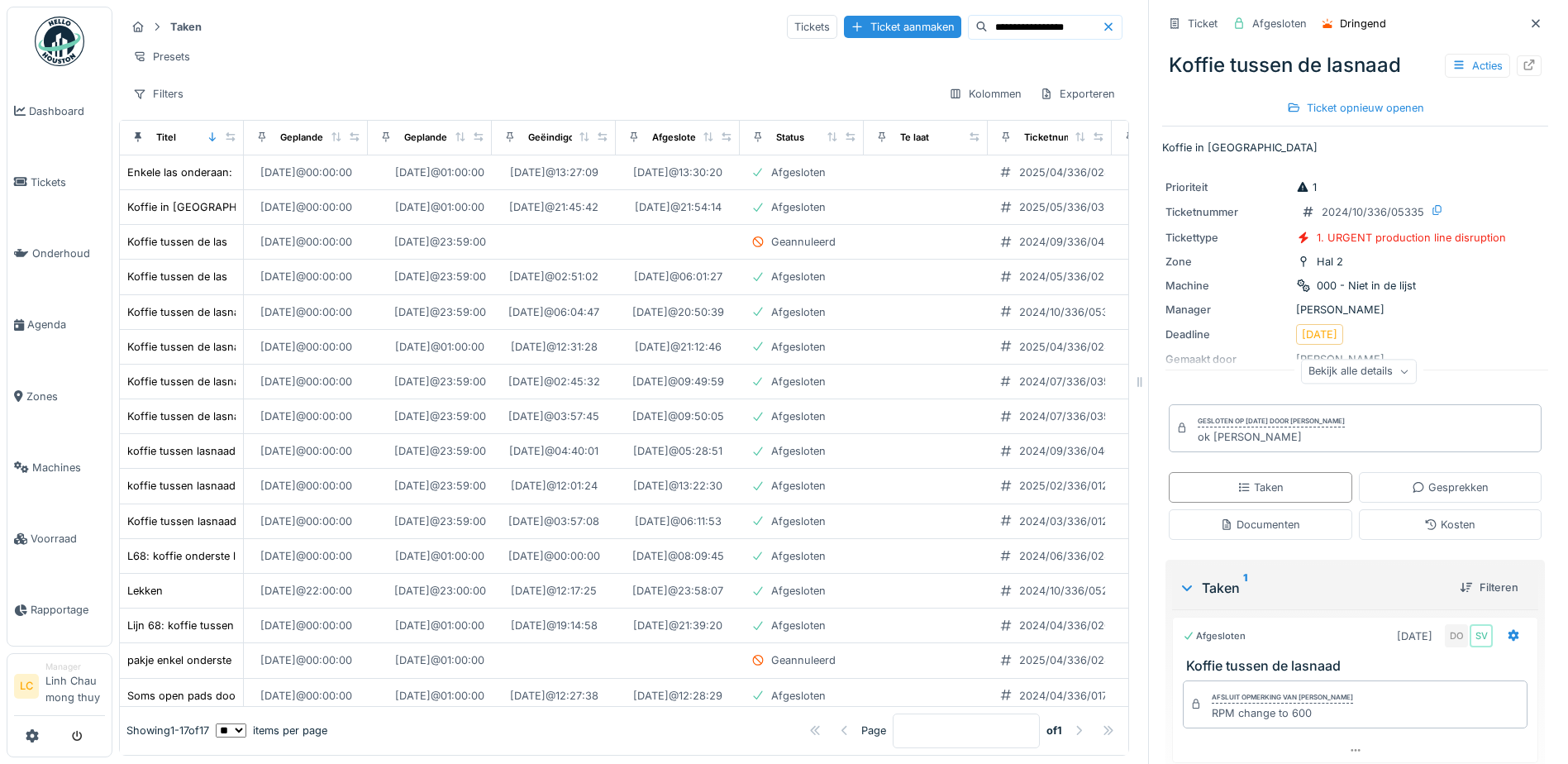
scroll to position [58, 0]
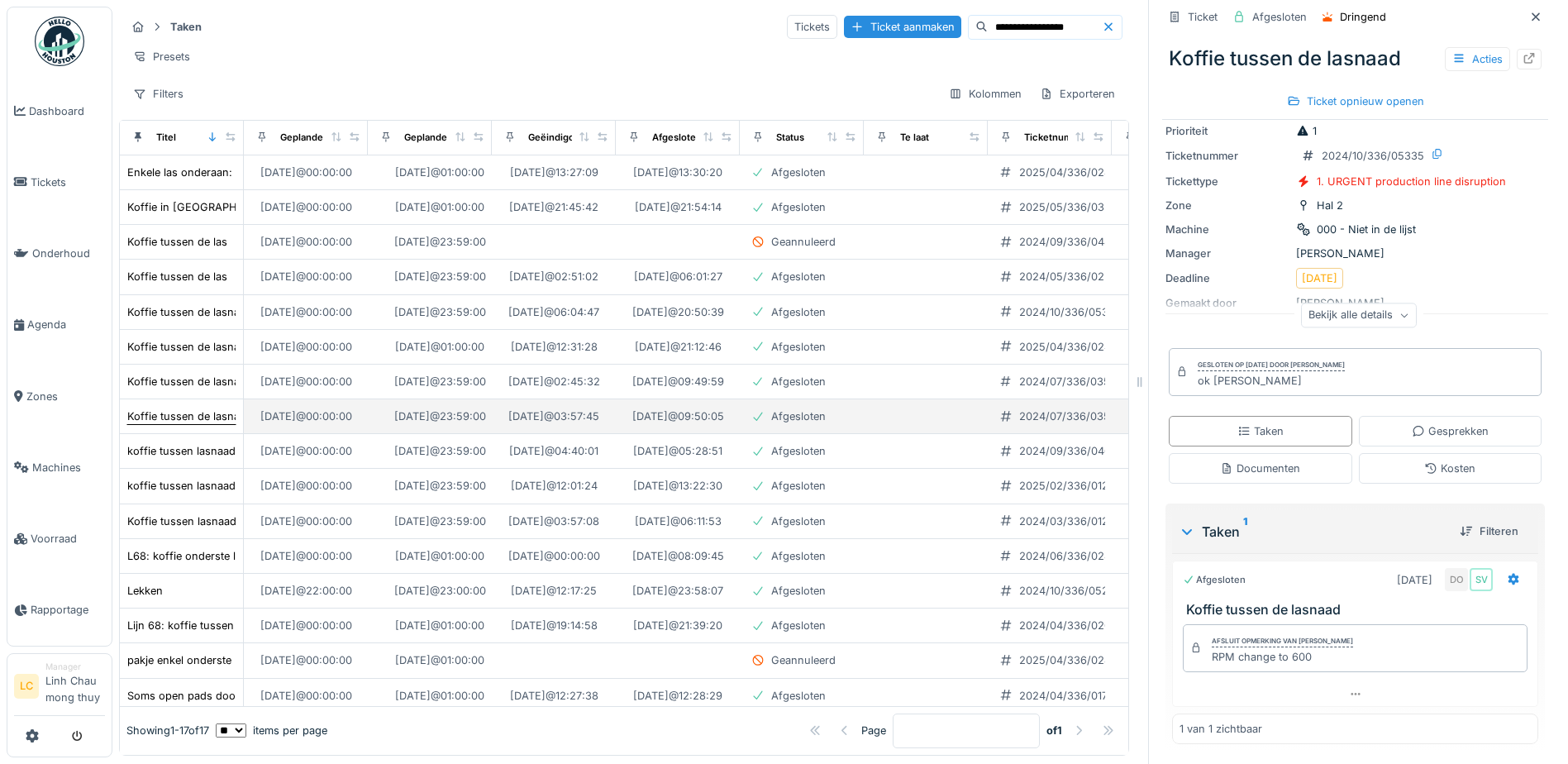
click at [178, 424] on div "Koffie tussen de lasnaad bovenaan" at bounding box center [216, 416] width 178 height 16
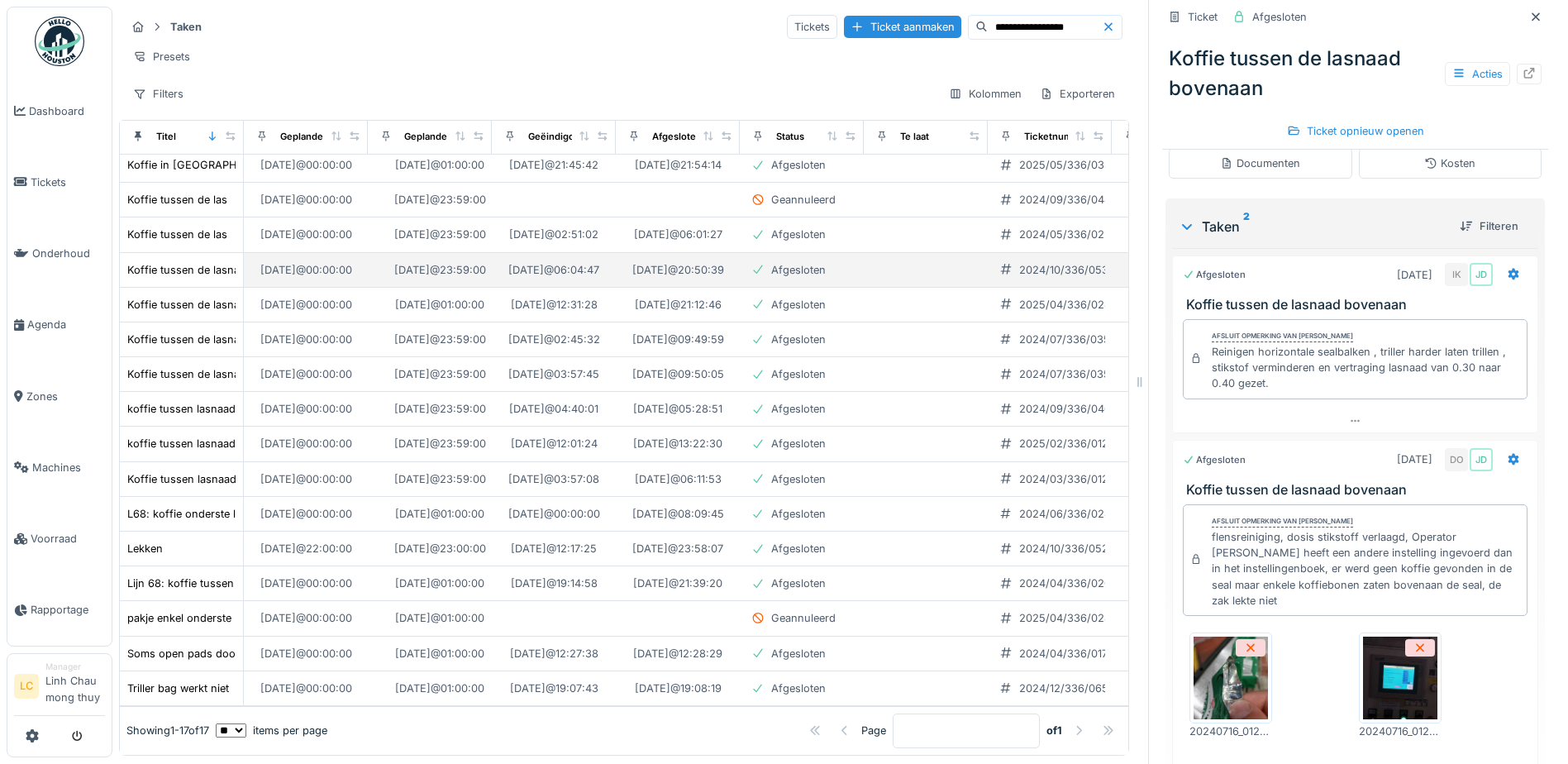
scroll to position [144, 0]
click at [1072, 722] on div at bounding box center [1078, 730] width 13 height 16
click at [77, 611] on span "Rapportage" at bounding box center [67, 609] width 74 height 16
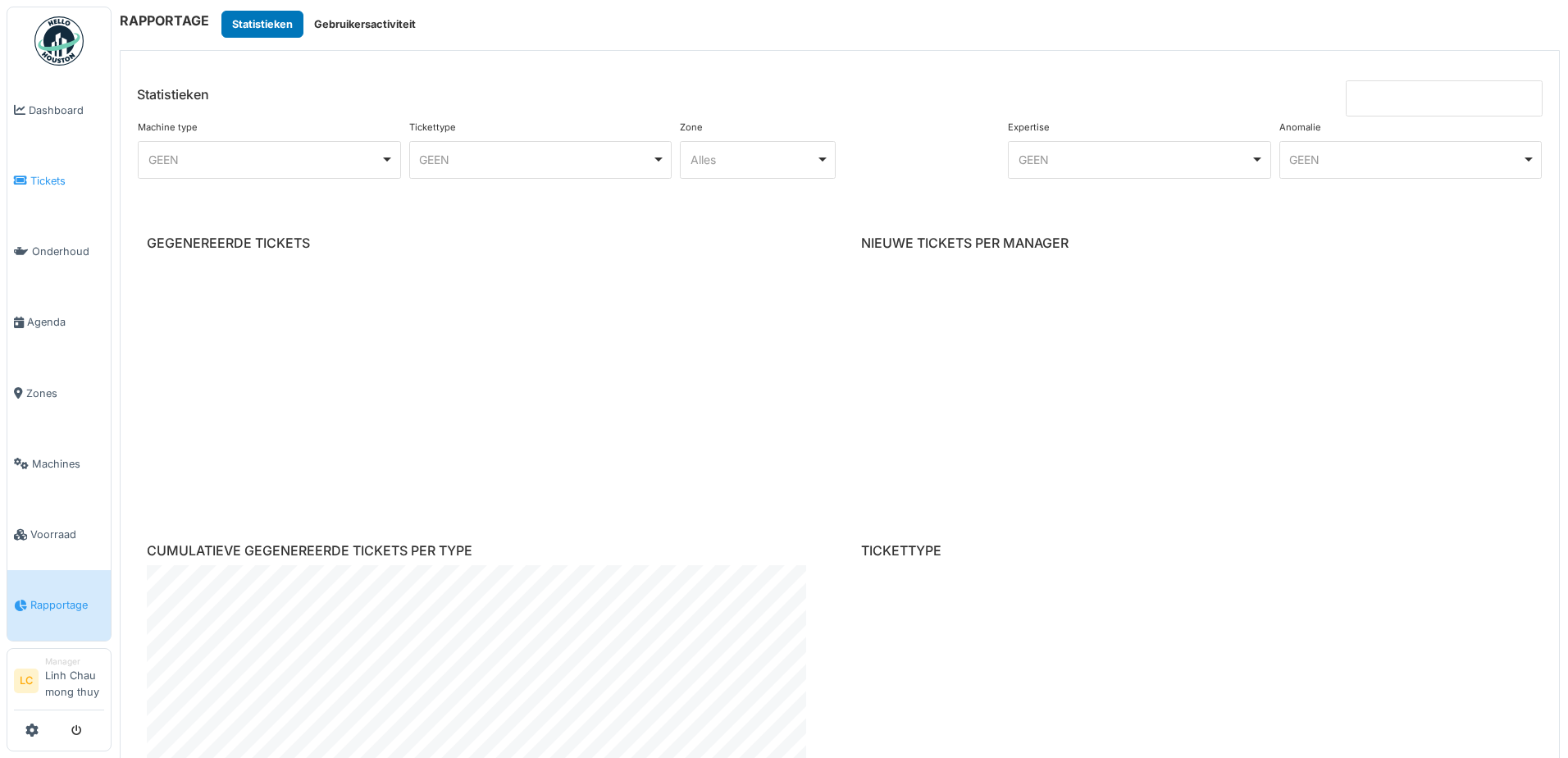
click at [60, 179] on span "Tickets" at bounding box center [66, 180] width 73 height 16
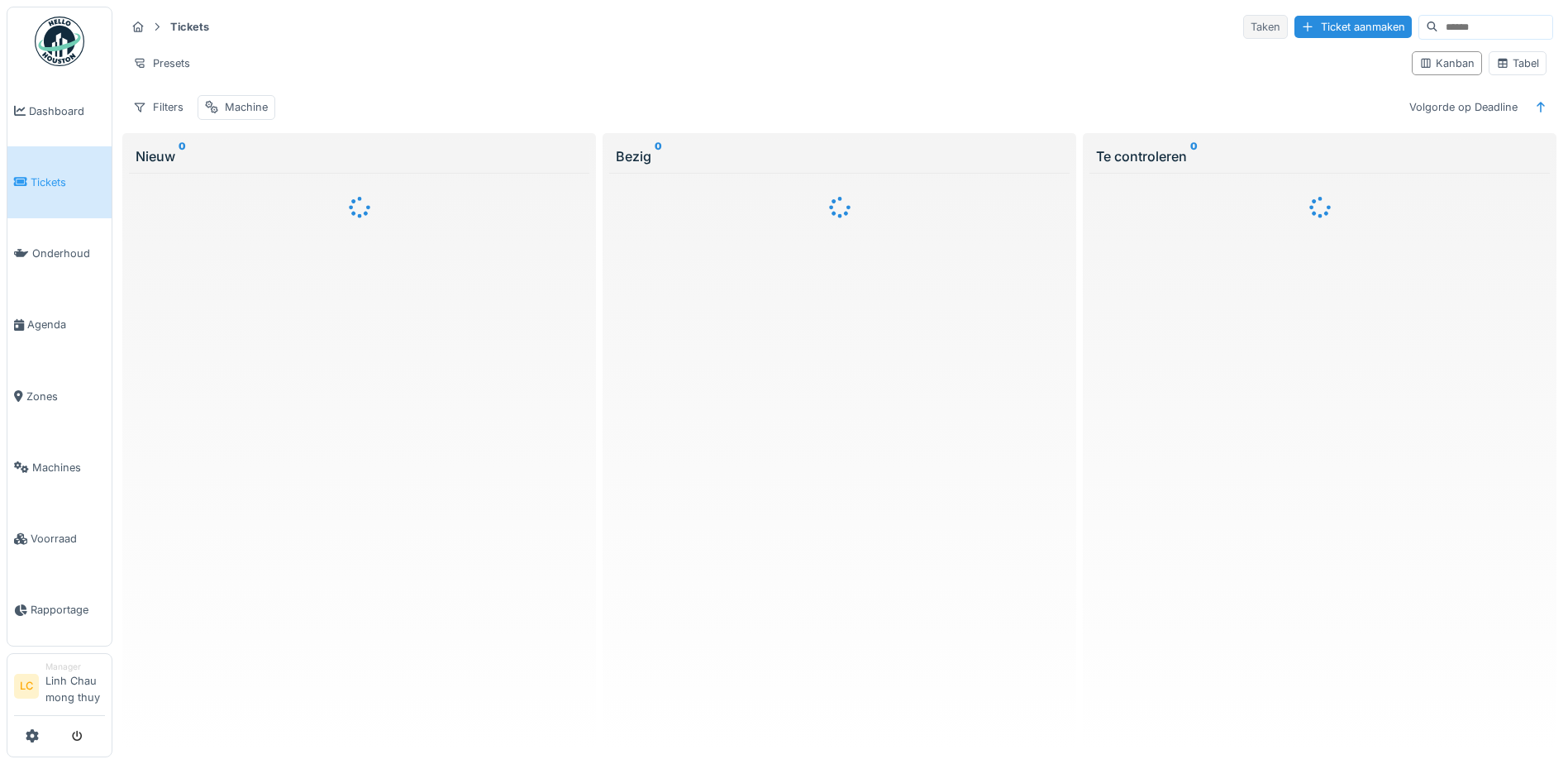
click at [1243, 23] on div "Taken" at bounding box center [1264, 27] width 44 height 24
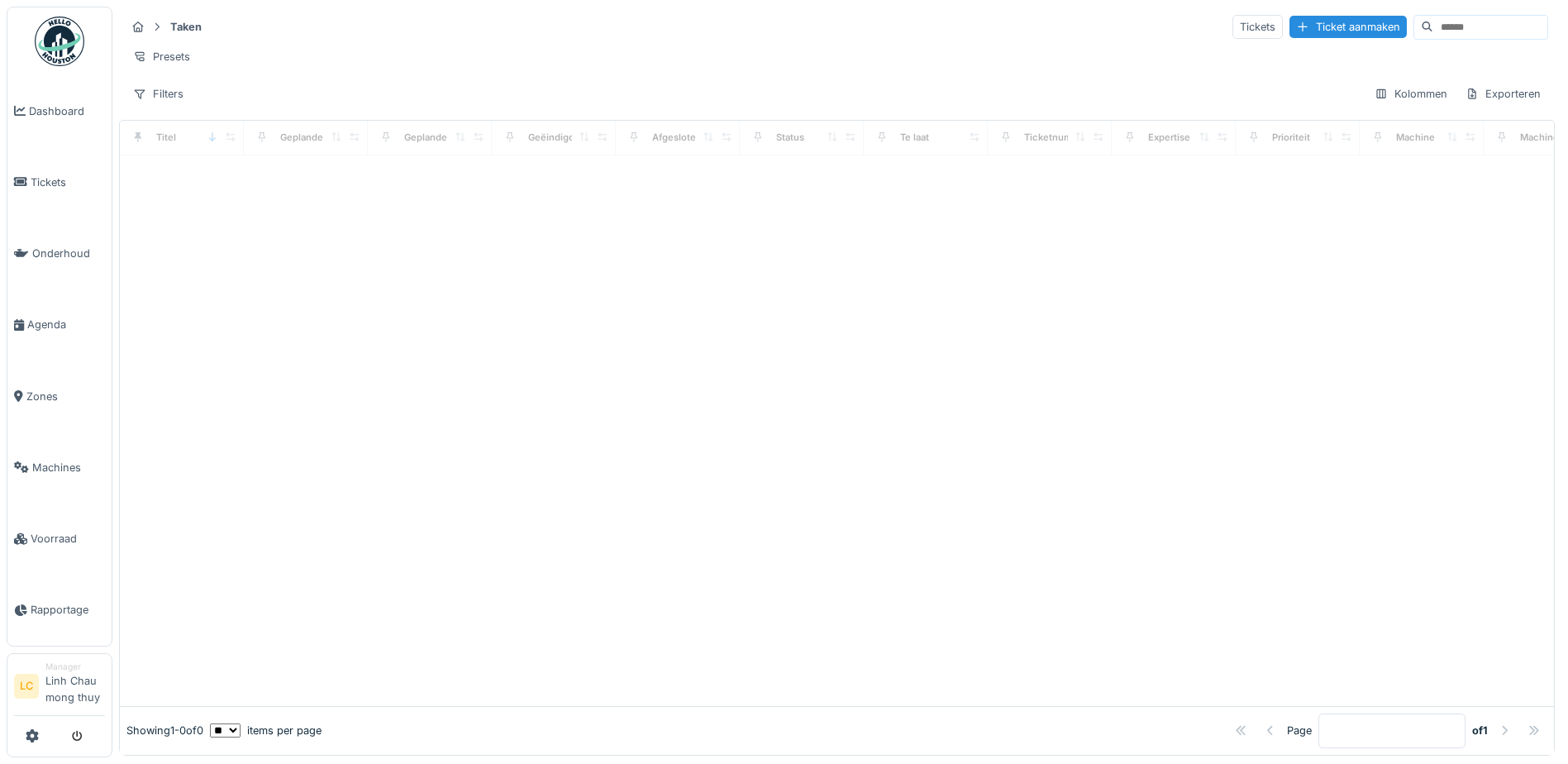
click at [1433, 27] on input at bounding box center [1490, 27] width 114 height 23
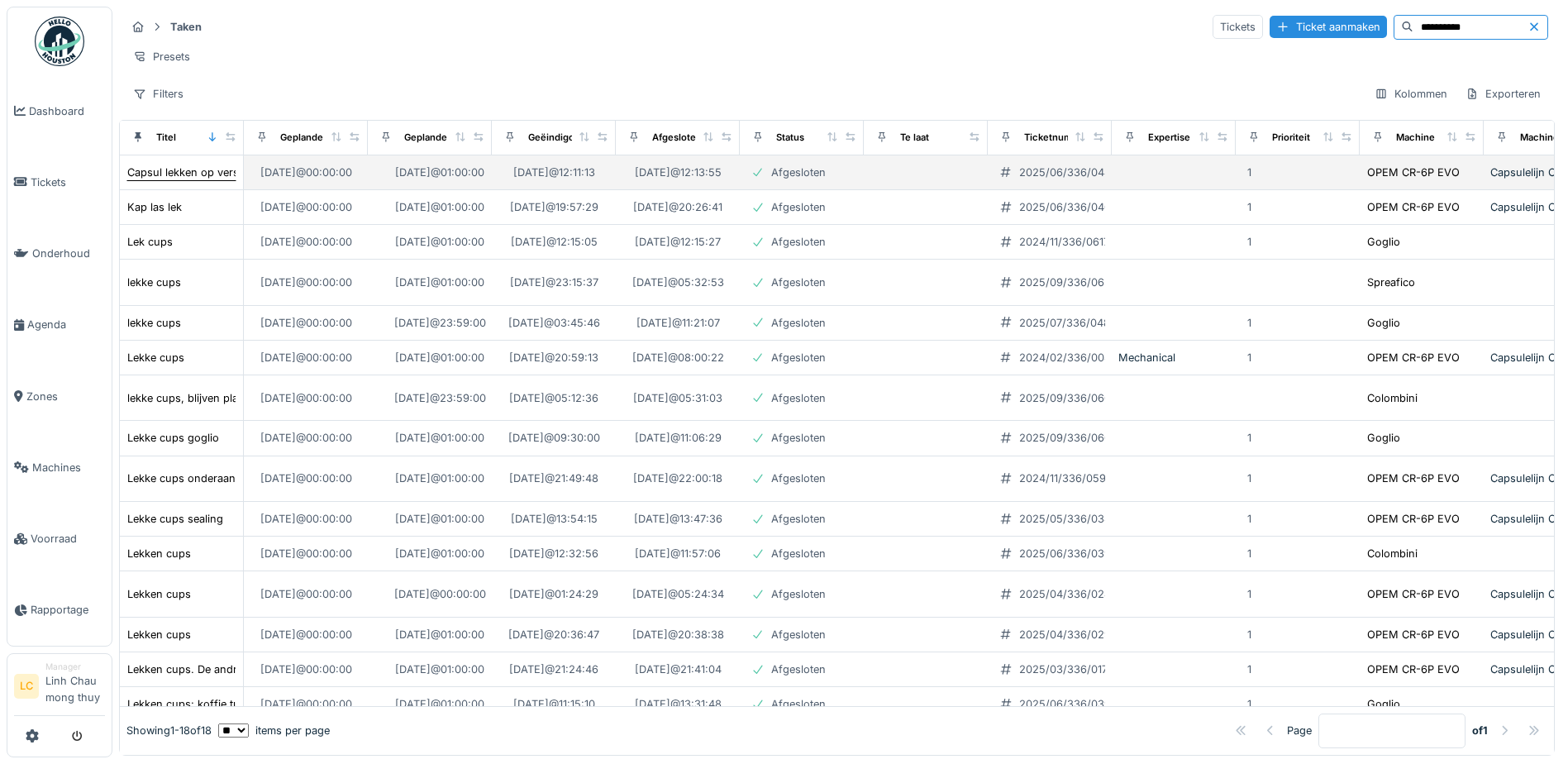
type input "**********"
click at [197, 180] on div "Capsul lekken op verschillende banen" at bounding box center [222, 172] width 191 height 16
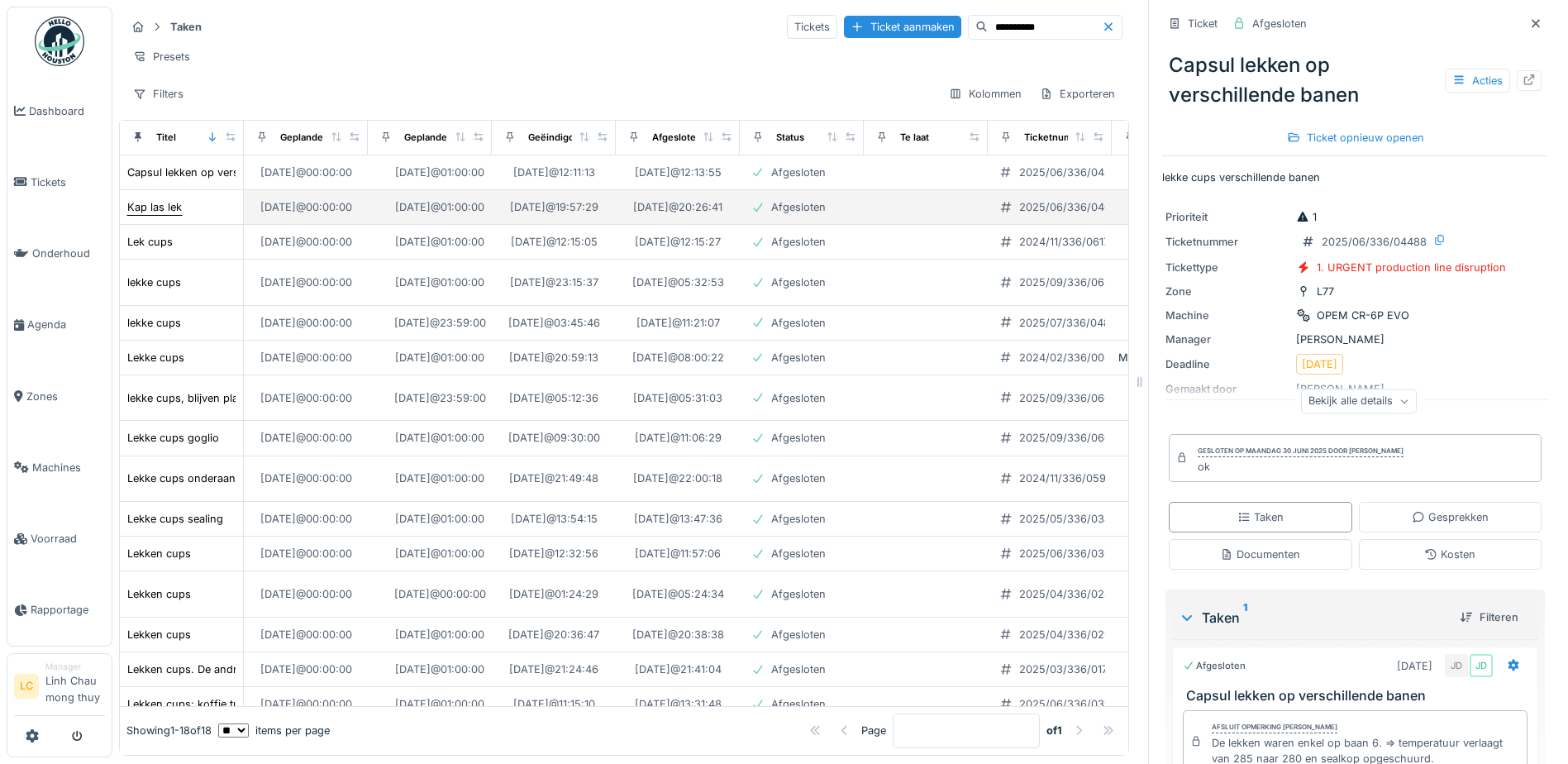
click at [171, 215] on div "Kap las lek" at bounding box center [154, 207] width 55 height 16
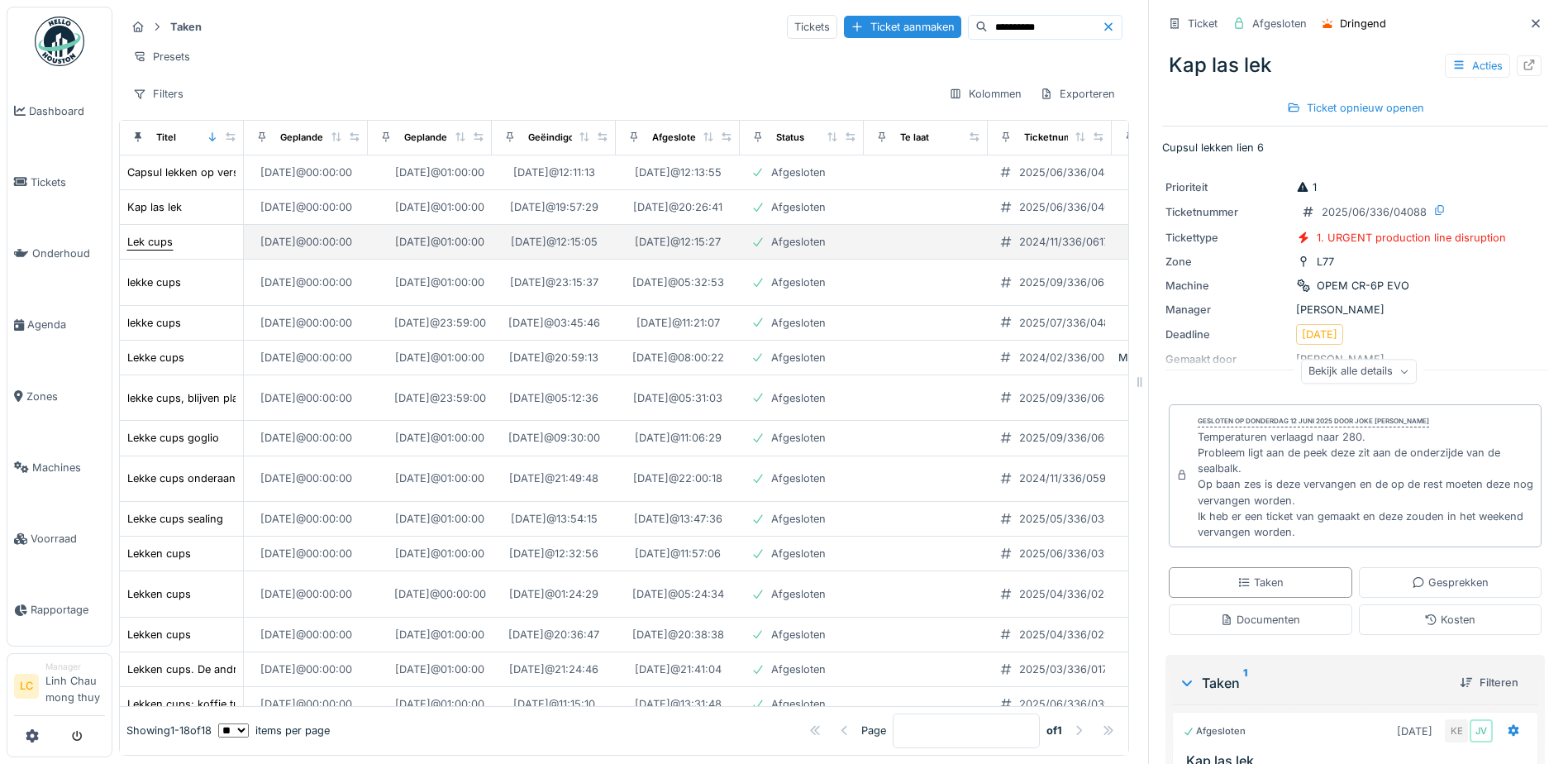
click at [161, 250] on div "Lek cups" at bounding box center [150, 242] width 45 height 16
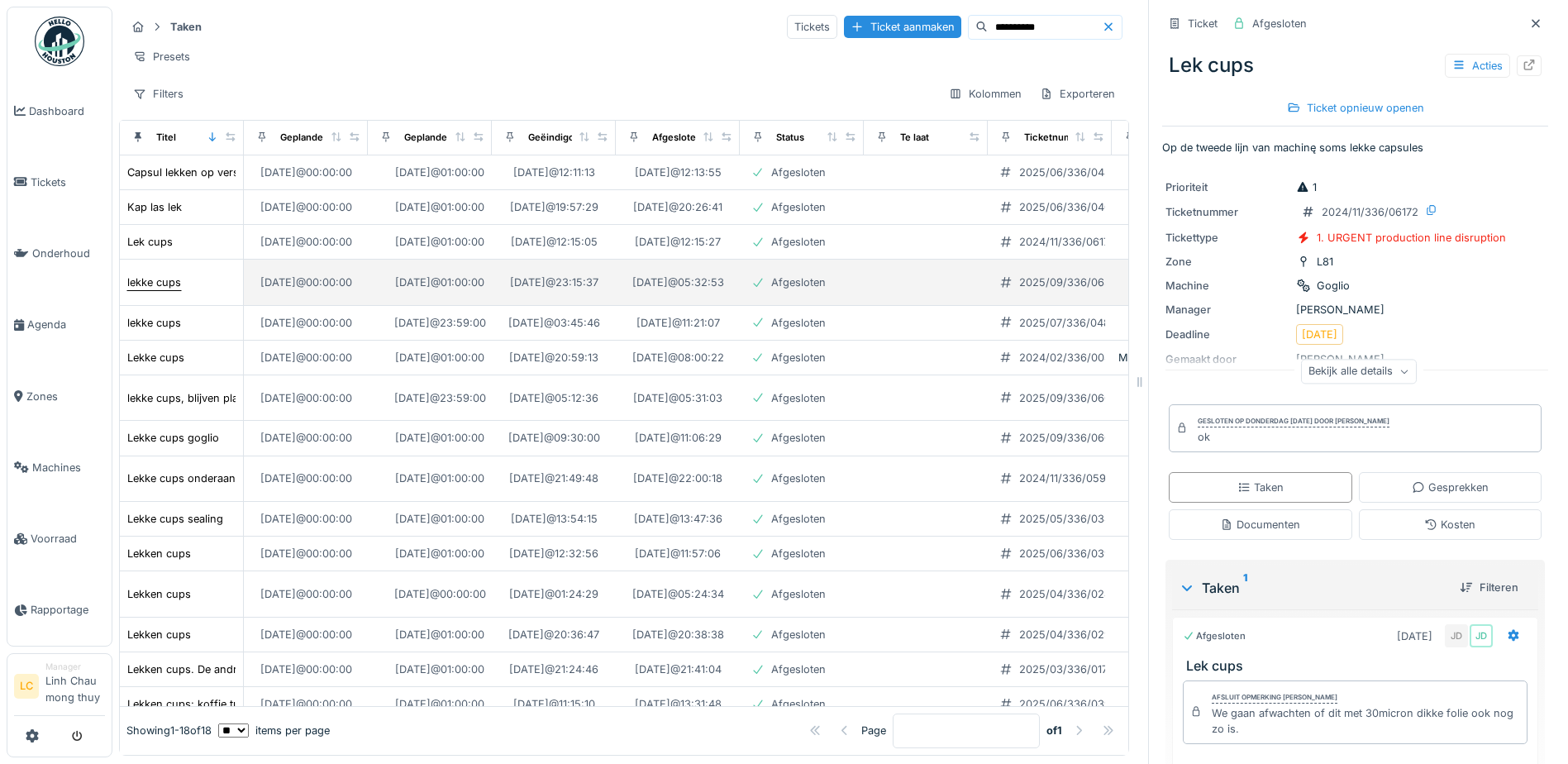
click at [144, 290] on div "lekke cups" at bounding box center [154, 282] width 54 height 16
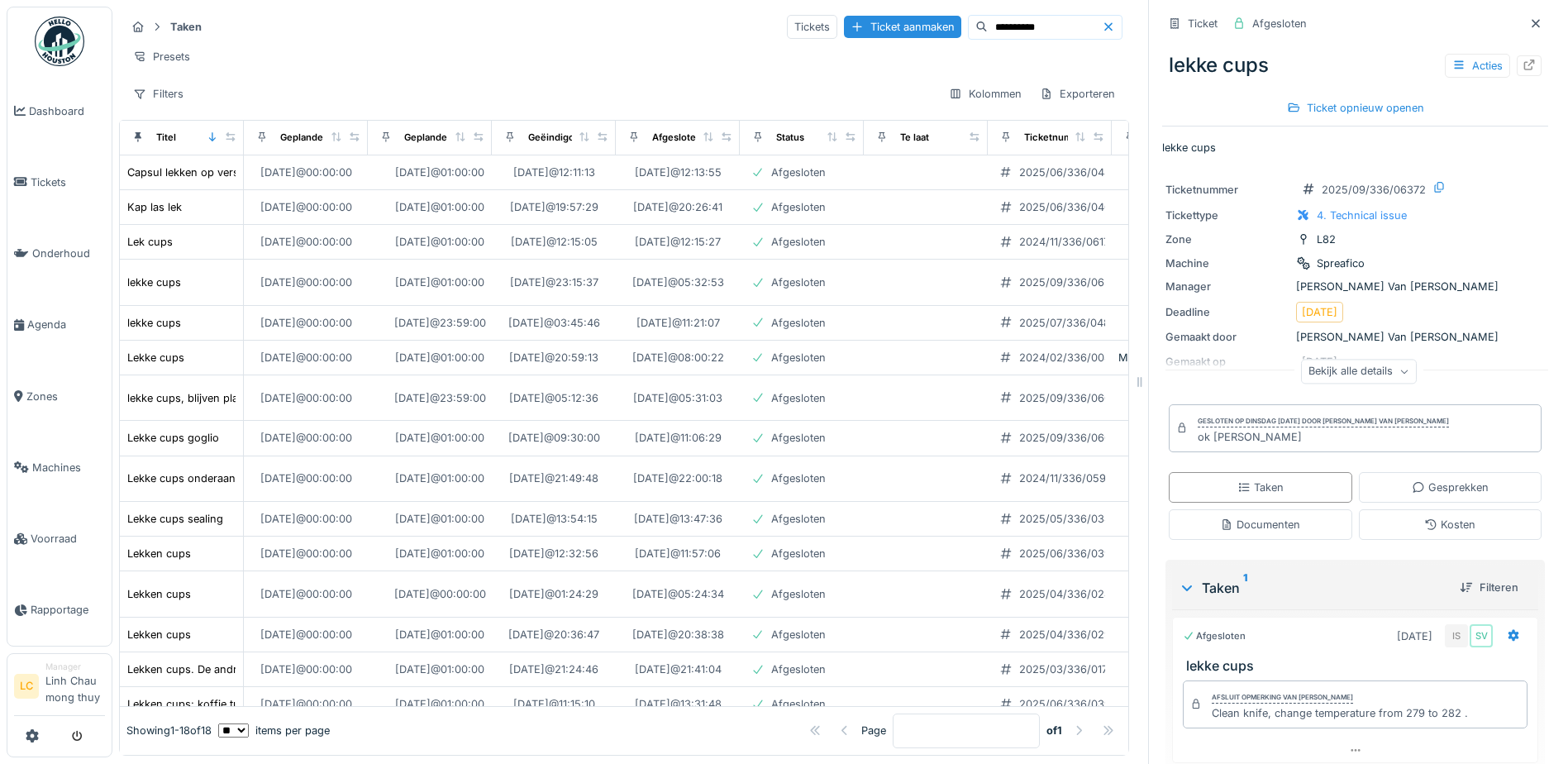
click at [394, 106] on div "Filters Kolommen Exporteren" at bounding box center [623, 94] width 996 height 24
click at [531, 57] on div "Presets" at bounding box center [623, 57] width 996 height 24
click at [787, 35] on div "Tickets" at bounding box center [812, 27] width 50 height 24
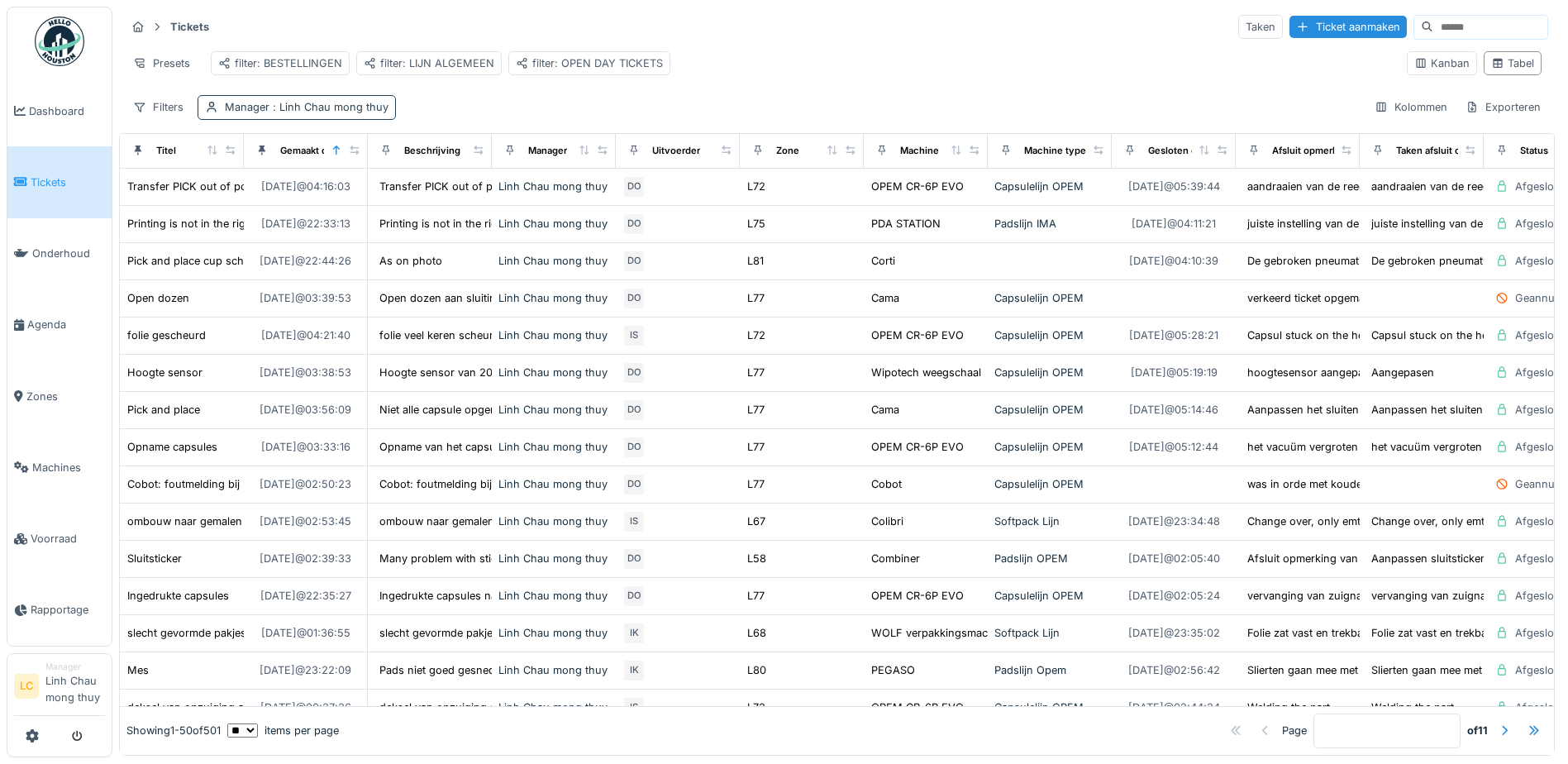
click at [199, 119] on div "Manager : [PERSON_NAME]" at bounding box center [297, 107] width 198 height 24
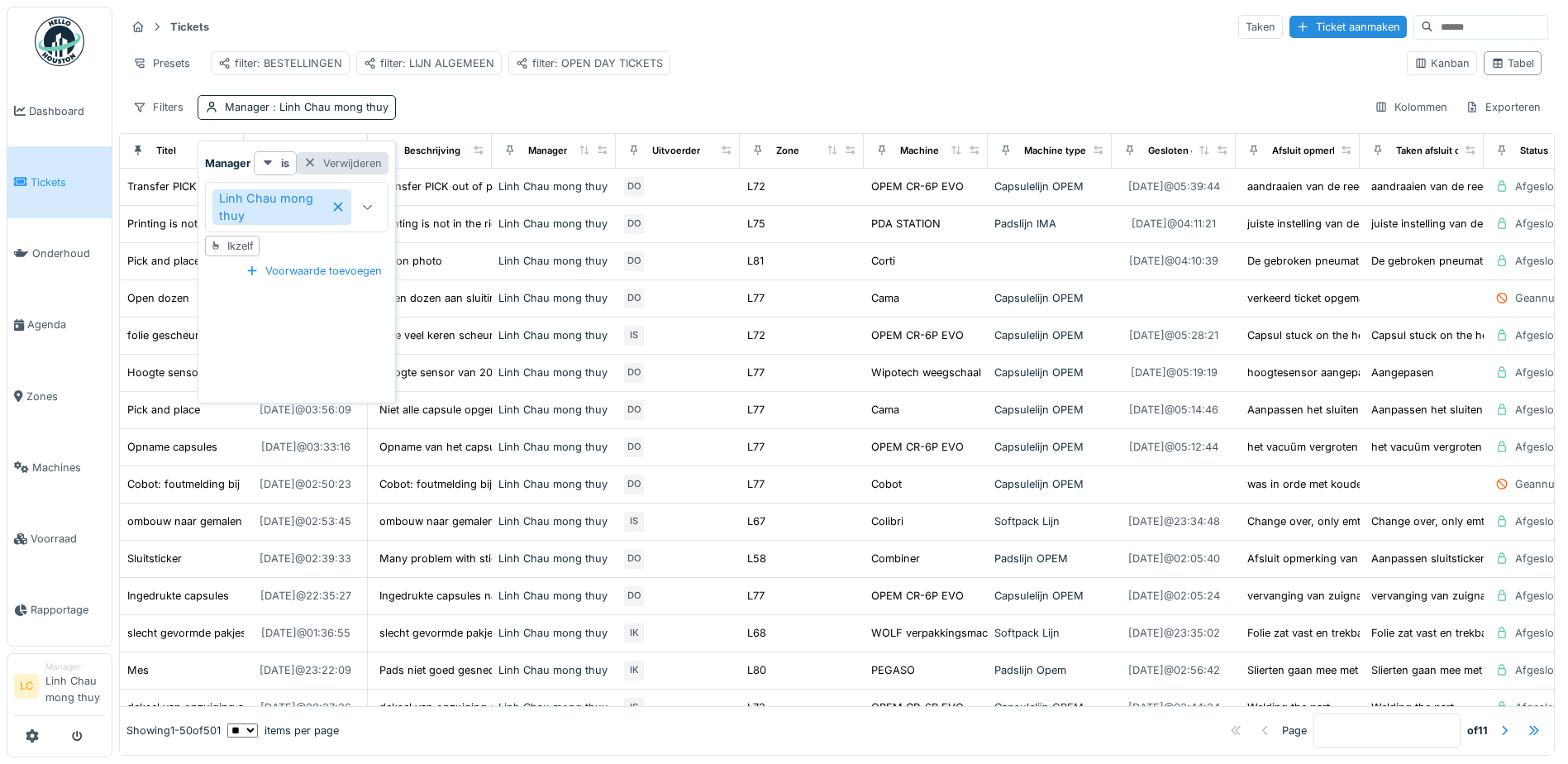
click at [365, 172] on div "Verwijderen" at bounding box center [342, 164] width 91 height 23
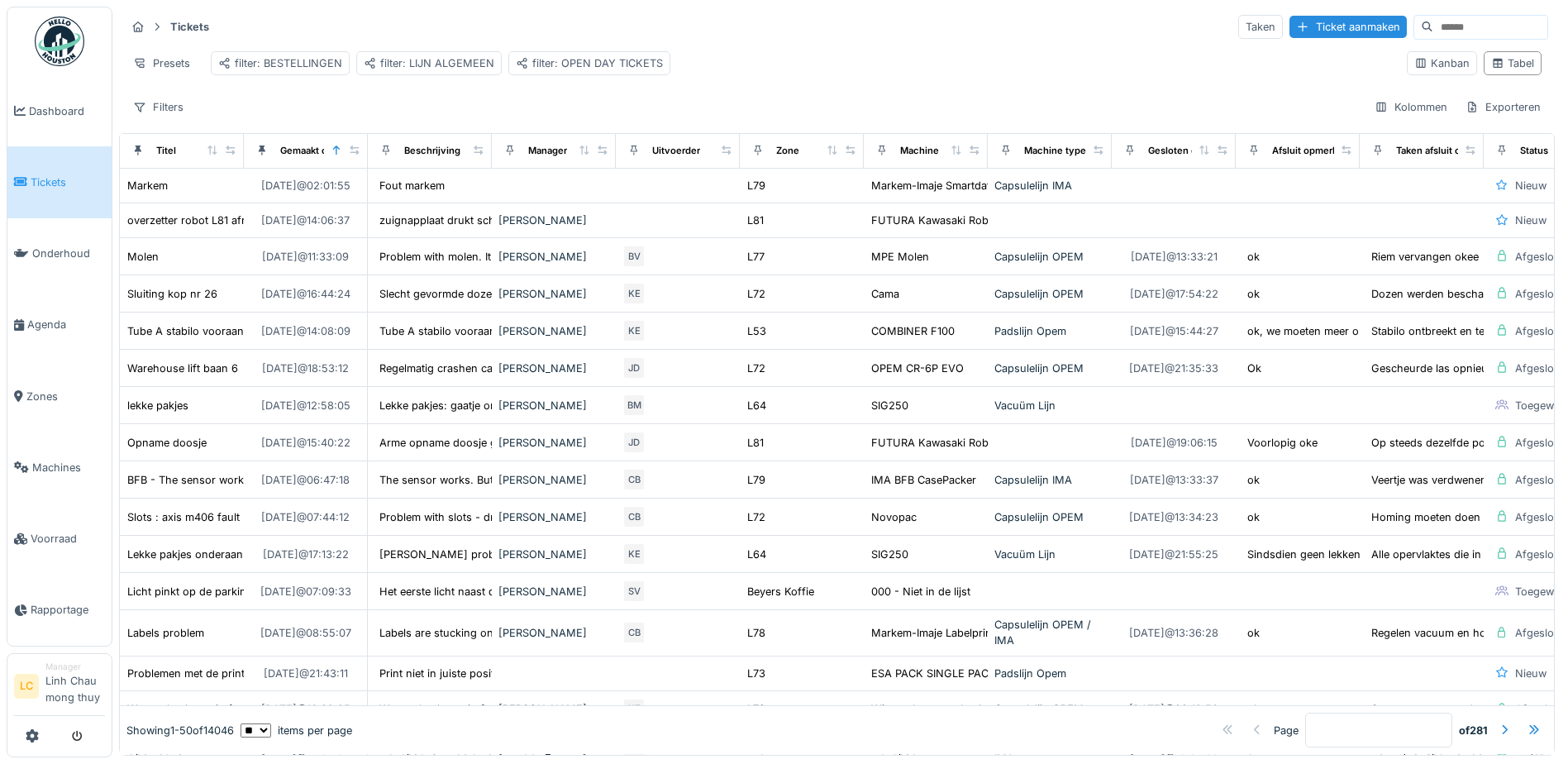
click at [50, 176] on span "Tickets" at bounding box center [67, 182] width 74 height 16
